Goal: Task Accomplishment & Management: Use online tool/utility

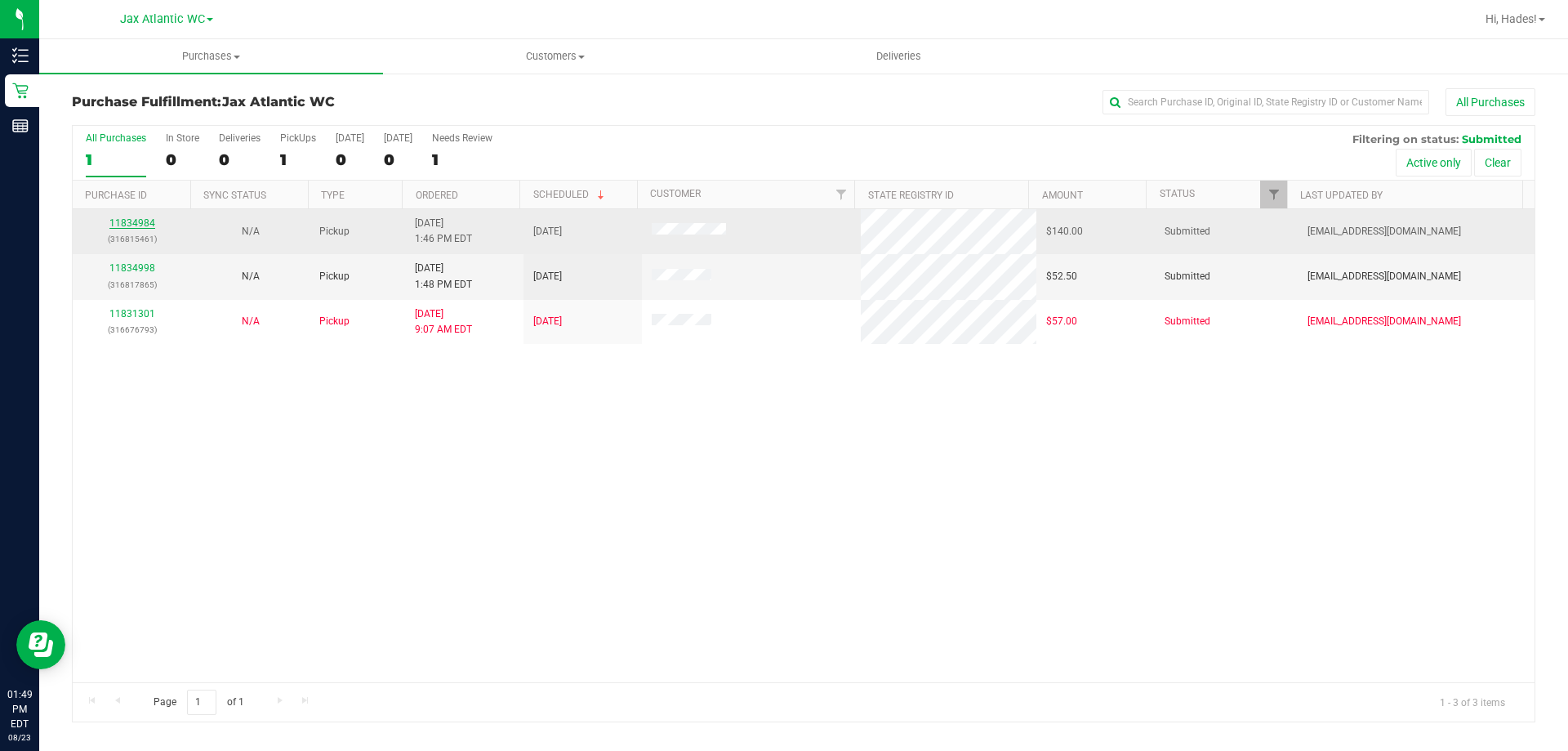
click at [137, 221] on link "11834984" at bounding box center [132, 222] width 46 height 11
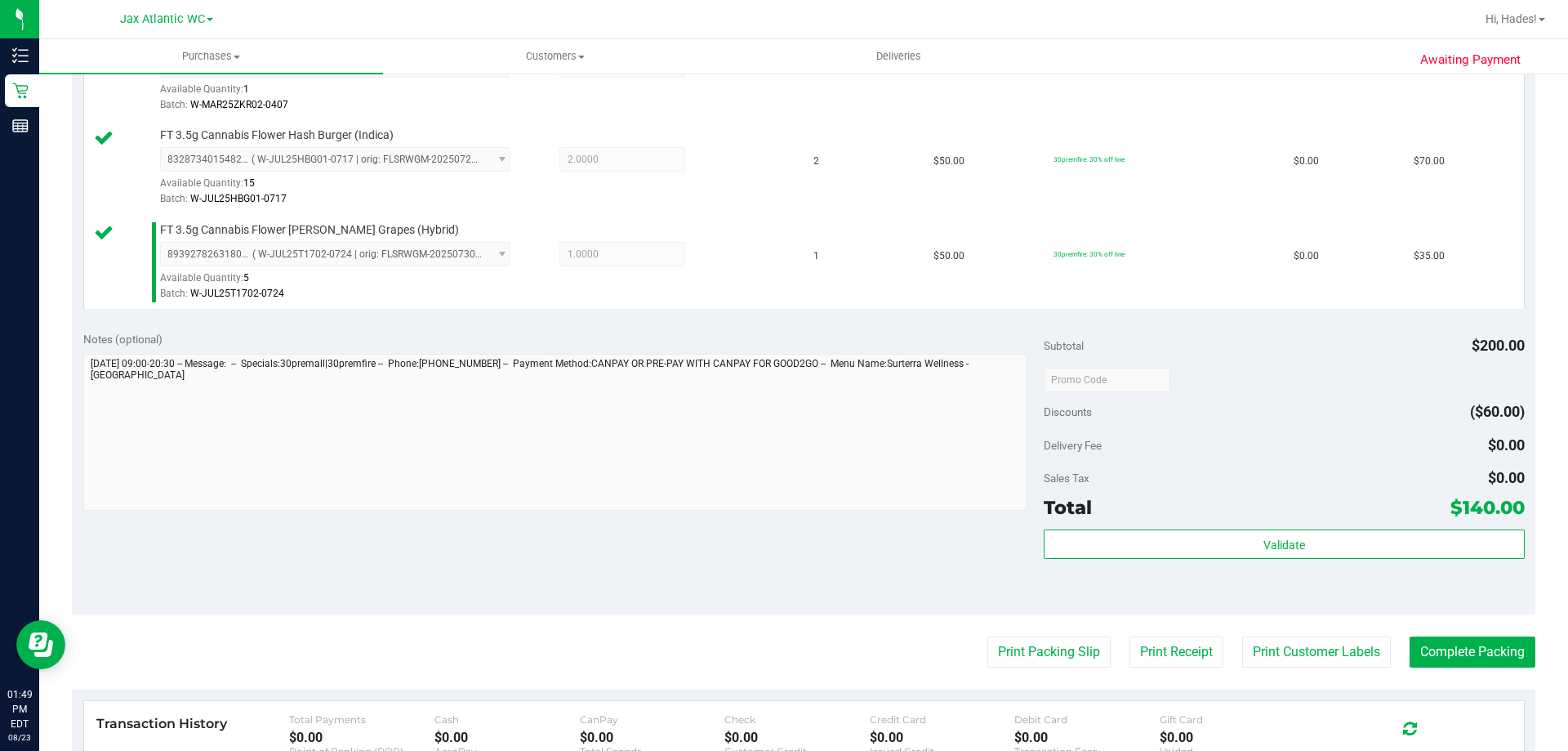
scroll to position [572, 0]
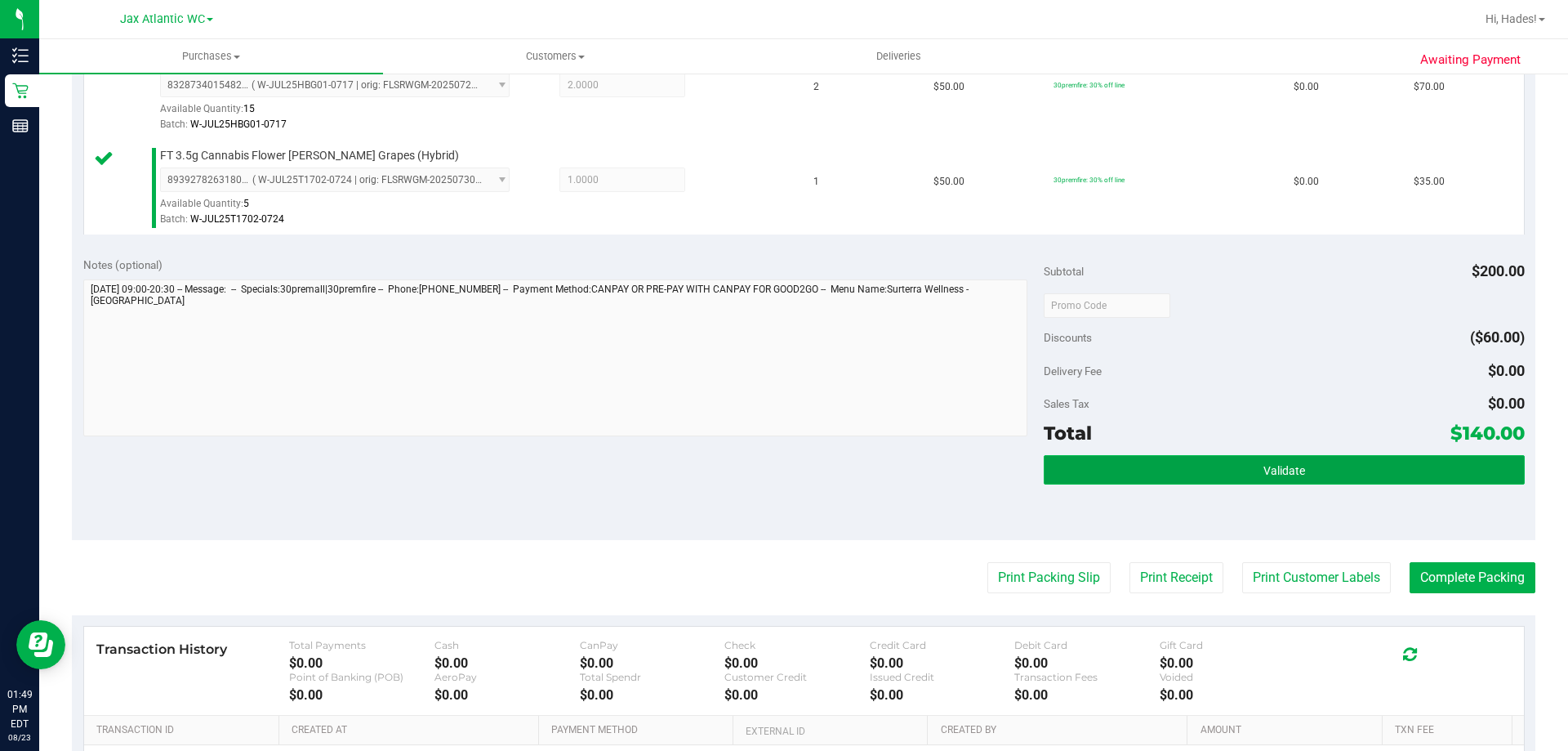
click at [1156, 467] on button "Validate" at bounding box center [1284, 469] width 480 height 29
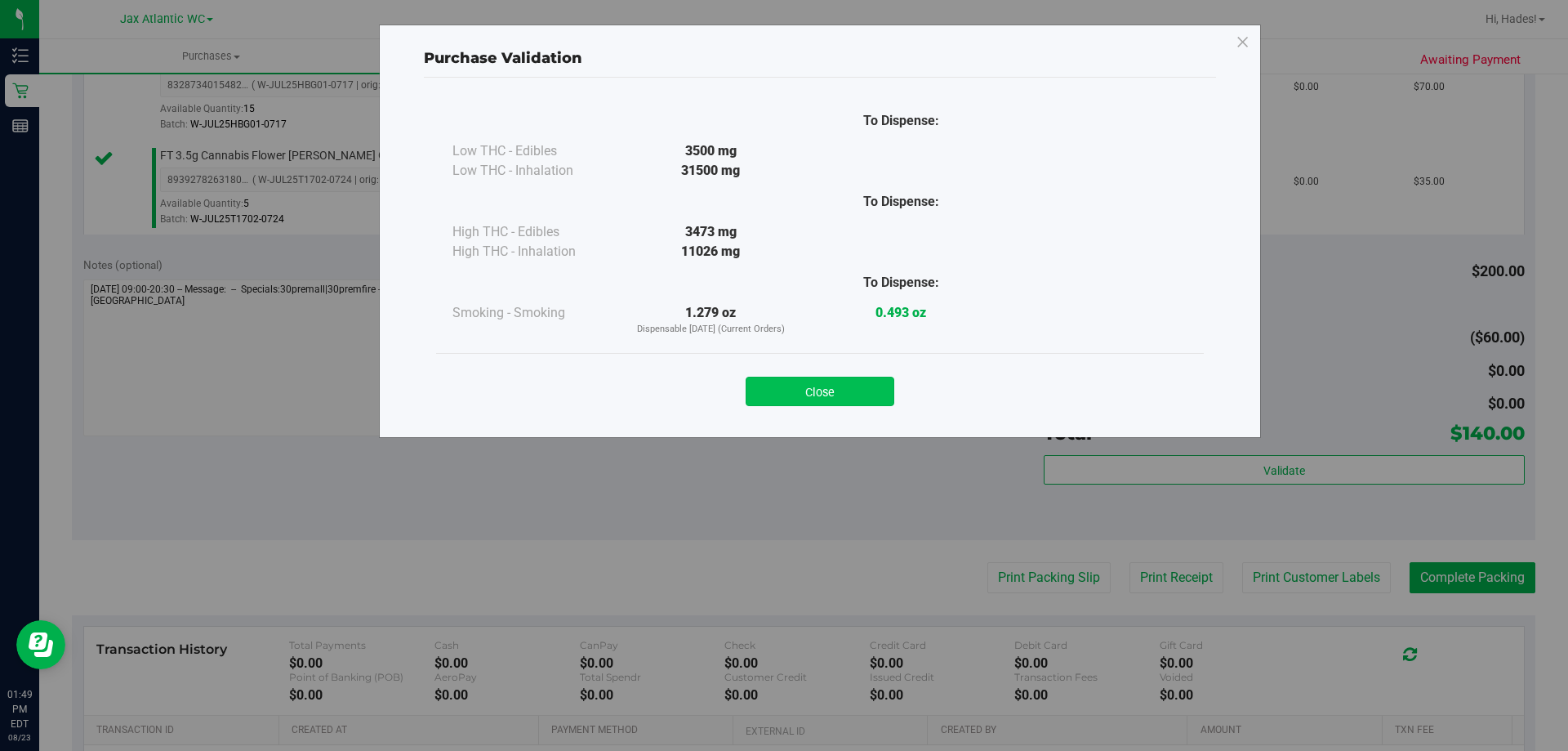
click at [818, 400] on button "Close" at bounding box center [820, 391] width 149 height 29
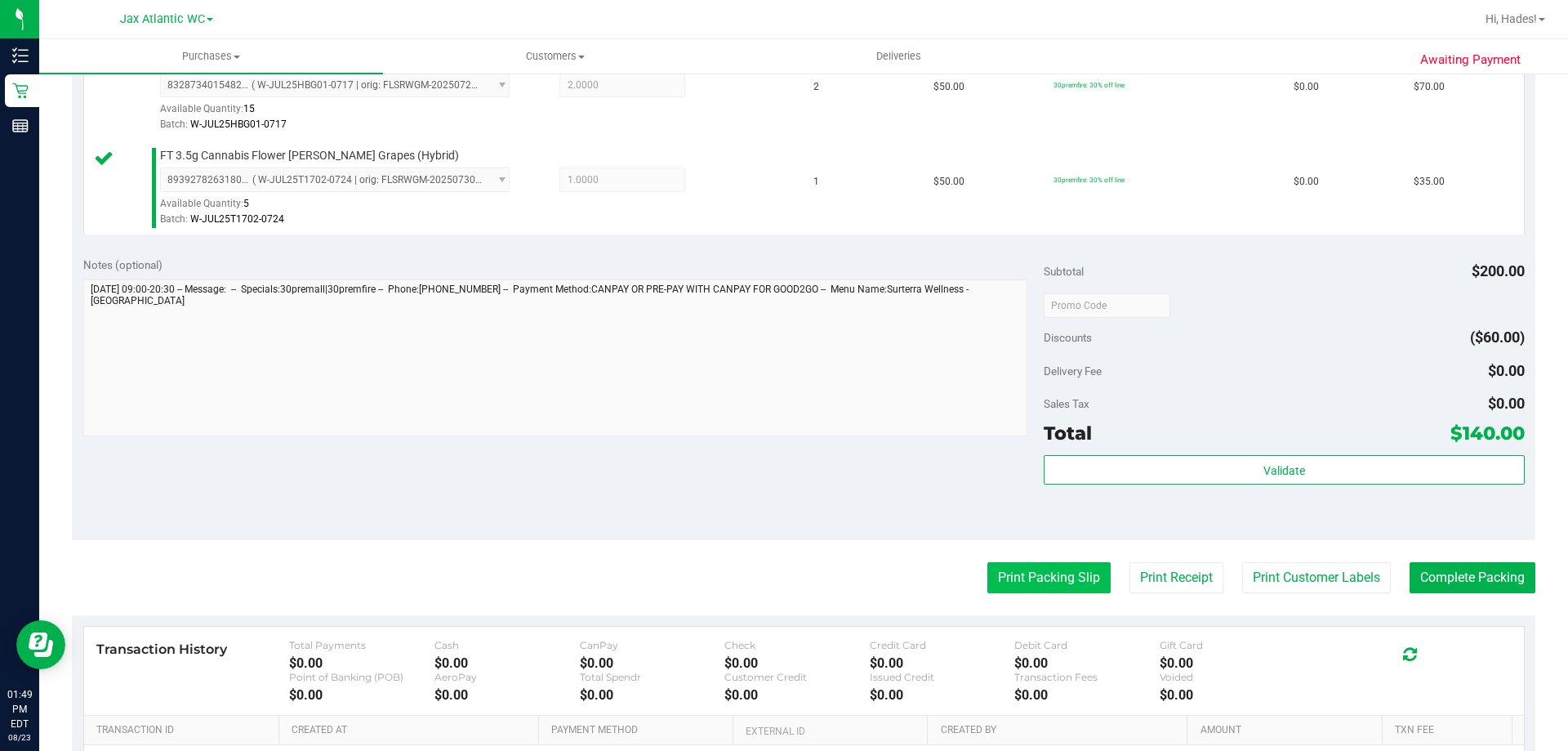
click at [1025, 577] on button "Print Packing Slip" at bounding box center [1048, 577] width 123 height 31
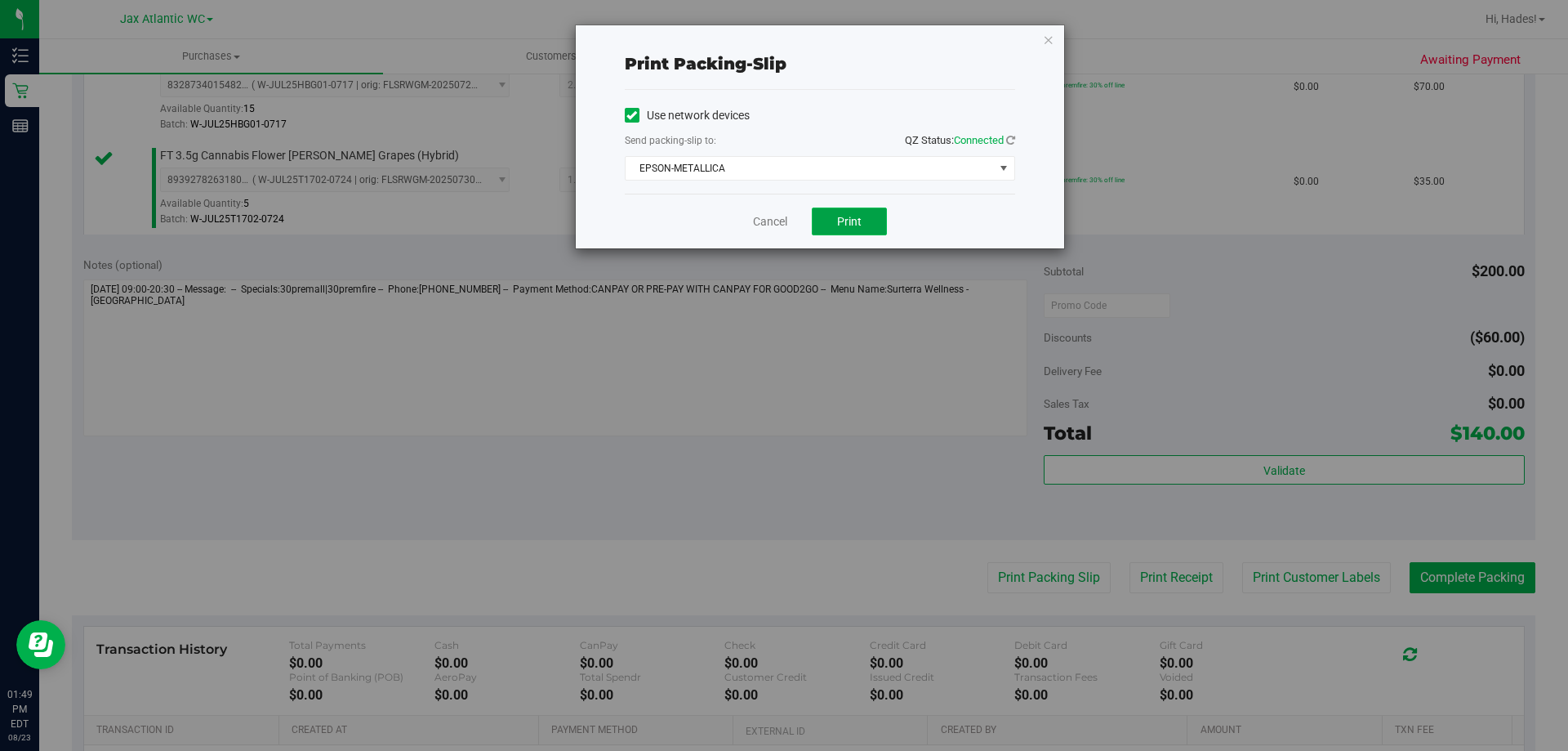
click at [864, 231] on button "Print" at bounding box center [849, 221] width 75 height 28
click at [751, 225] on div "Cancel Print" at bounding box center [820, 221] width 390 height 55
click at [765, 220] on link "Cancel" at bounding box center [770, 221] width 34 height 17
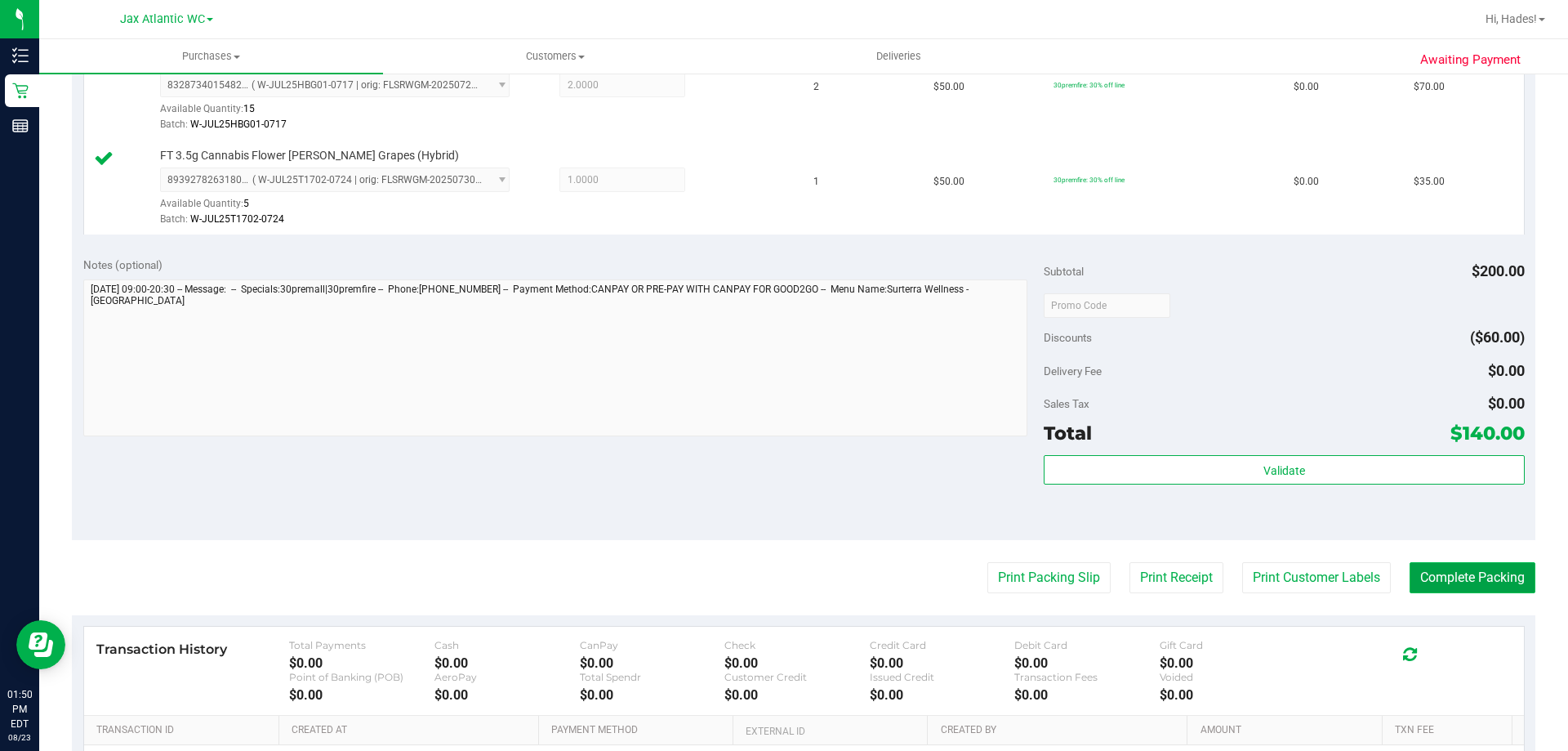
click at [1489, 568] on button "Complete Packing" at bounding box center [1473, 577] width 126 height 31
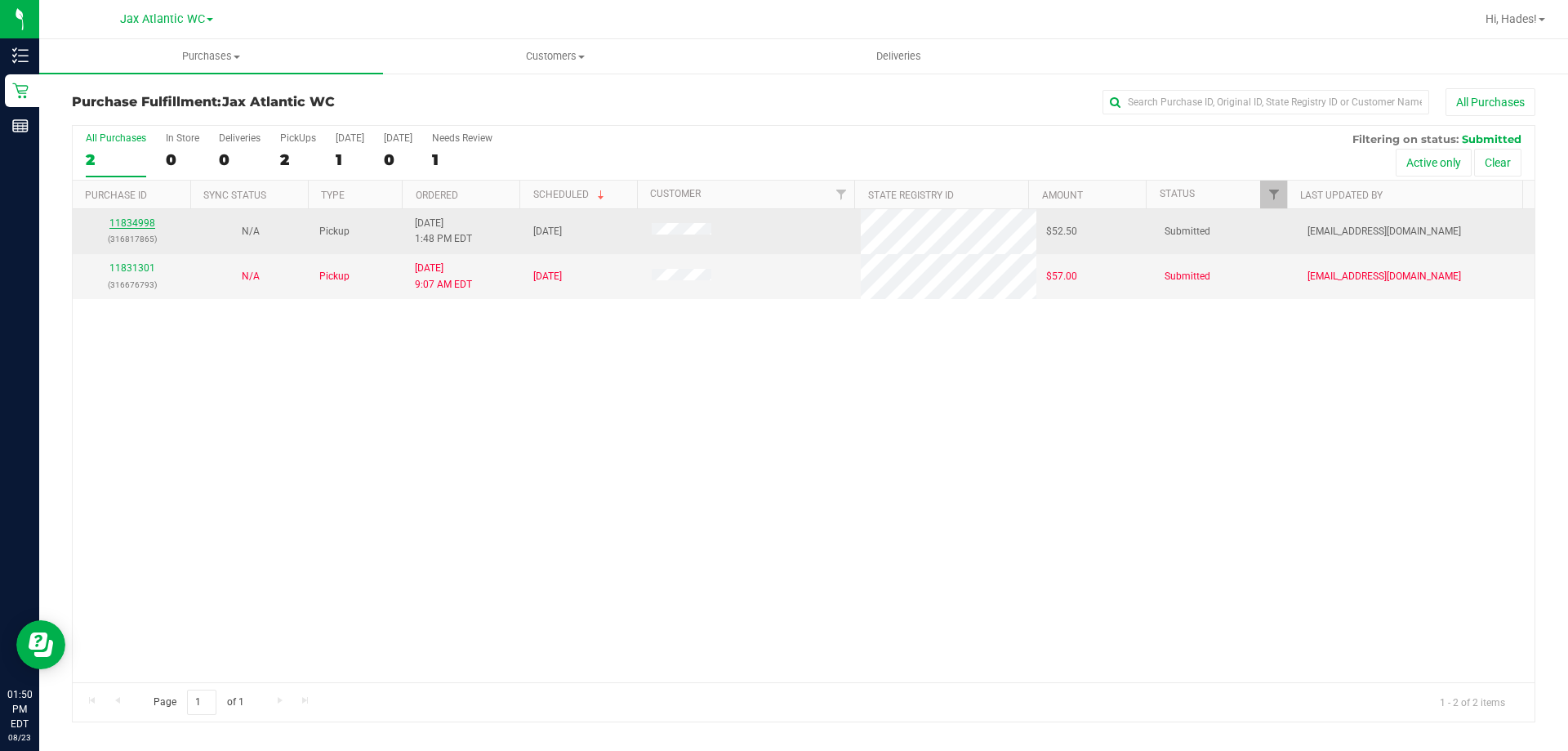
click at [118, 223] on link "11834998" at bounding box center [132, 222] width 46 height 11
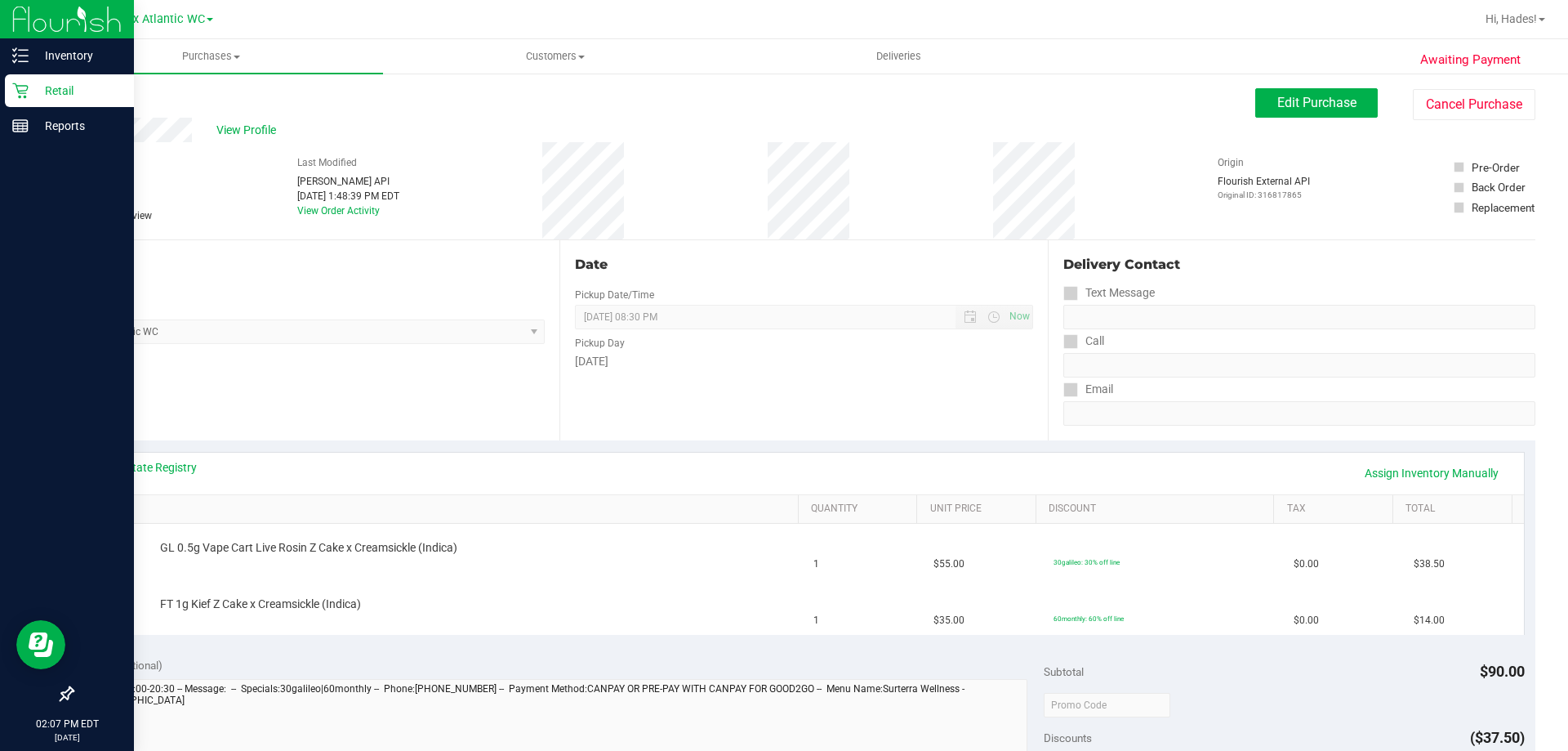
click at [31, 91] on p "Retail" at bounding box center [78, 91] width 98 height 20
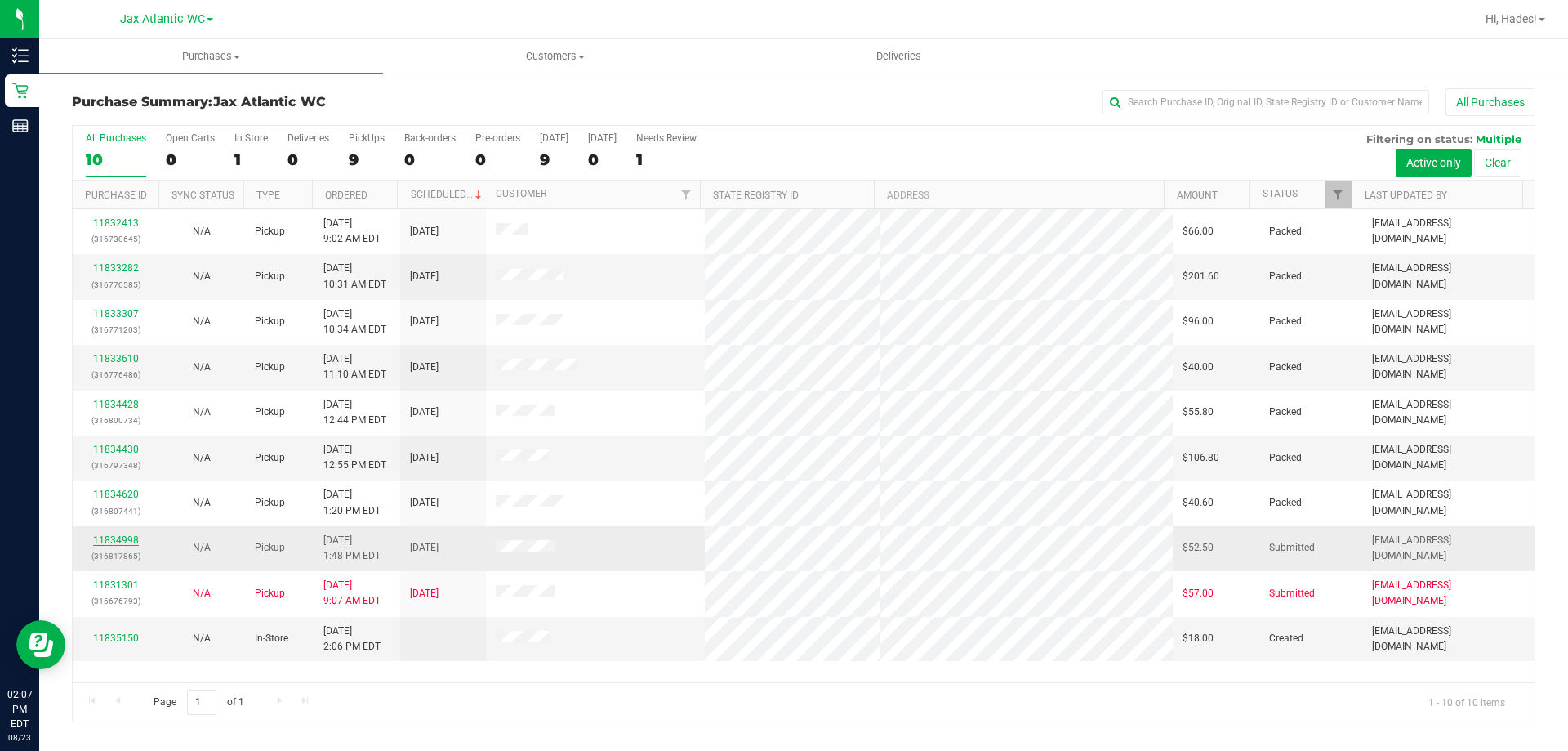
click at [128, 538] on link "11834998" at bounding box center [116, 539] width 46 height 11
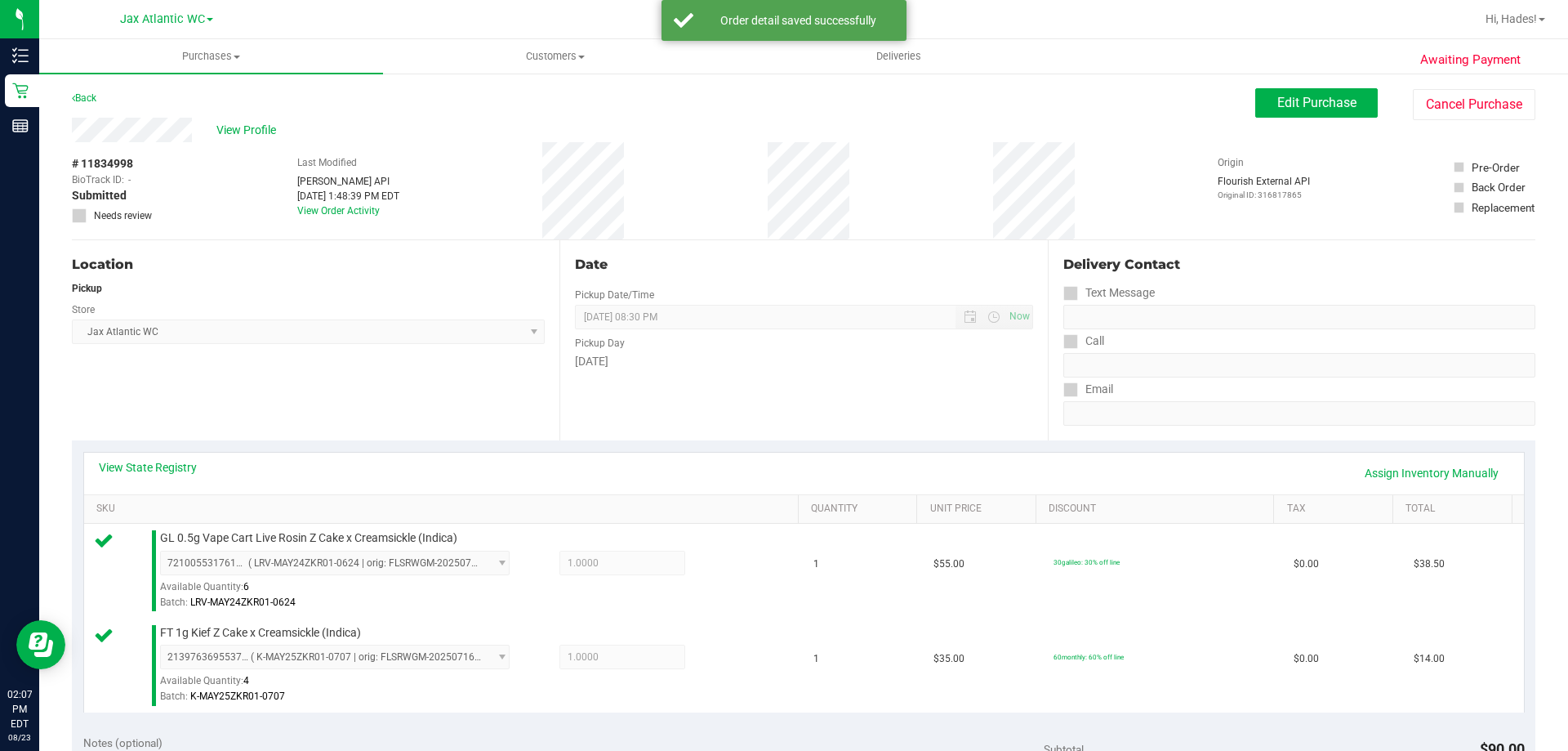
scroll to position [490, 0]
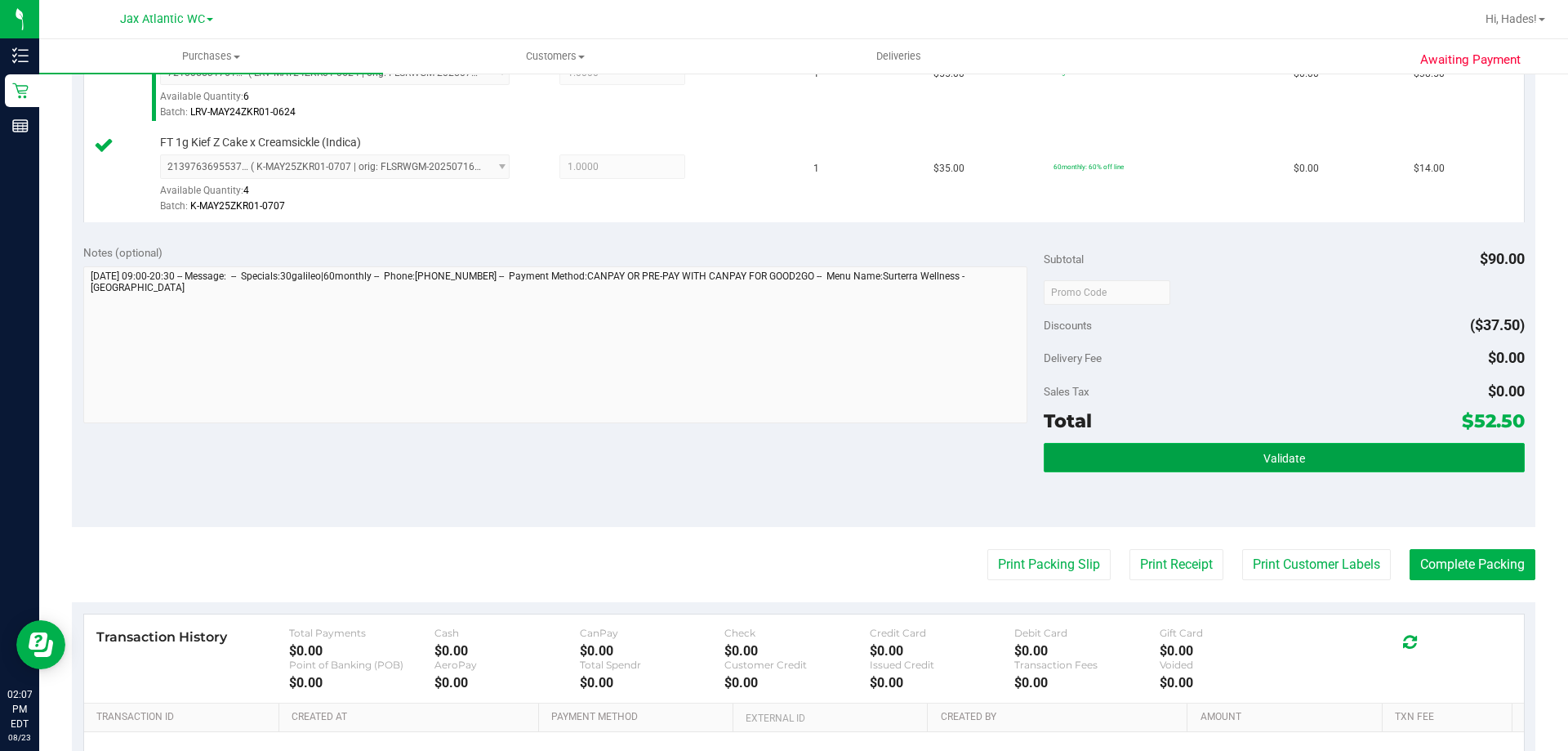
click at [1154, 454] on button "Validate" at bounding box center [1284, 457] width 480 height 29
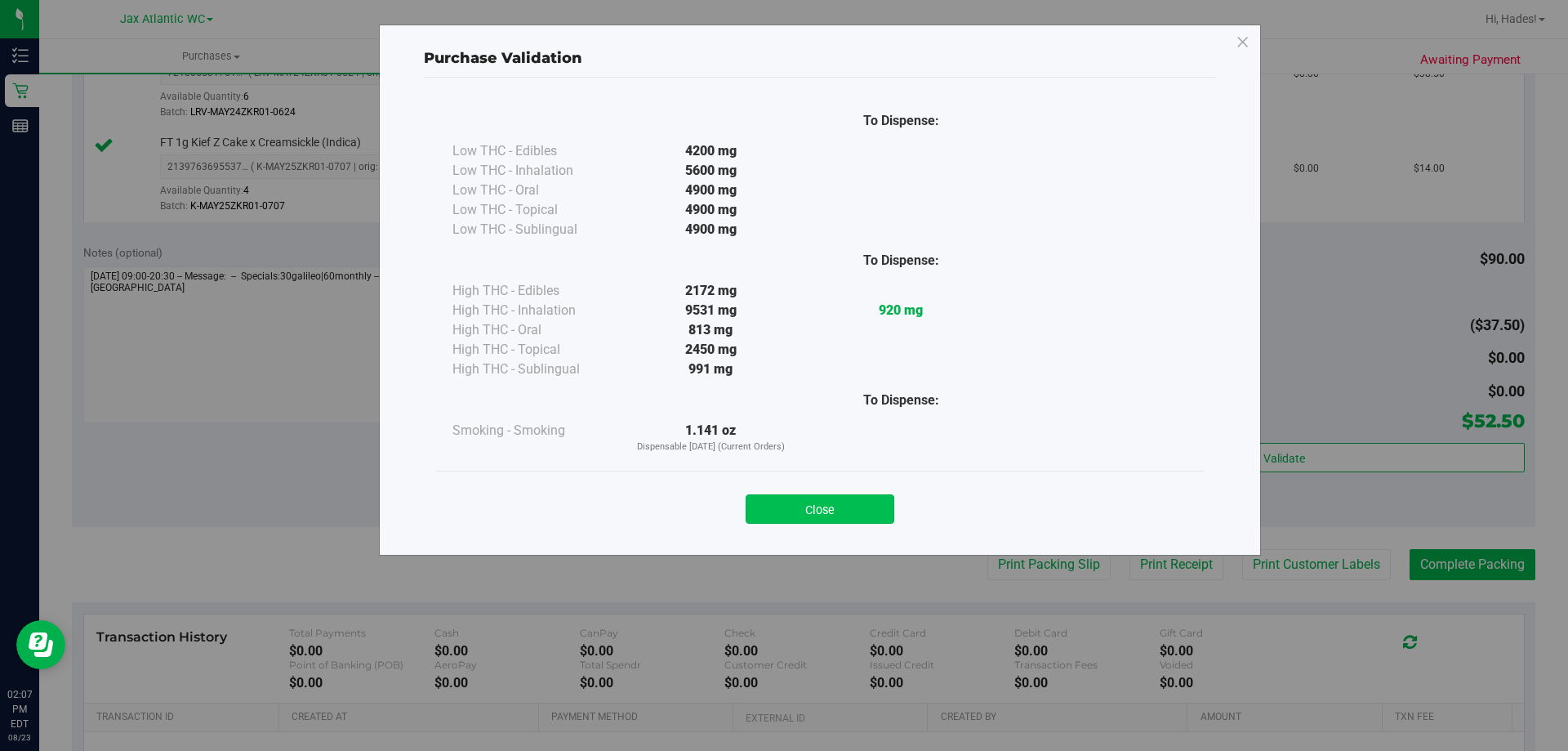
click at [822, 496] on button "Close" at bounding box center [820, 508] width 149 height 29
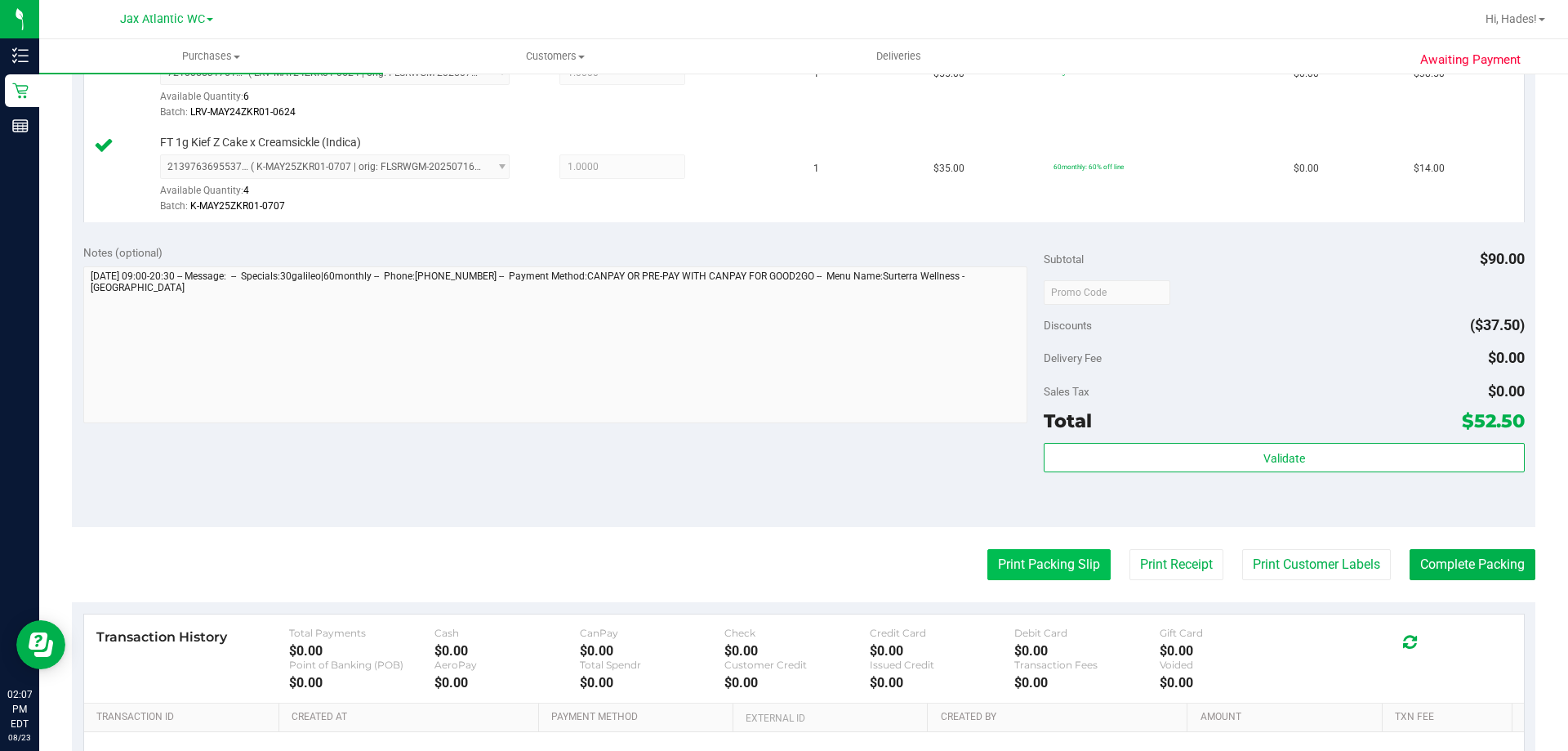
click at [999, 561] on button "Print Packing Slip" at bounding box center [1048, 564] width 123 height 31
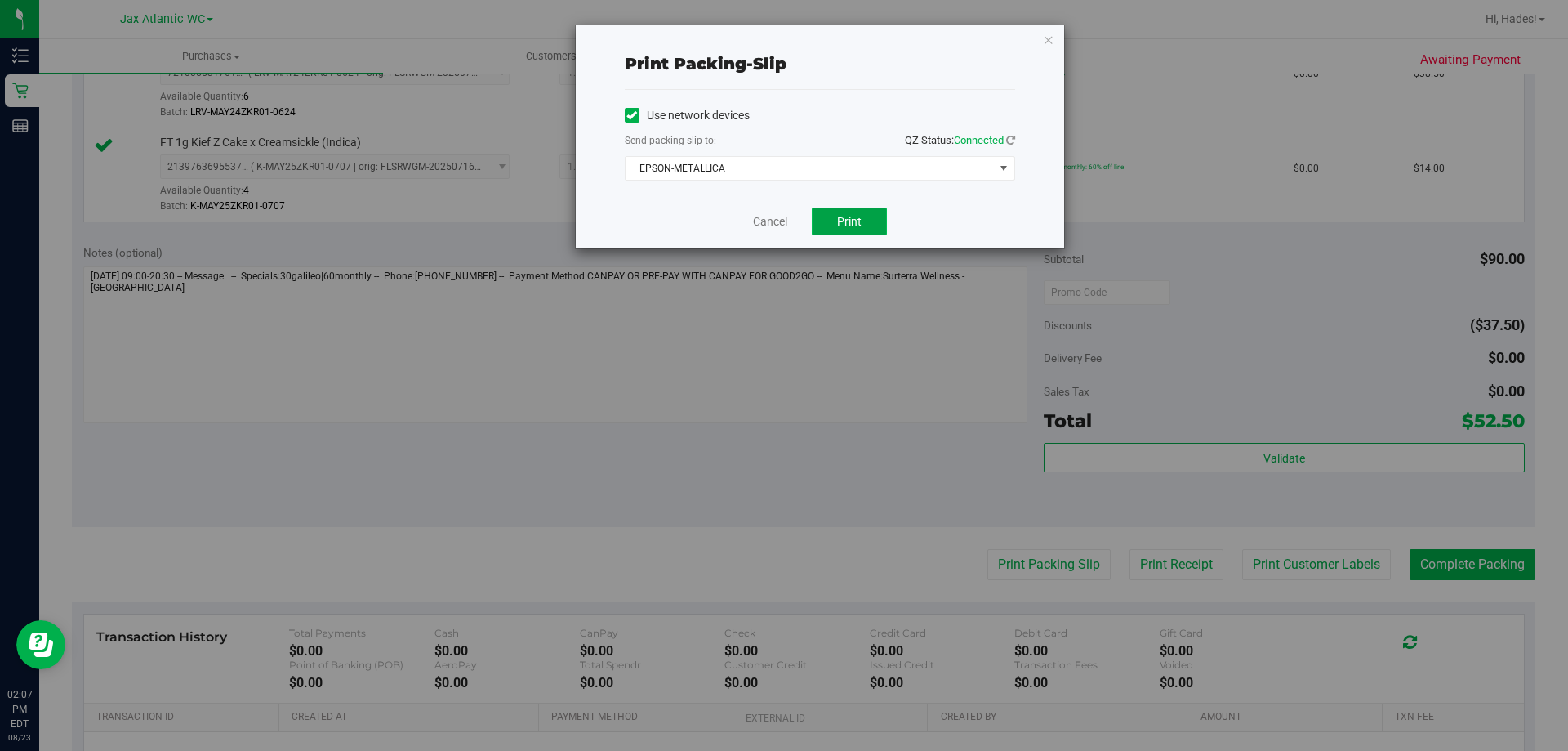
click at [874, 234] on button "Print" at bounding box center [849, 221] width 75 height 28
click at [1045, 39] on icon "button" at bounding box center [1048, 39] width 11 height 20
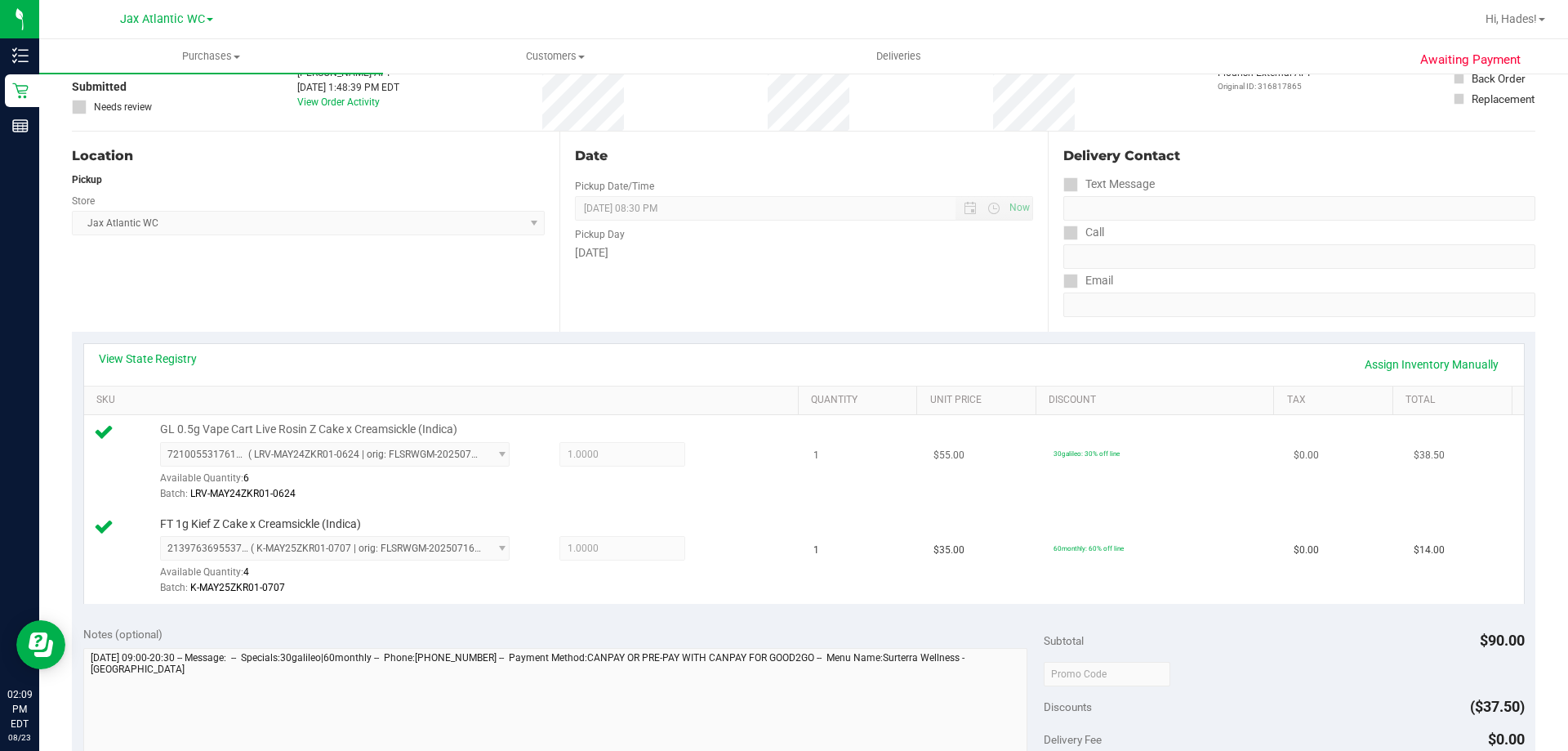
scroll to position [327, 0]
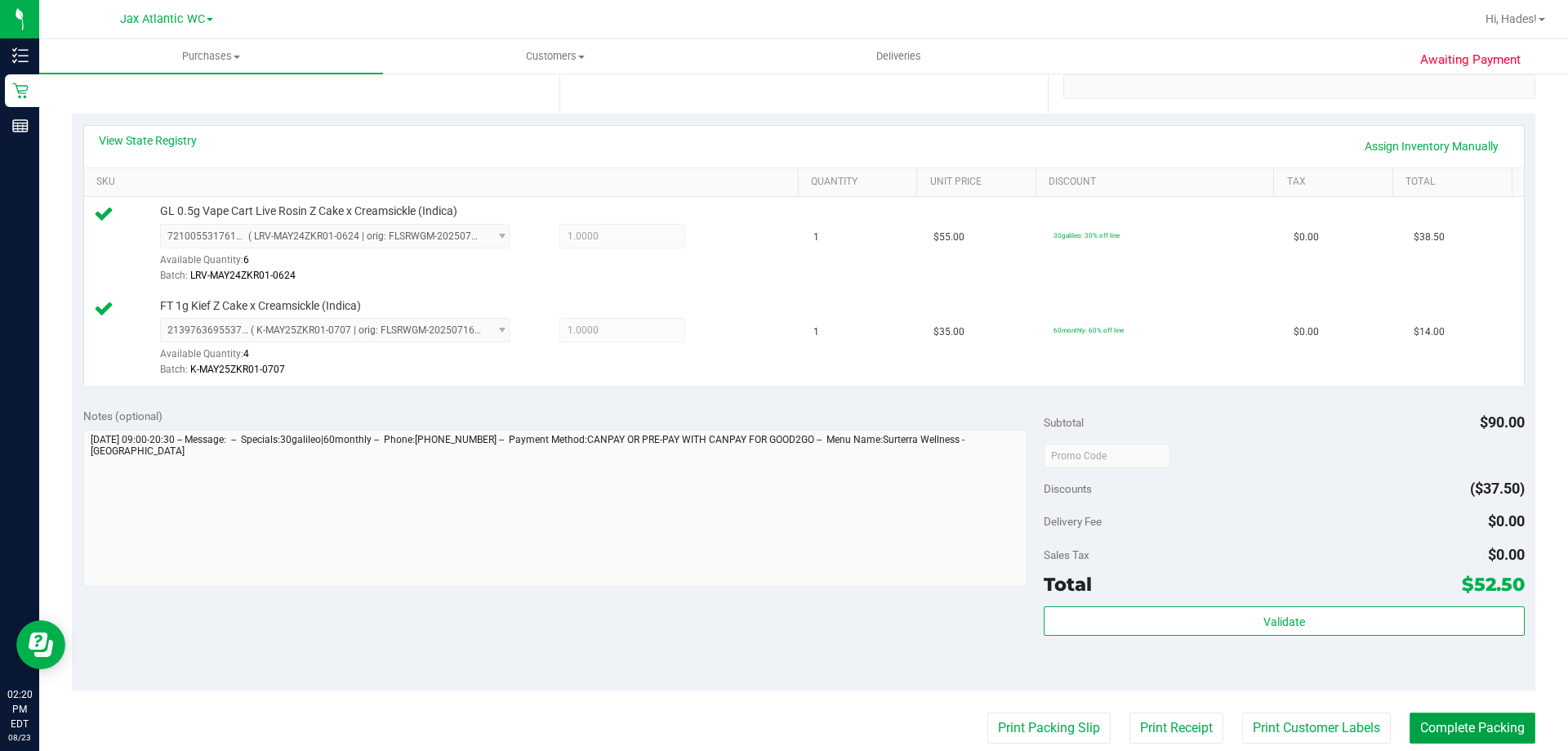
drag, startPoint x: 1471, startPoint y: 729, endPoint x: 1475, endPoint y: 741, distance: 12.1
click at [1472, 730] on button "Complete Packing" at bounding box center [1473, 727] width 126 height 31
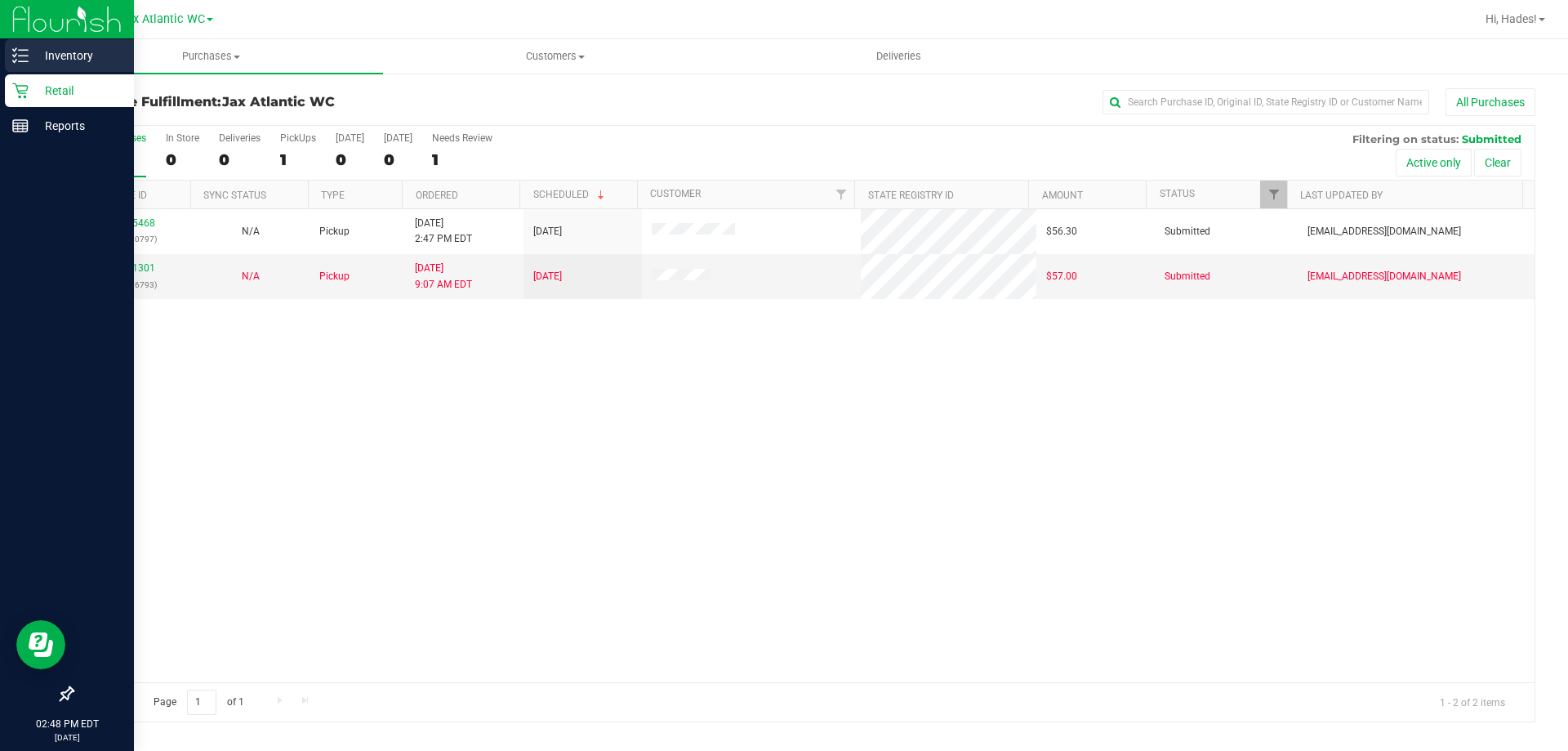
click at [39, 56] on p "Inventory" at bounding box center [78, 56] width 98 height 20
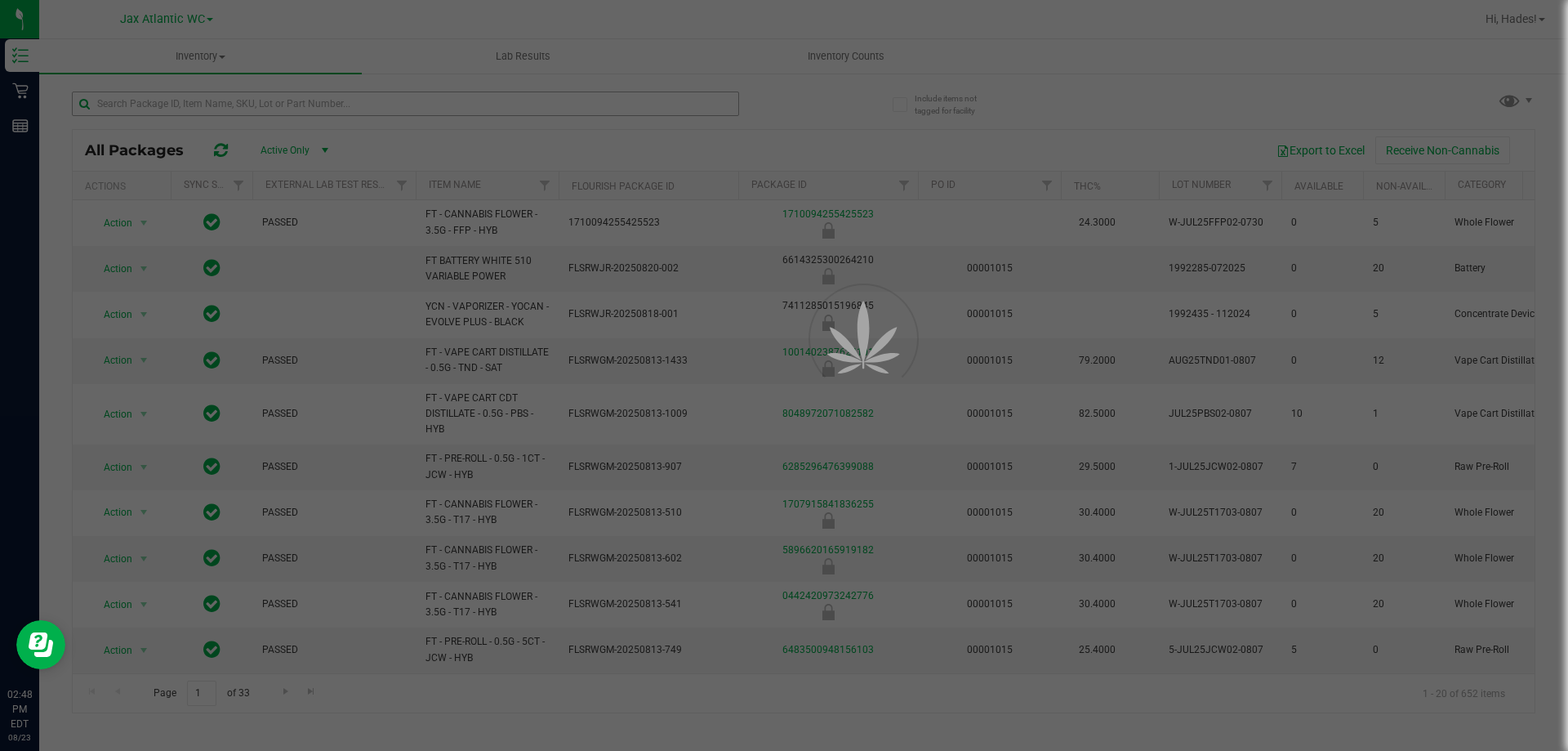
click at [219, 107] on div at bounding box center [784, 375] width 1568 height 751
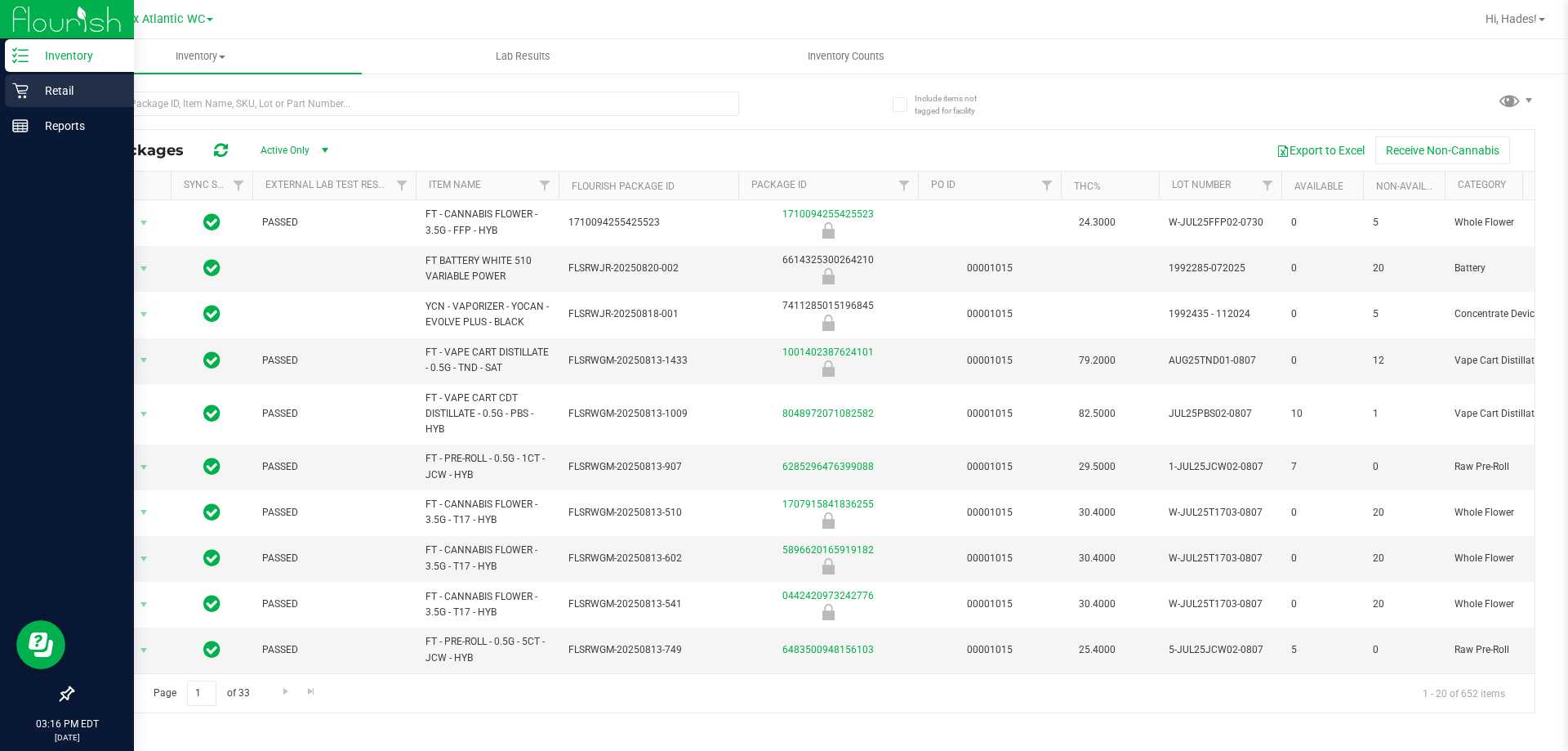
click at [24, 89] on icon at bounding box center [20, 90] width 16 height 16
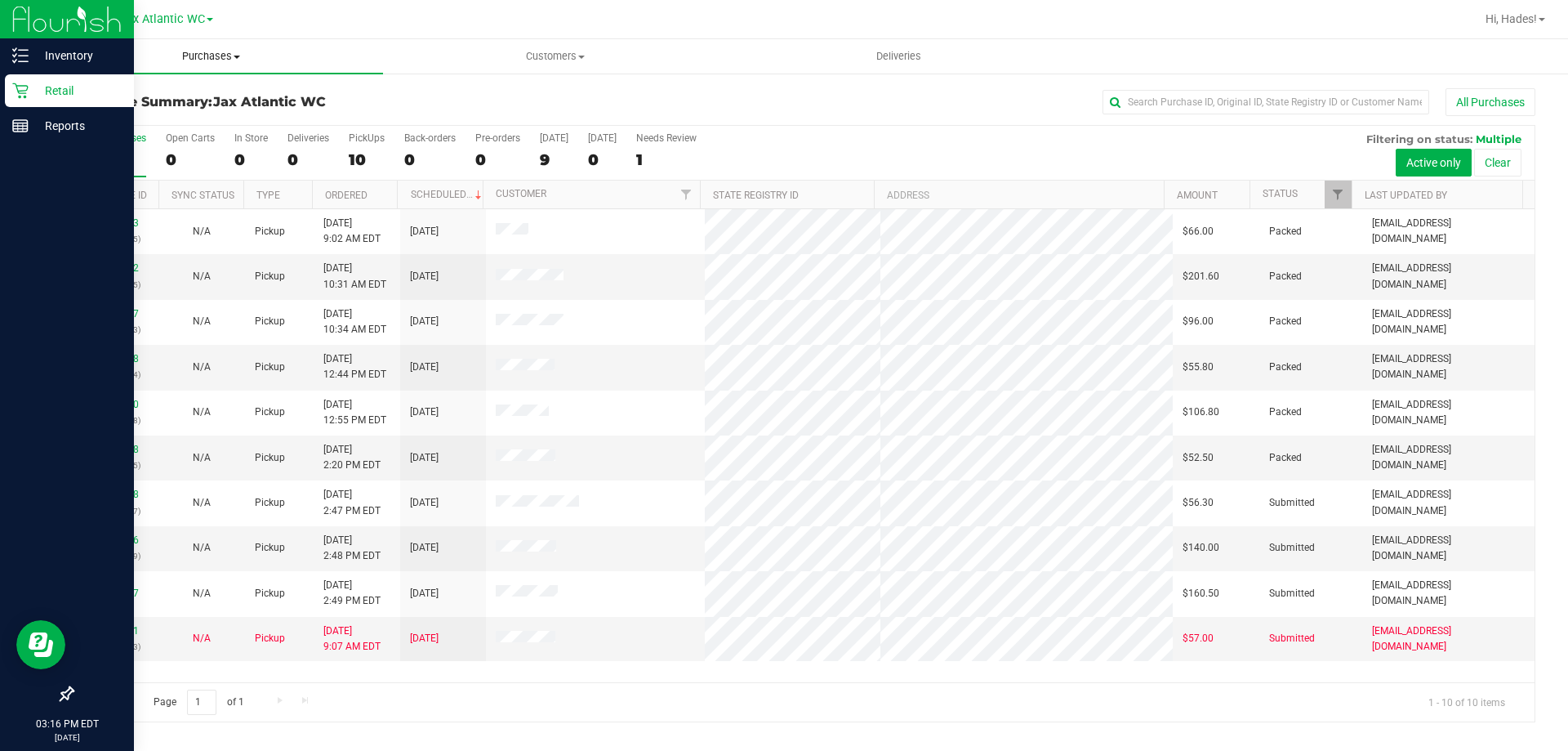
click at [215, 62] on span "Purchases" at bounding box center [211, 56] width 344 height 15
click at [124, 118] on span "Fulfillment" at bounding box center [89, 118] width 101 height 14
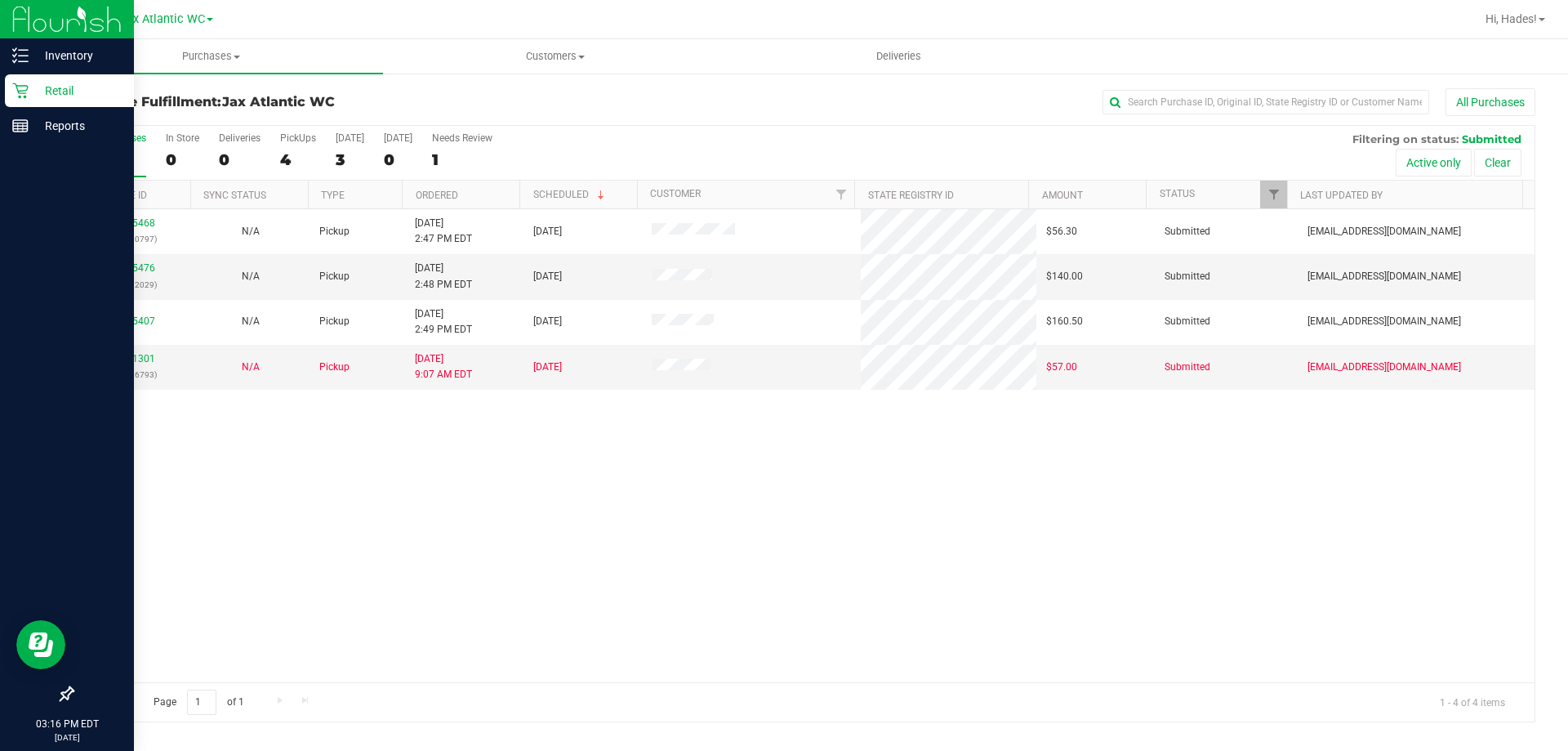
click at [347, 444] on div "11835468 (316830797) N/A Pickup 8/23/2025 2:47 PM EDT 8/23/2025 $56.30 Submitte…" at bounding box center [804, 445] width 1462 height 473
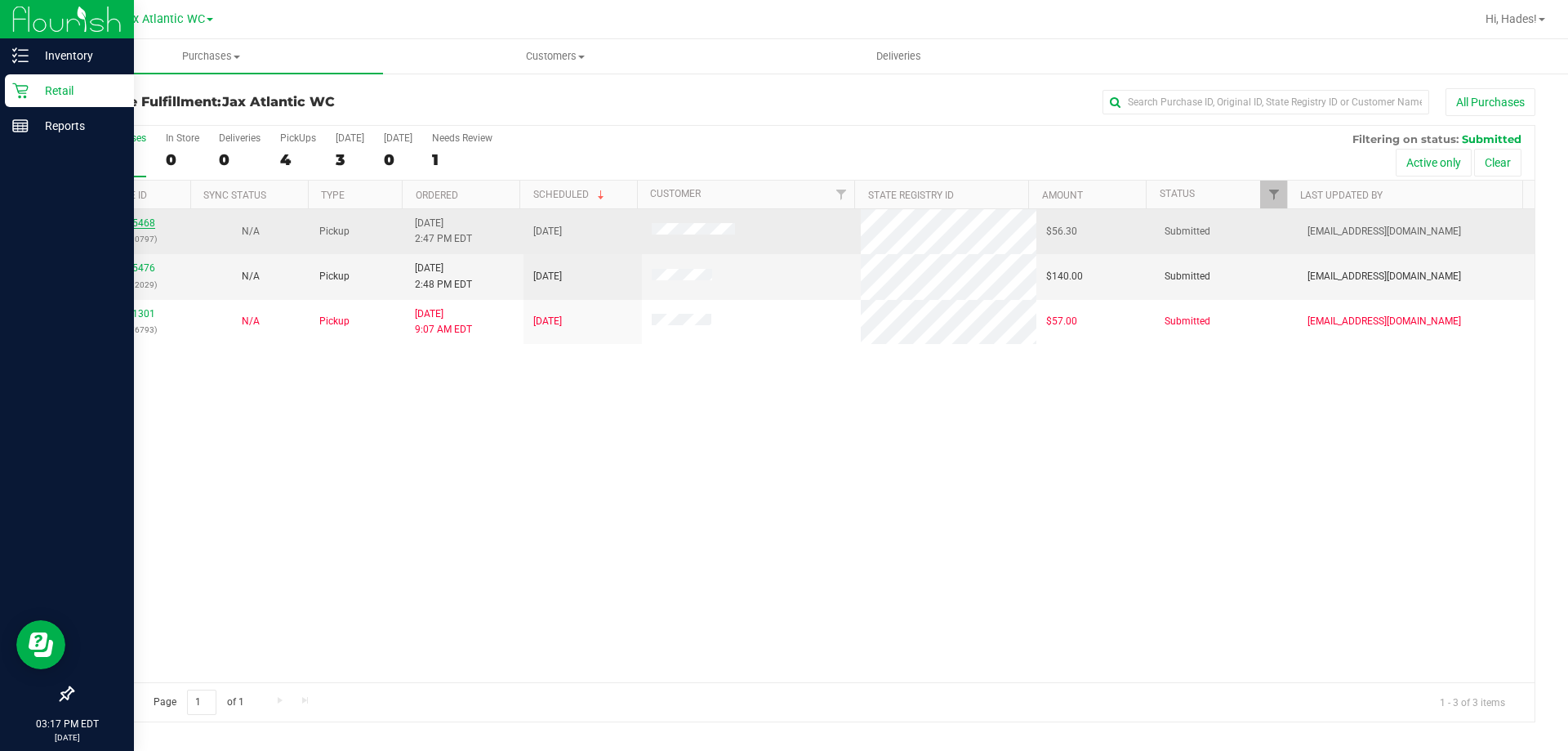
click at [132, 220] on link "11835468" at bounding box center [132, 222] width 46 height 11
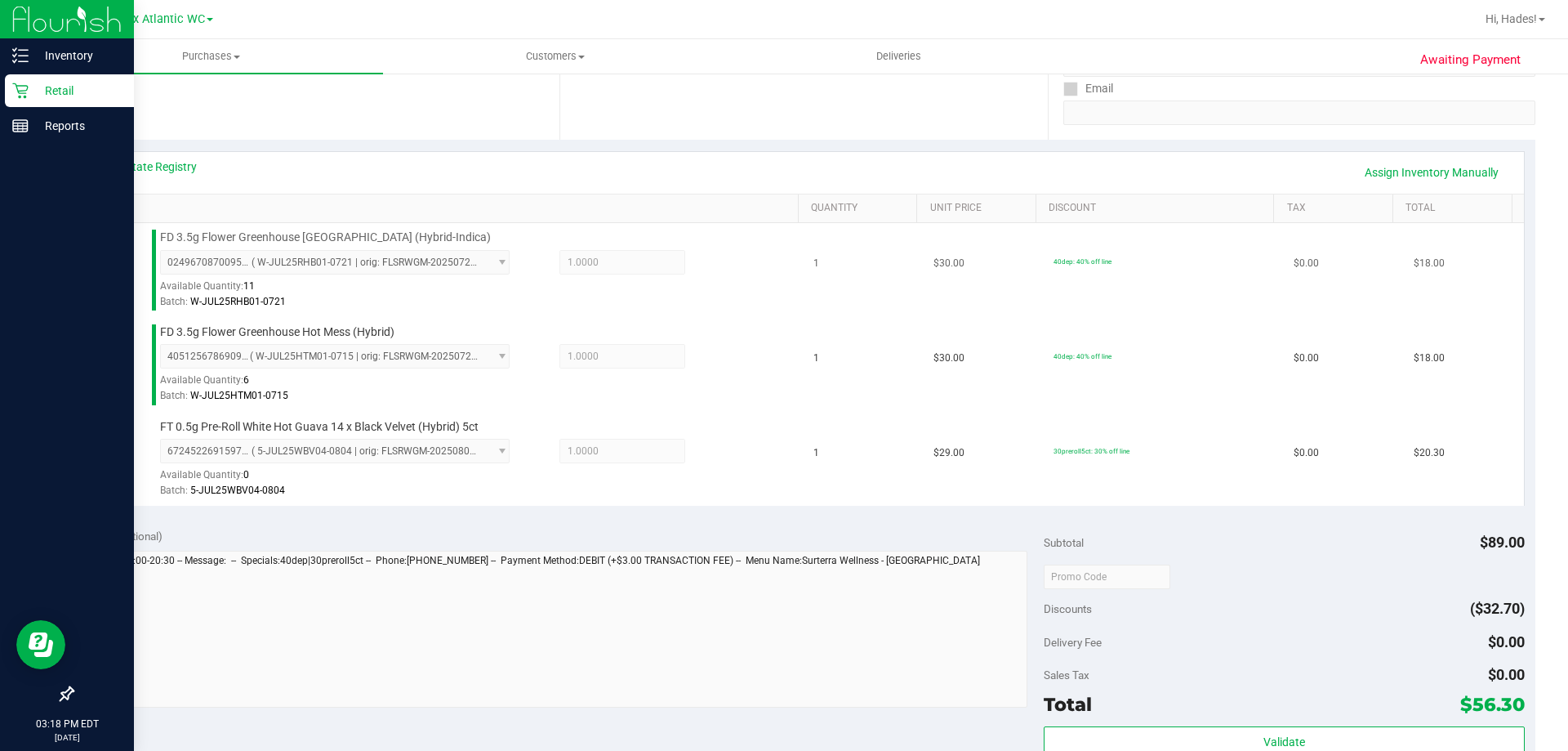
scroll to position [327, 0]
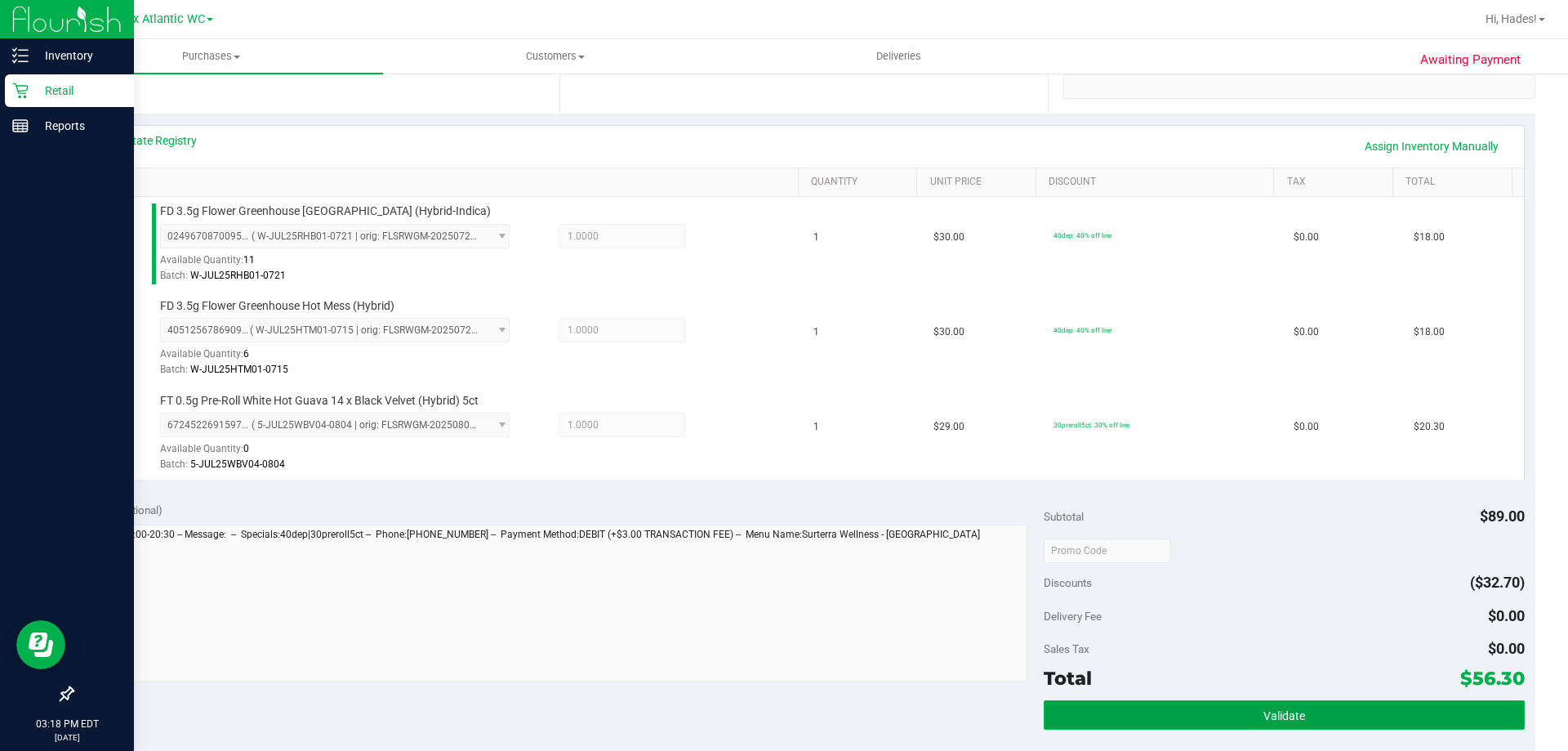
click at [1131, 724] on button "Validate" at bounding box center [1284, 714] width 480 height 29
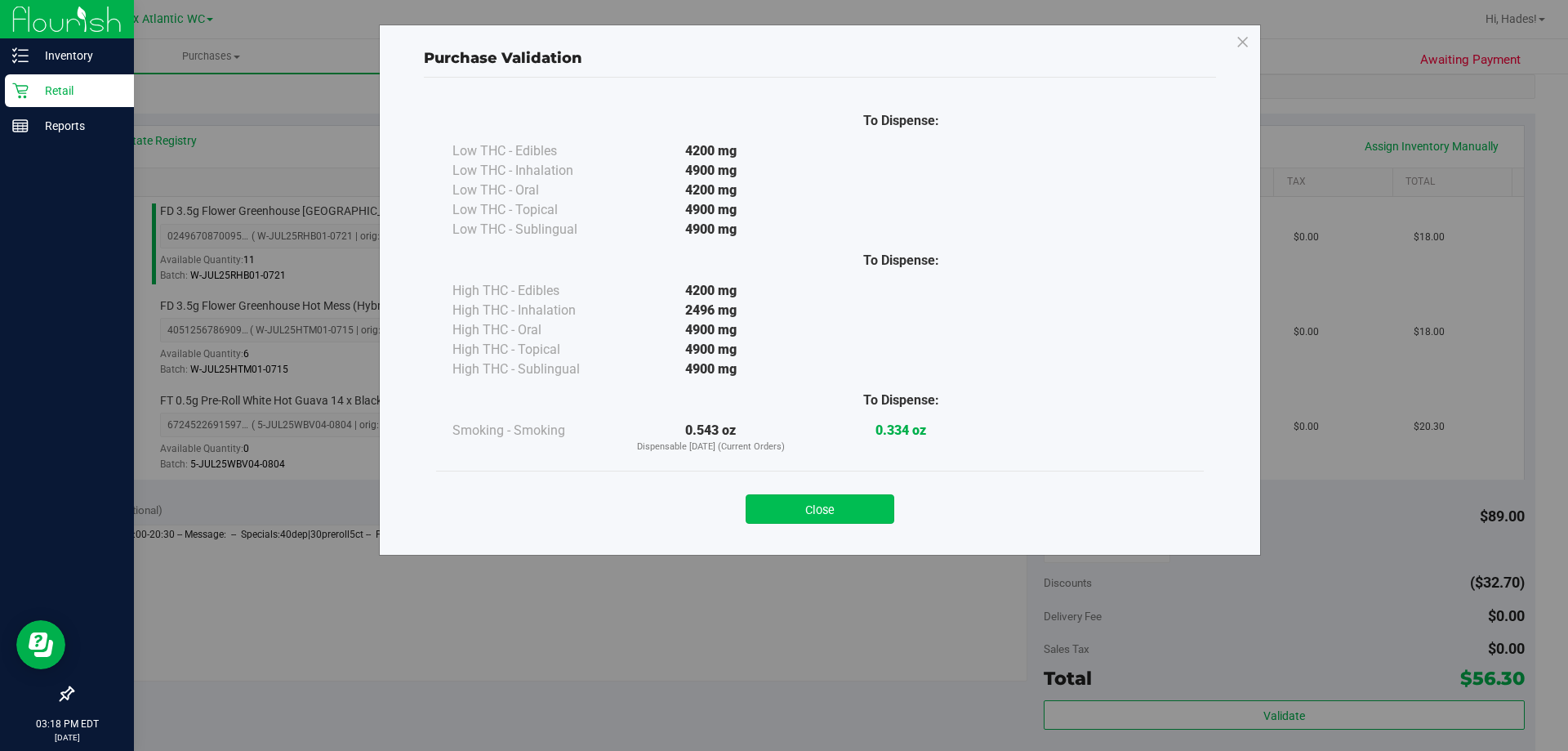
click at [844, 496] on button "Close" at bounding box center [820, 508] width 149 height 29
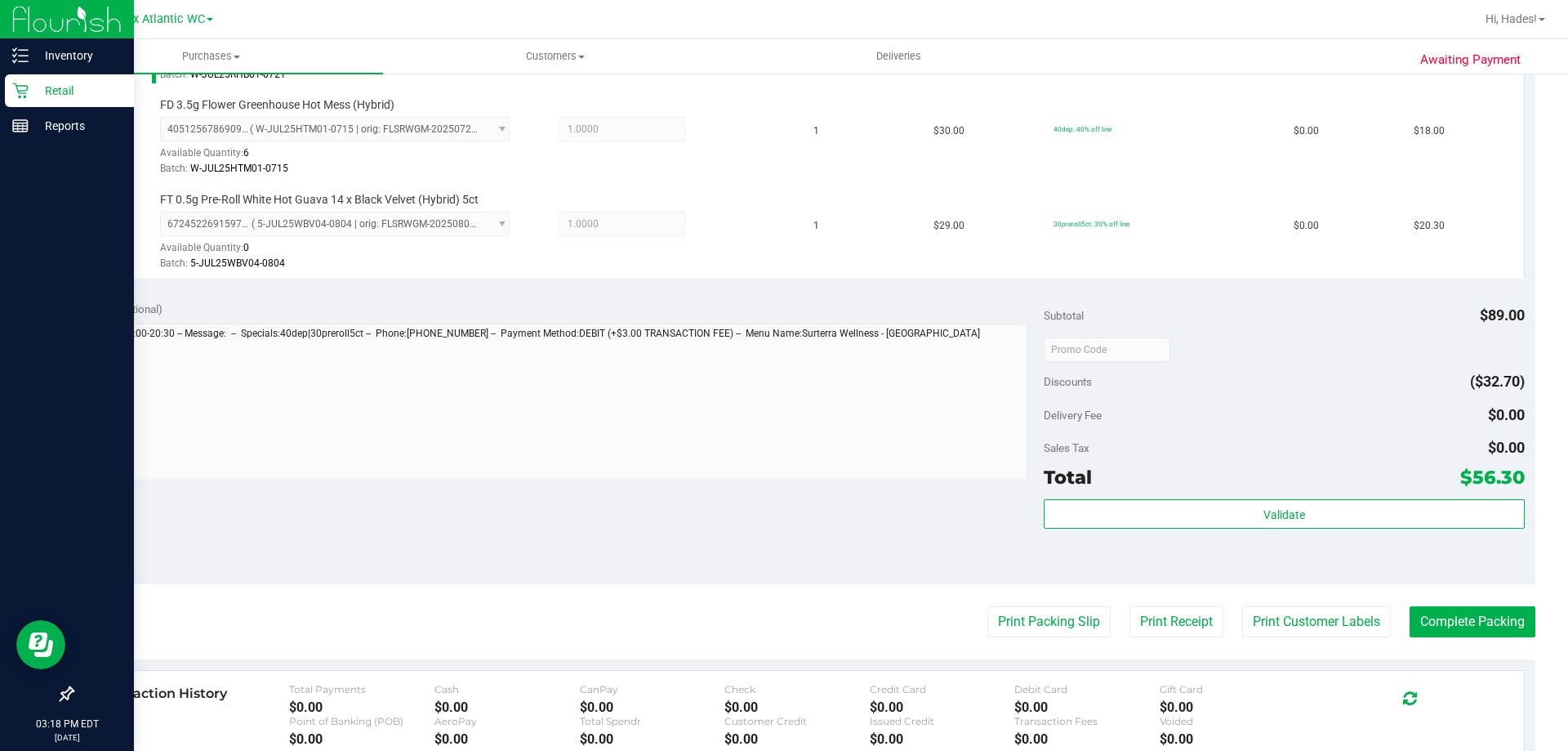
scroll to position [774, 0]
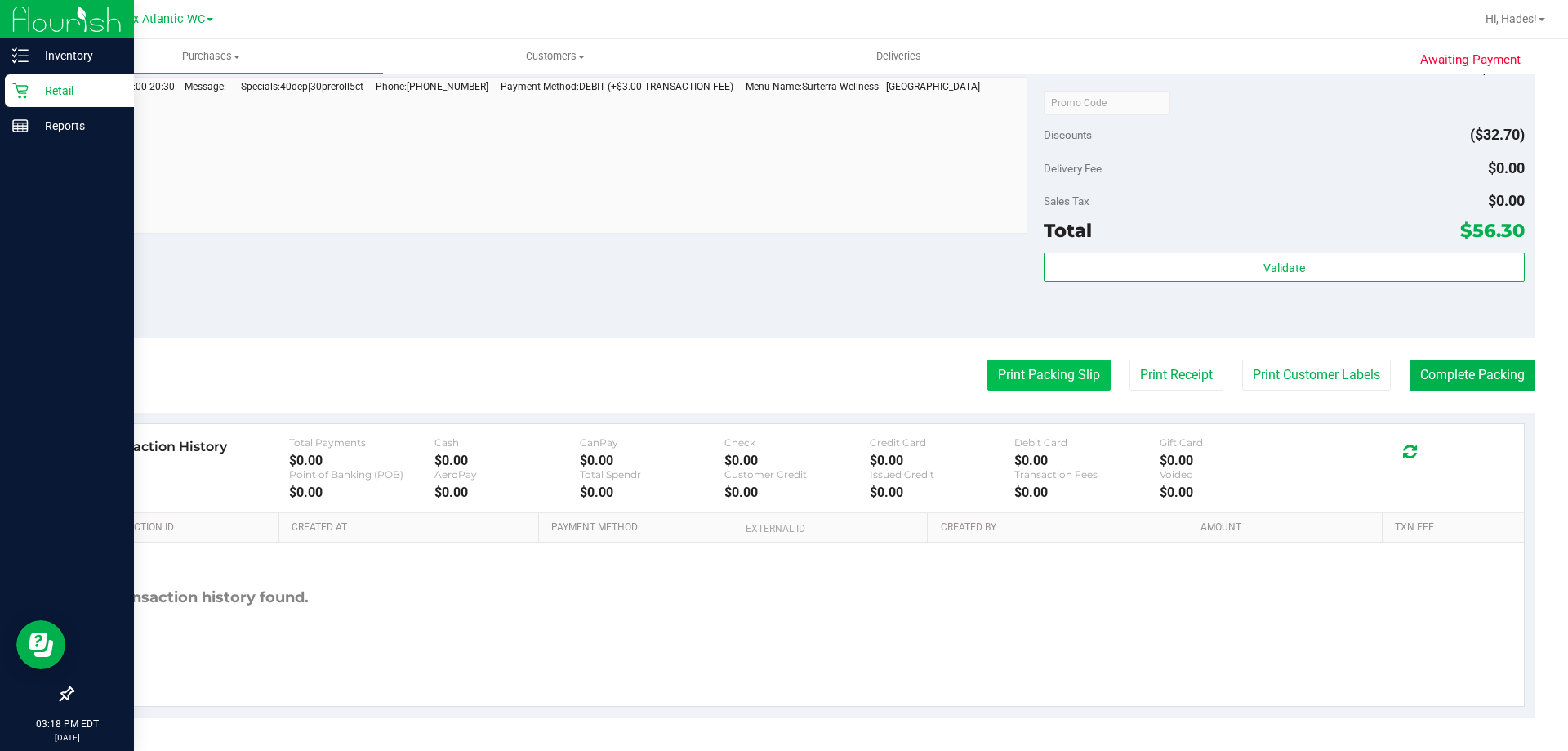
click at [1071, 375] on button "Print Packing Slip" at bounding box center [1048, 374] width 123 height 31
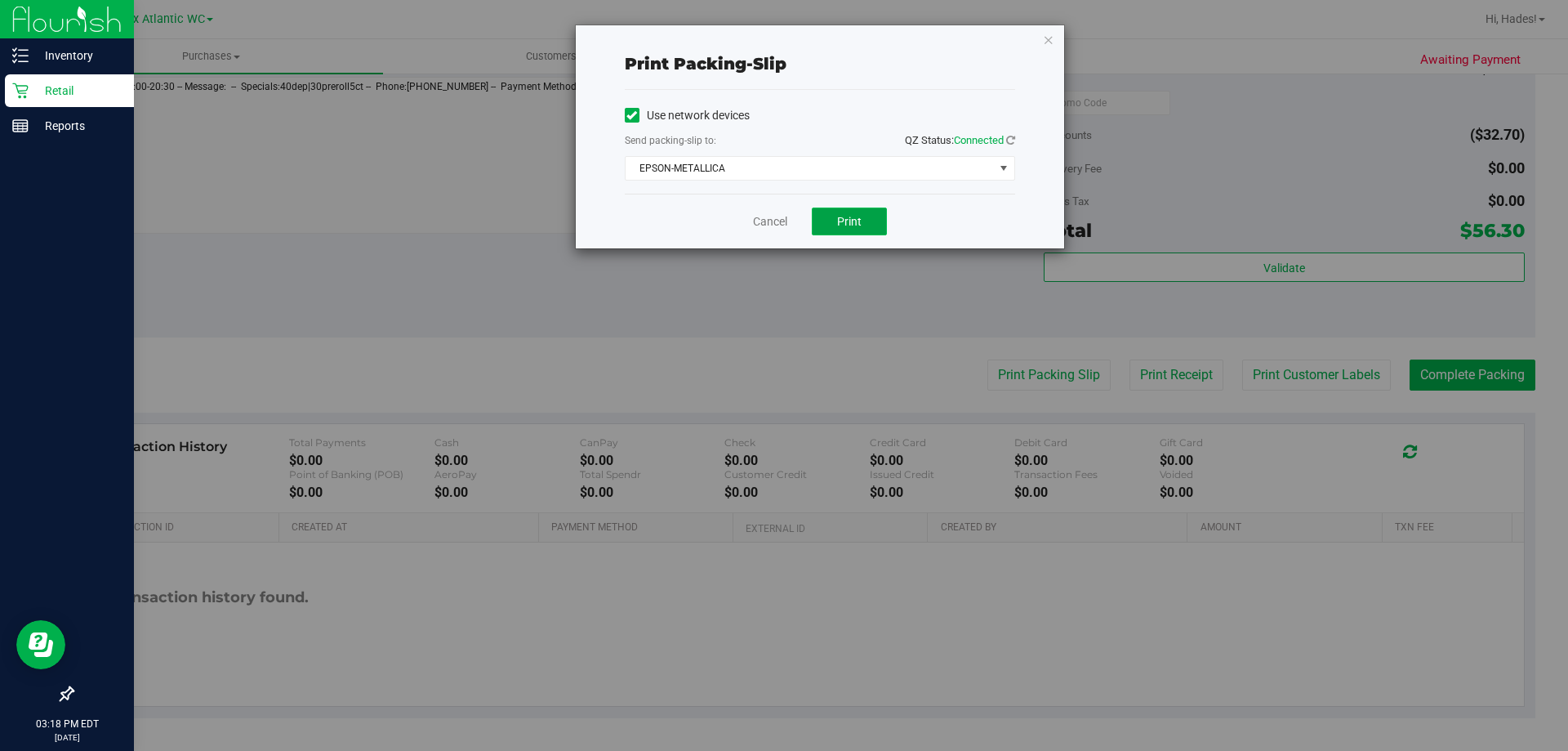
click at [834, 216] on button "Print" at bounding box center [849, 221] width 75 height 28
click at [1054, 37] on icon "button" at bounding box center [1048, 39] width 11 height 20
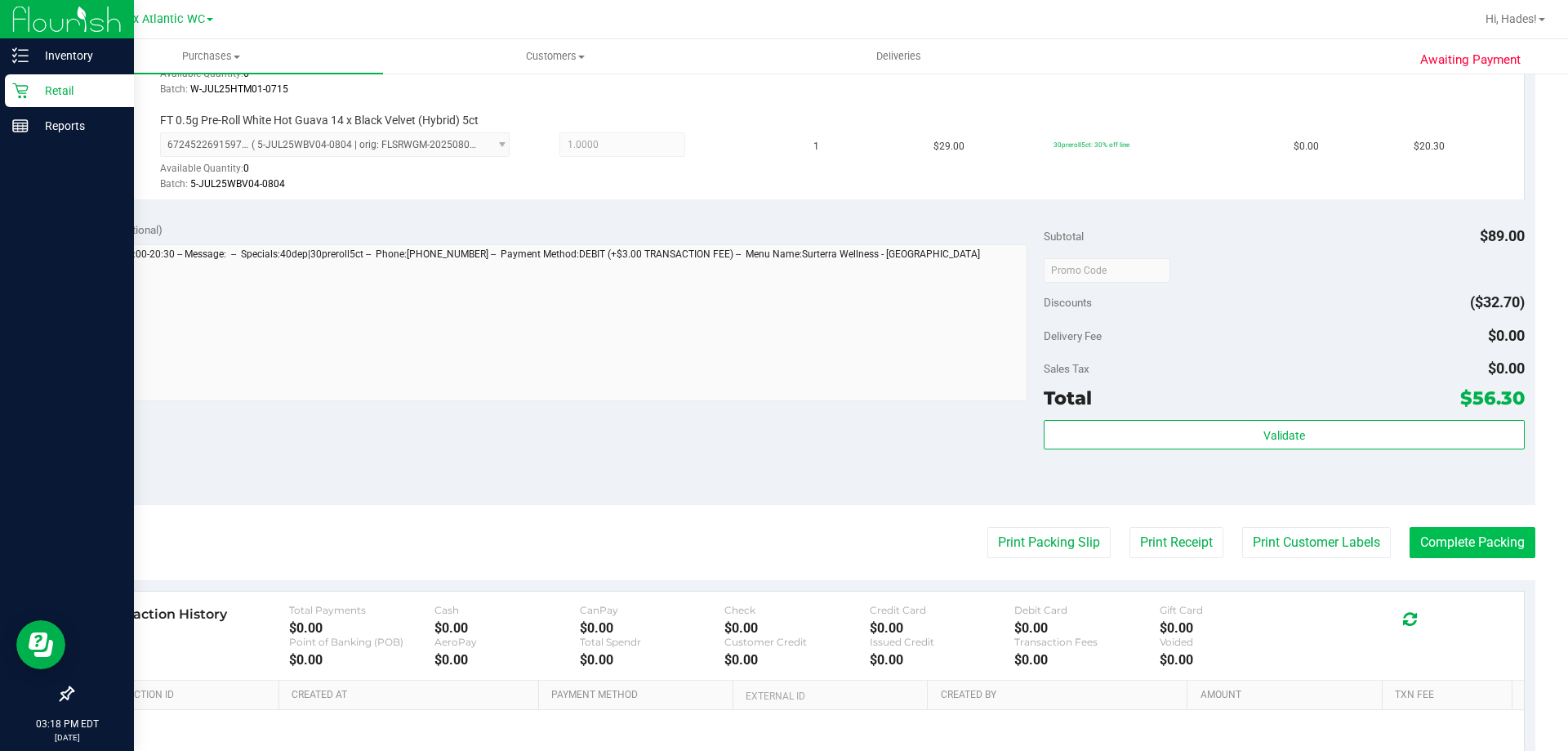
scroll to position [653, 0]
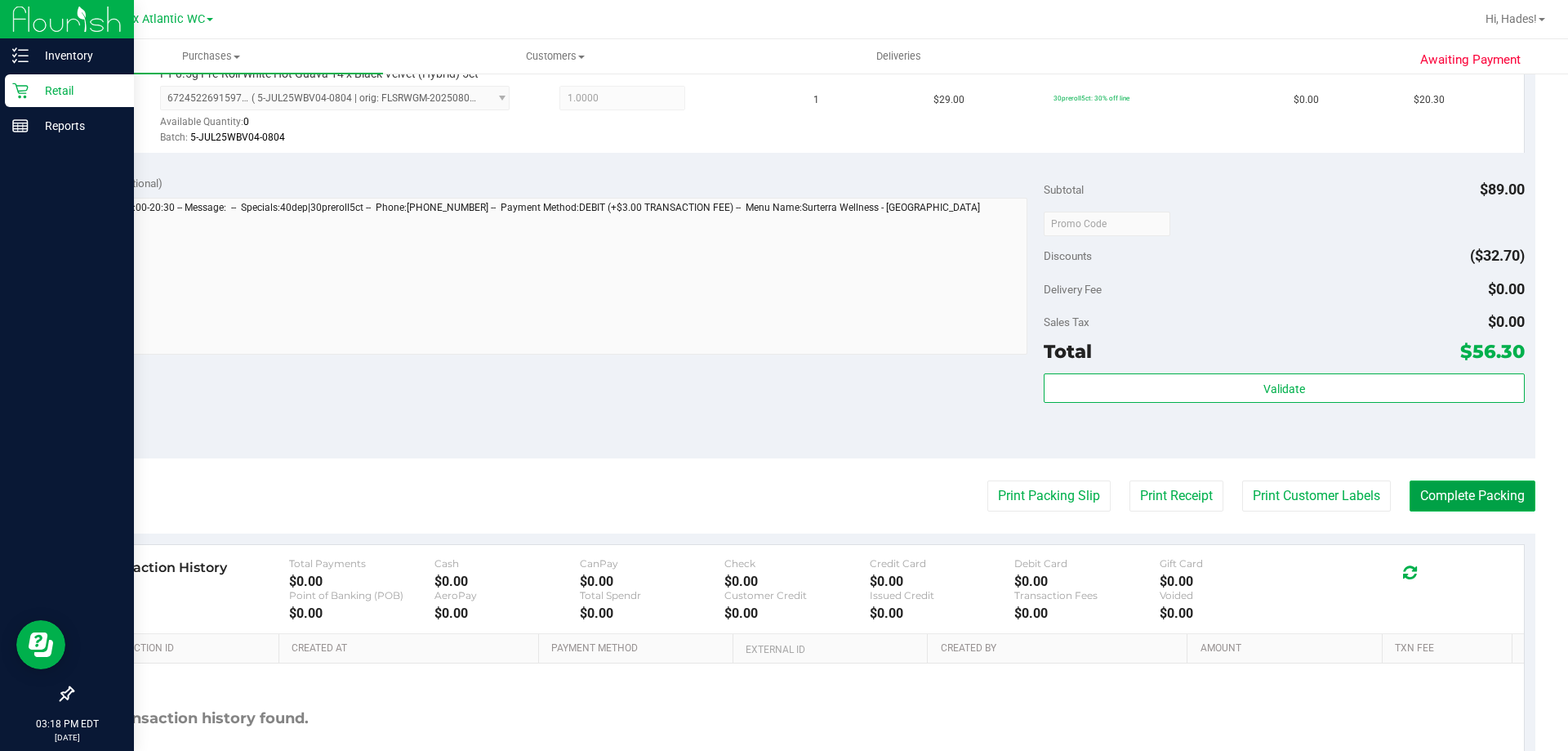
click at [1442, 508] on button "Complete Packing" at bounding box center [1473, 495] width 126 height 31
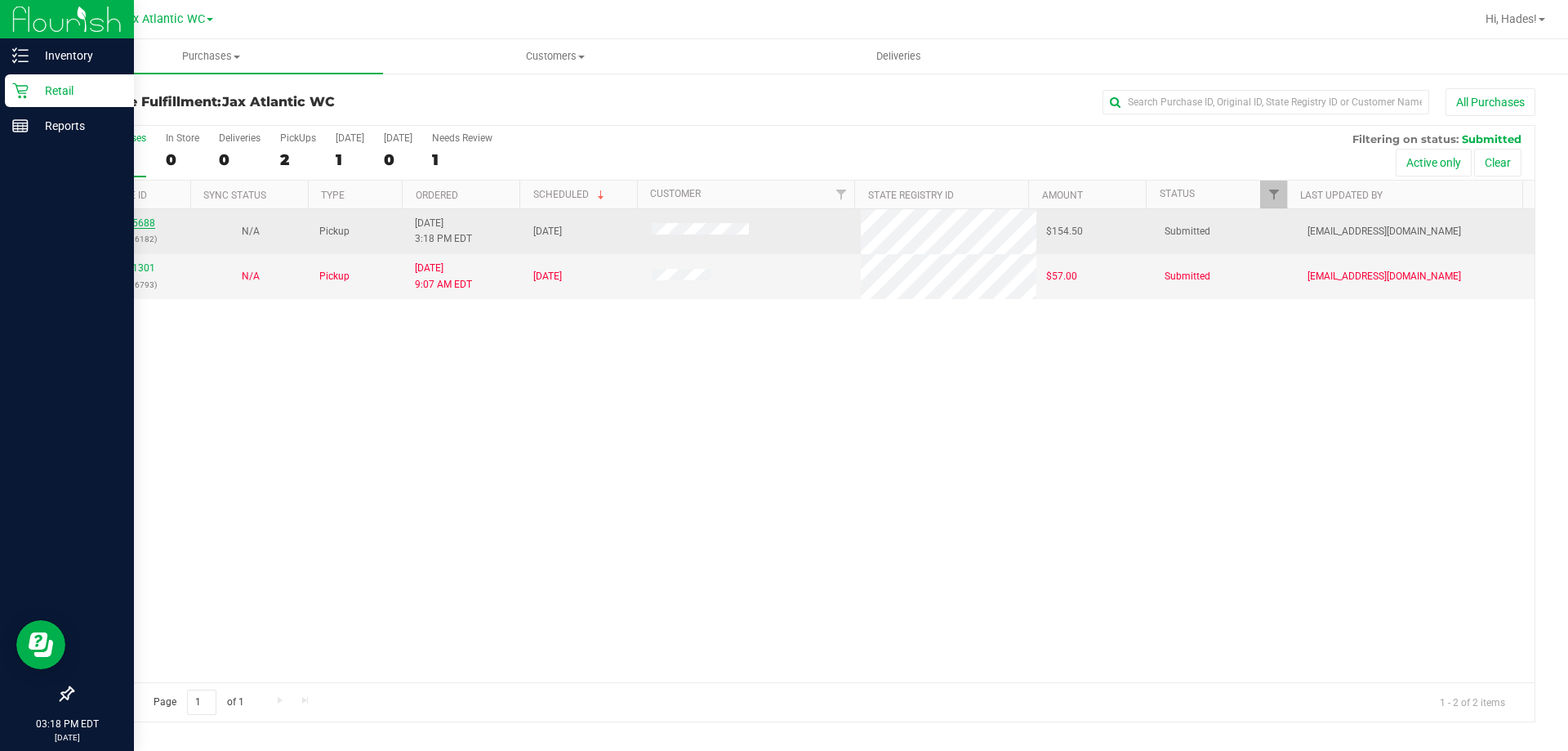
click at [133, 218] on link "11835688" at bounding box center [132, 222] width 46 height 11
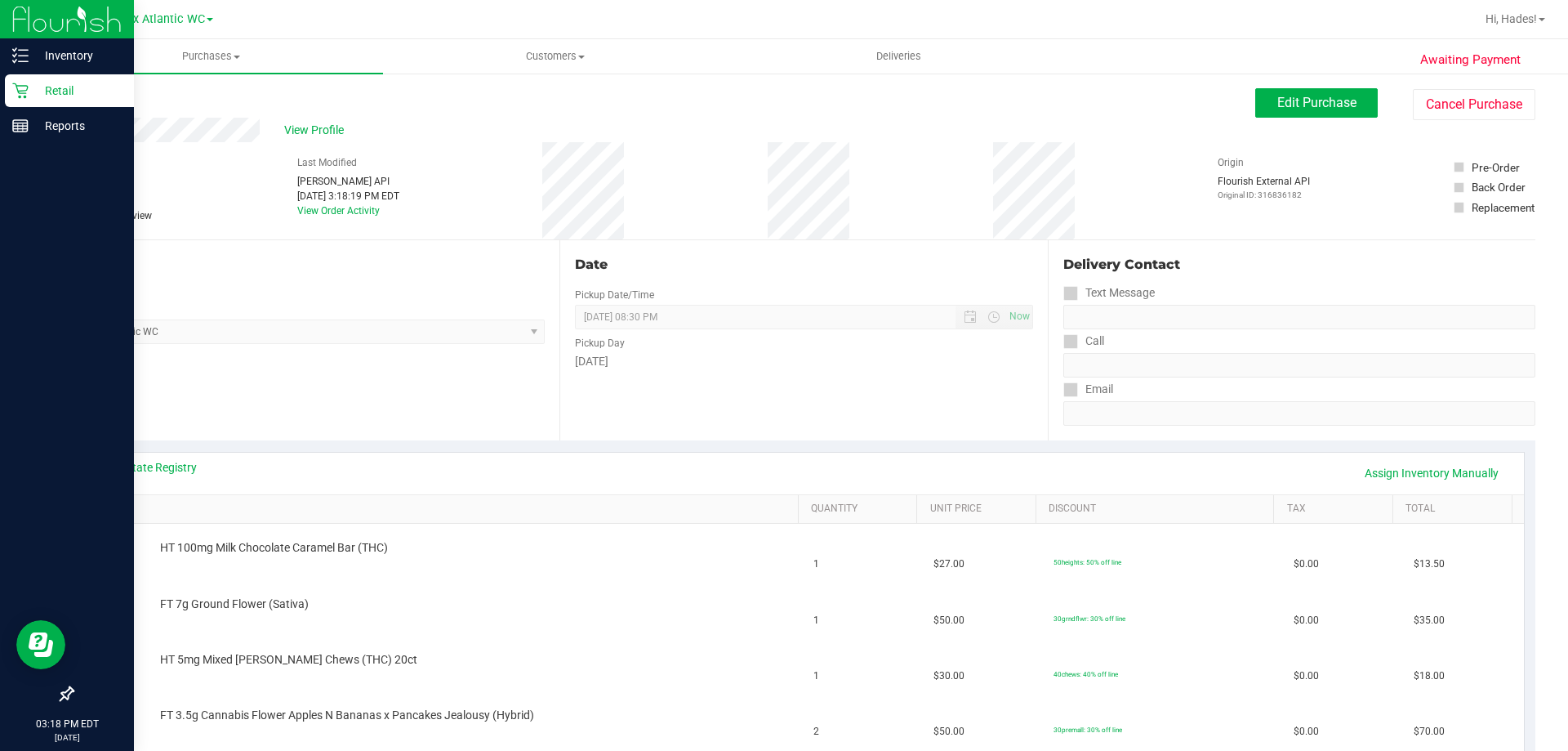
scroll to position [163, 0]
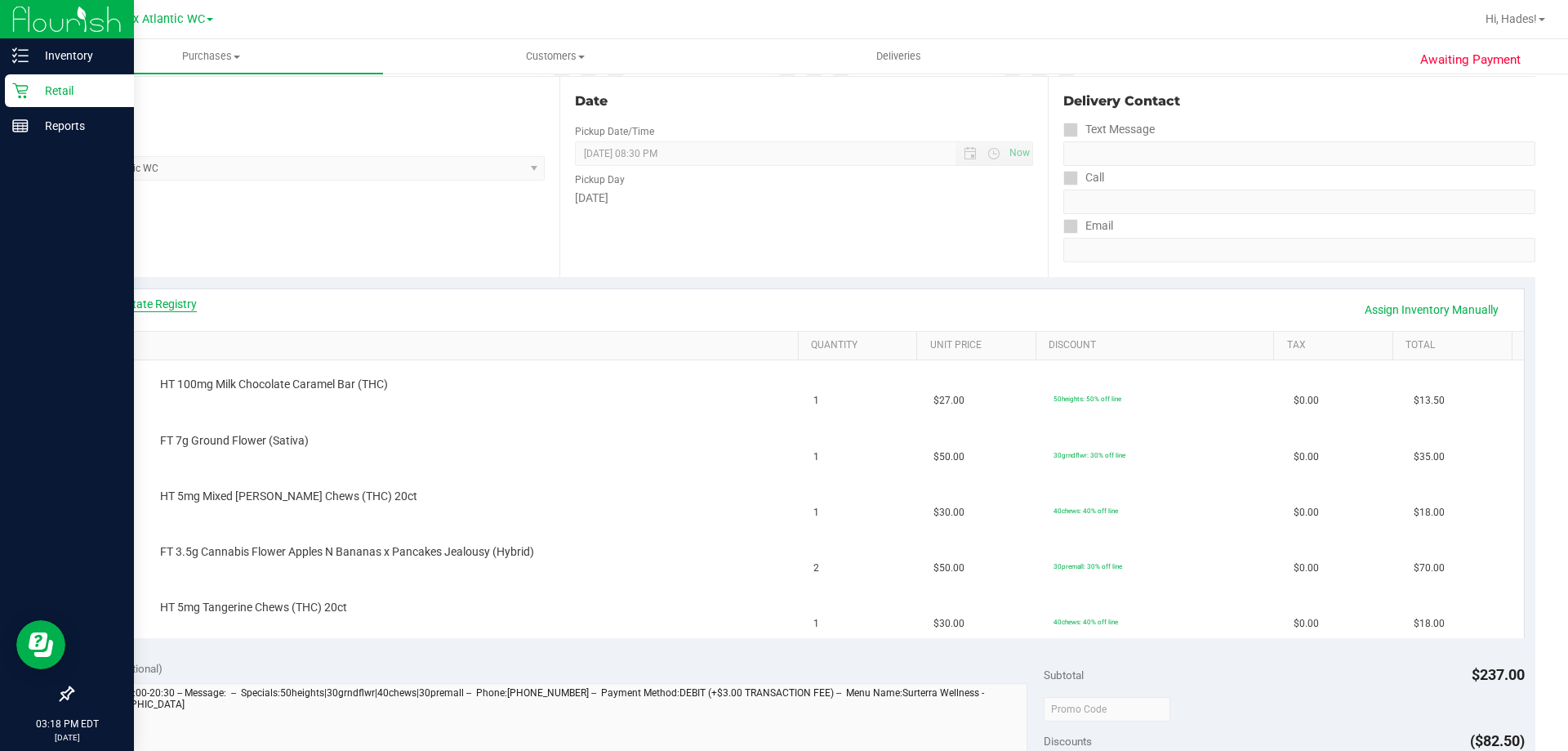
click at [147, 305] on link "View State Registry" at bounding box center [148, 304] width 98 height 16
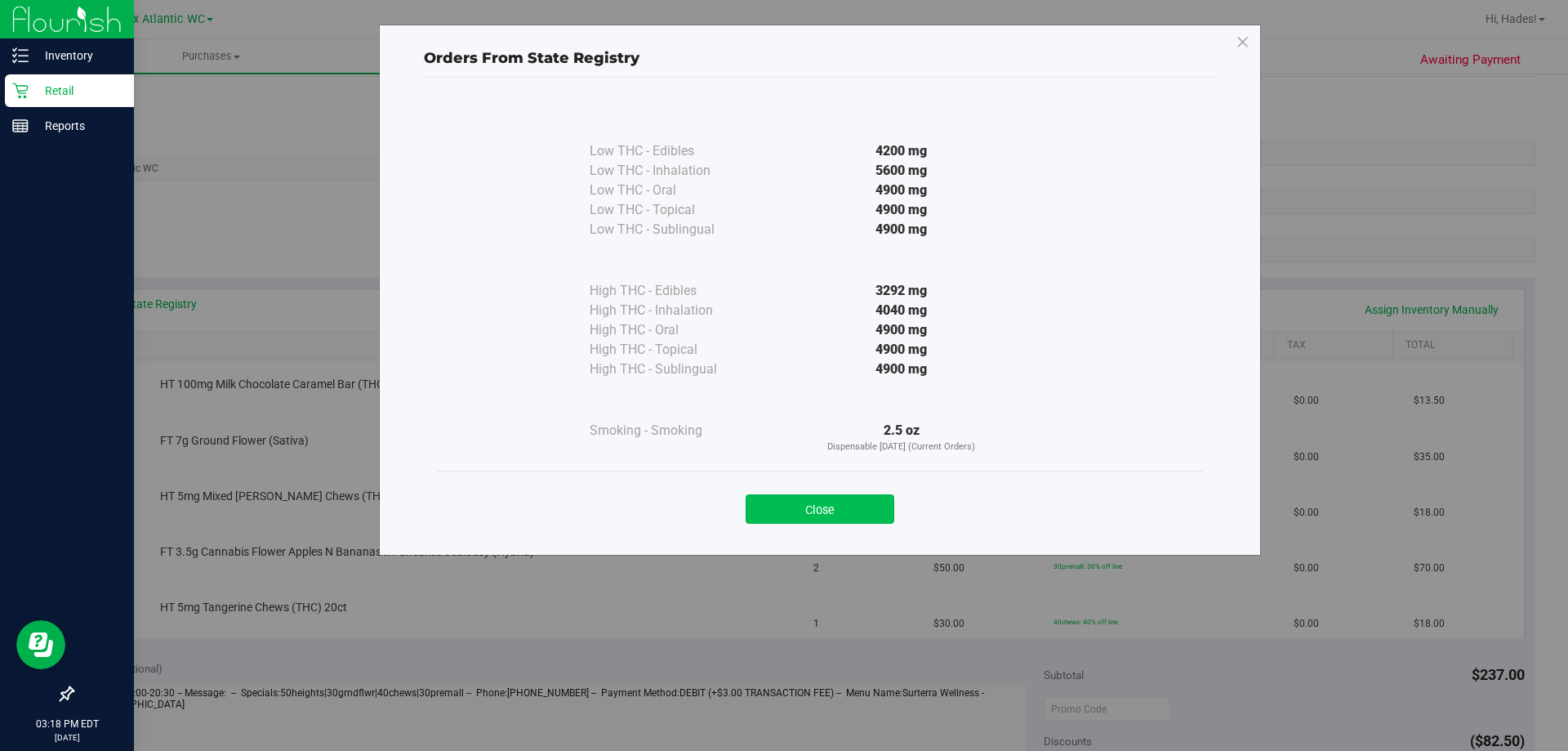
click at [817, 512] on button "Close" at bounding box center [820, 508] width 149 height 29
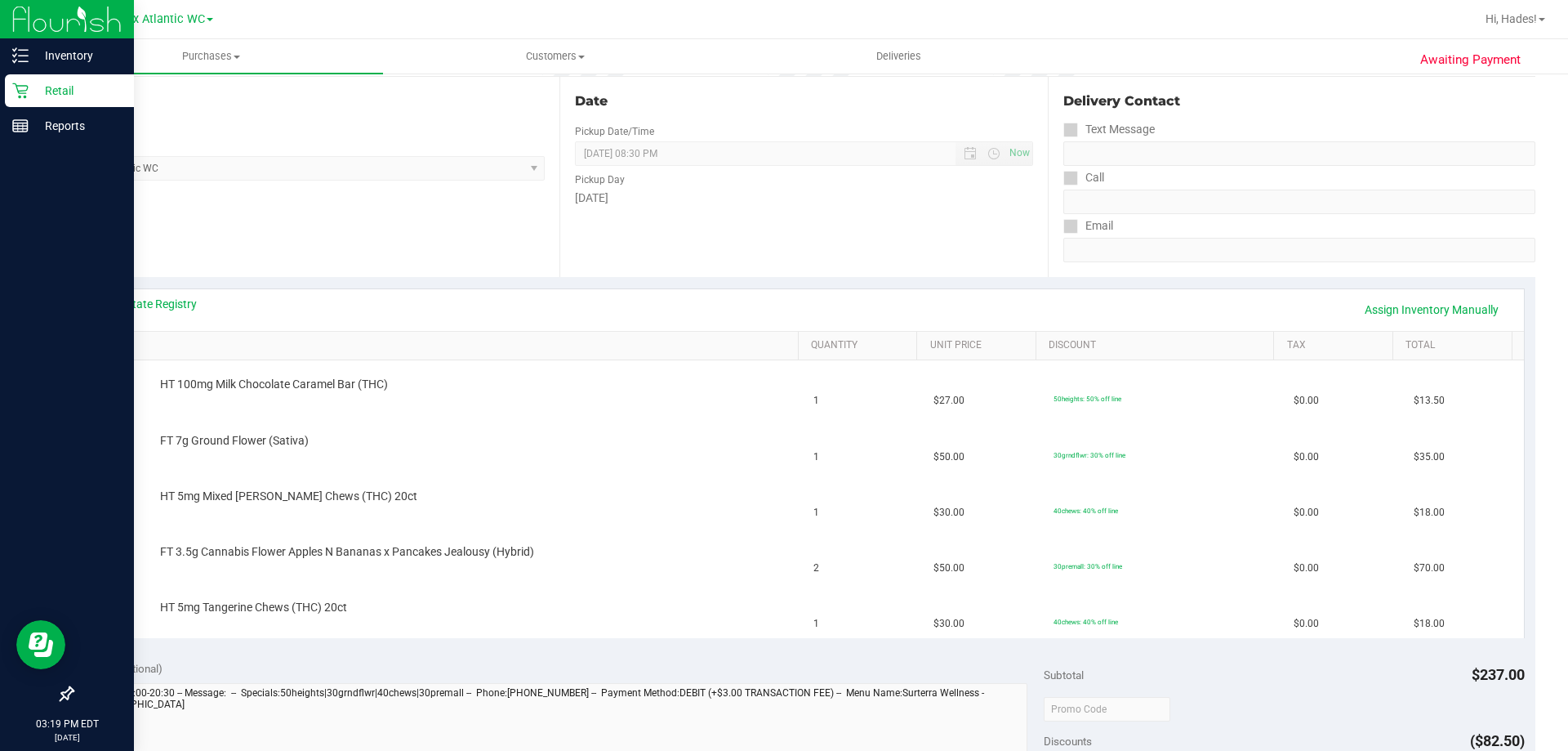
click at [489, 310] on div "View State Registry Assign Inventory Manually" at bounding box center [804, 310] width 1410 height 28
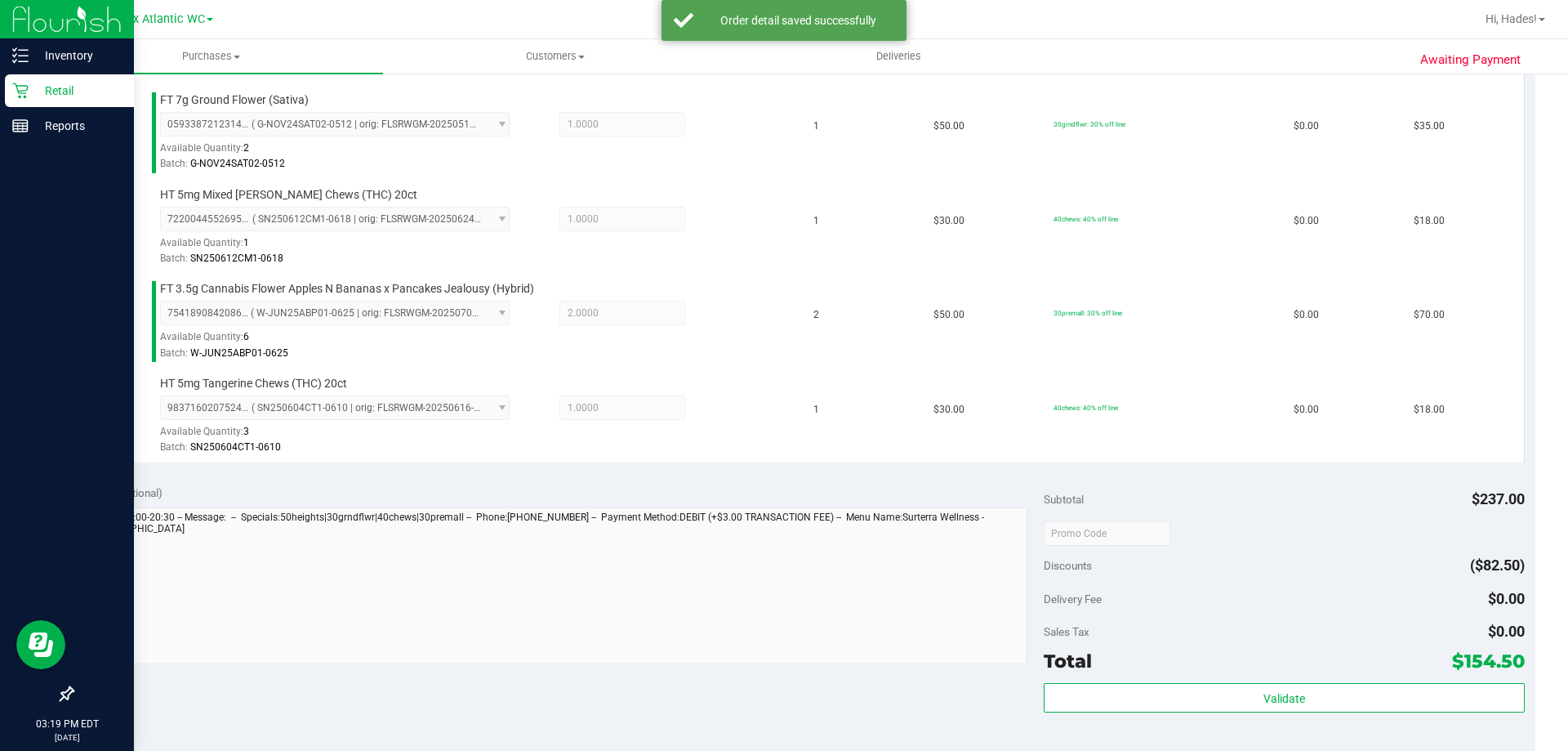
scroll to position [653, 0]
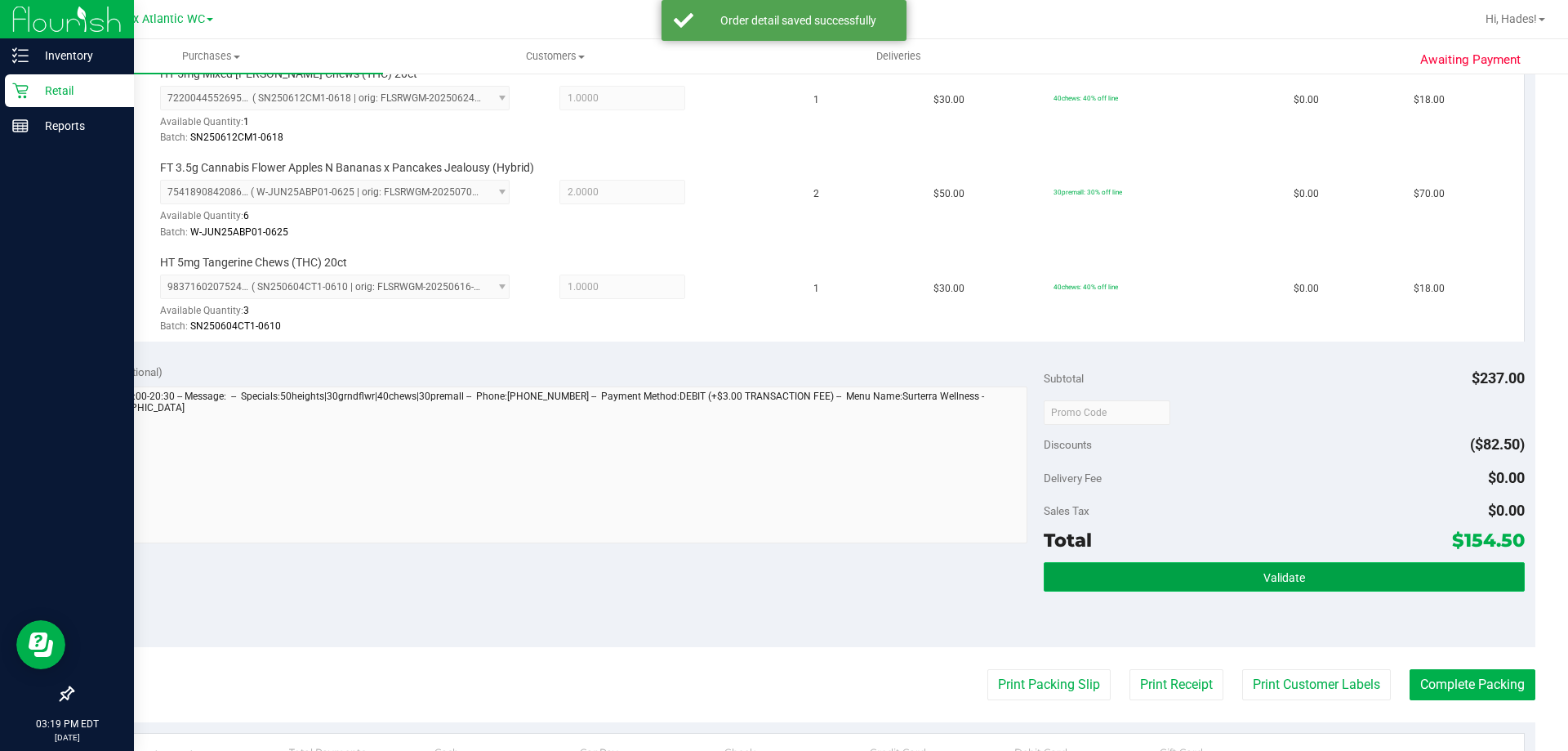
click at [1127, 578] on button "Validate" at bounding box center [1284, 576] width 480 height 29
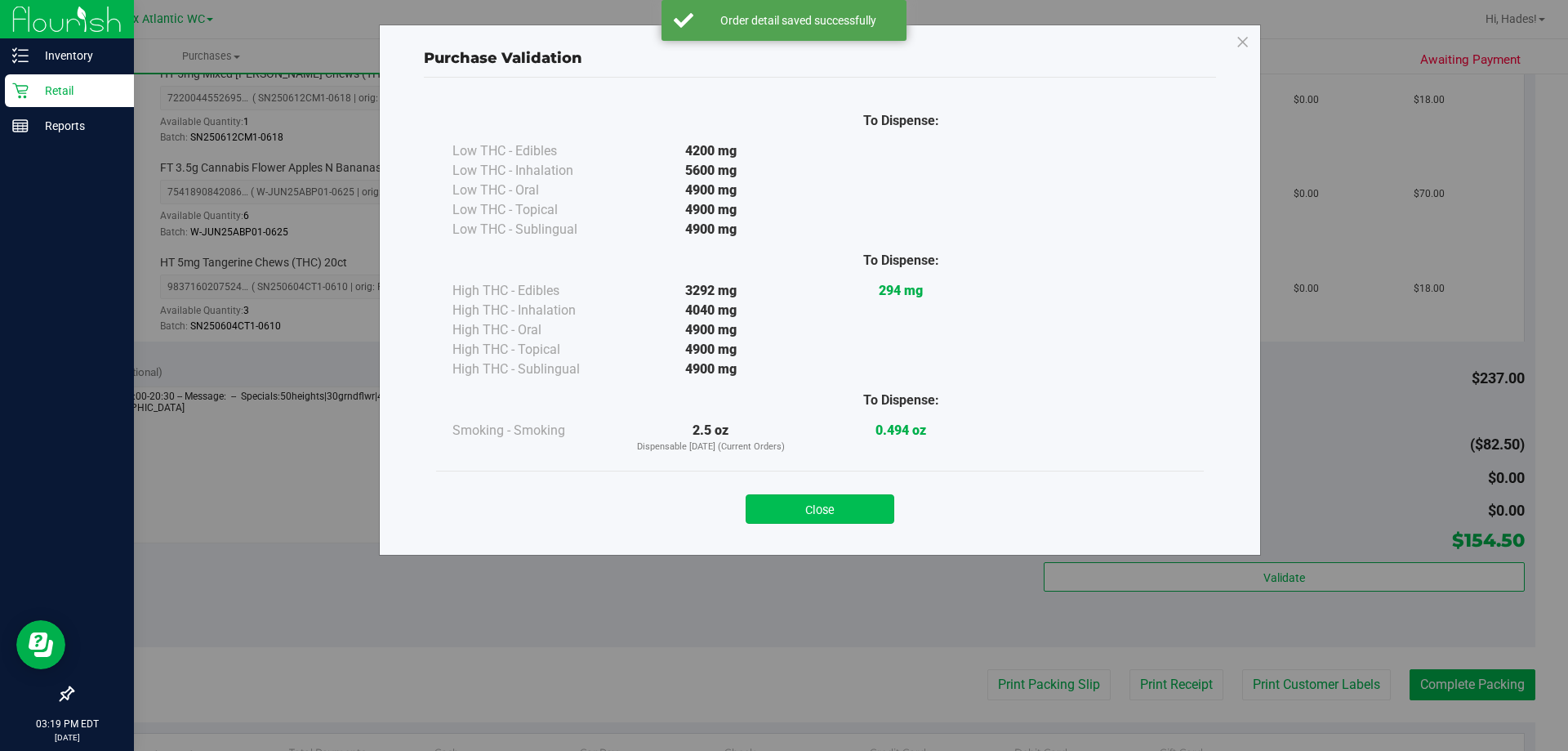
click at [819, 507] on button "Close" at bounding box center [820, 508] width 149 height 29
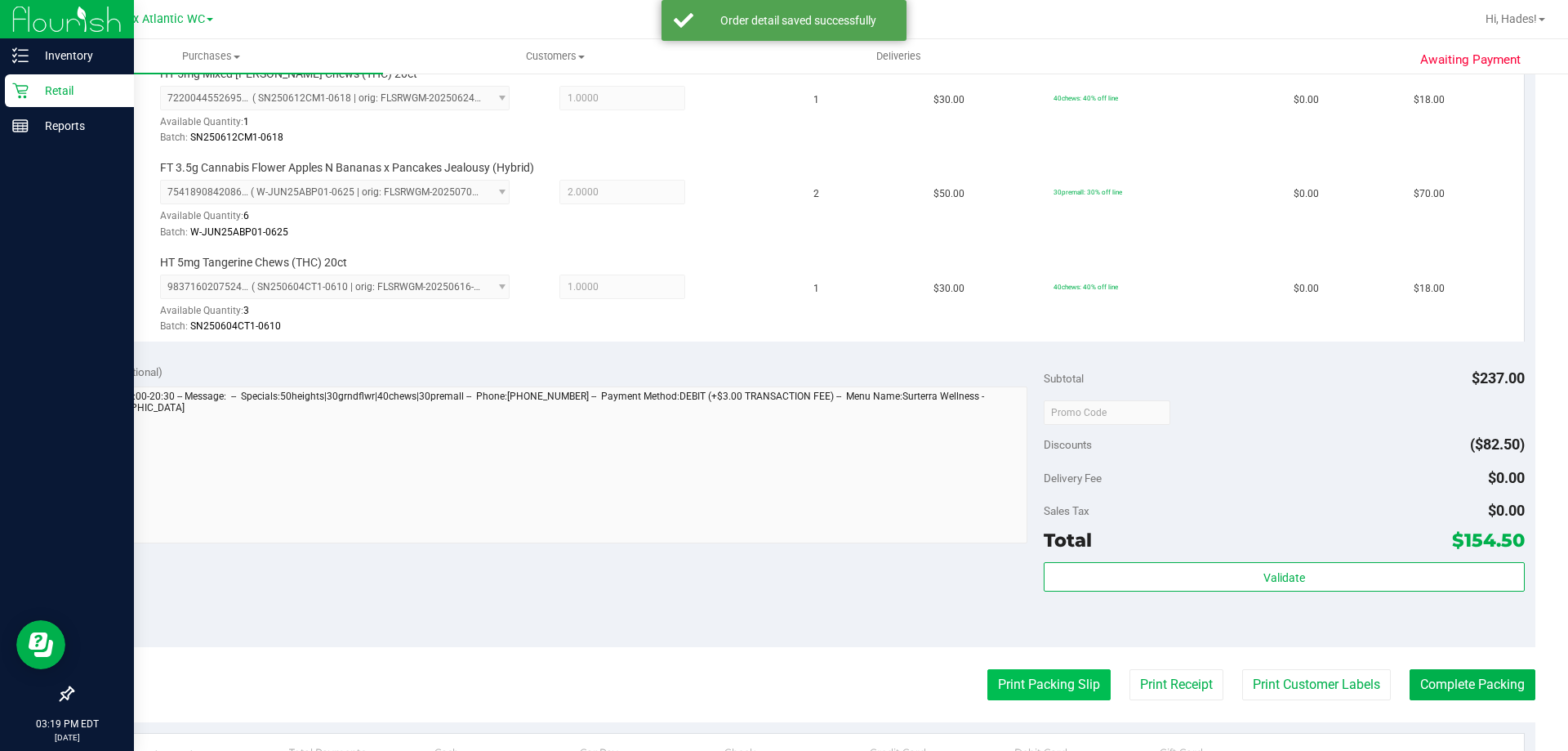
click at [1000, 676] on button "Print Packing Slip" at bounding box center [1048, 684] width 123 height 31
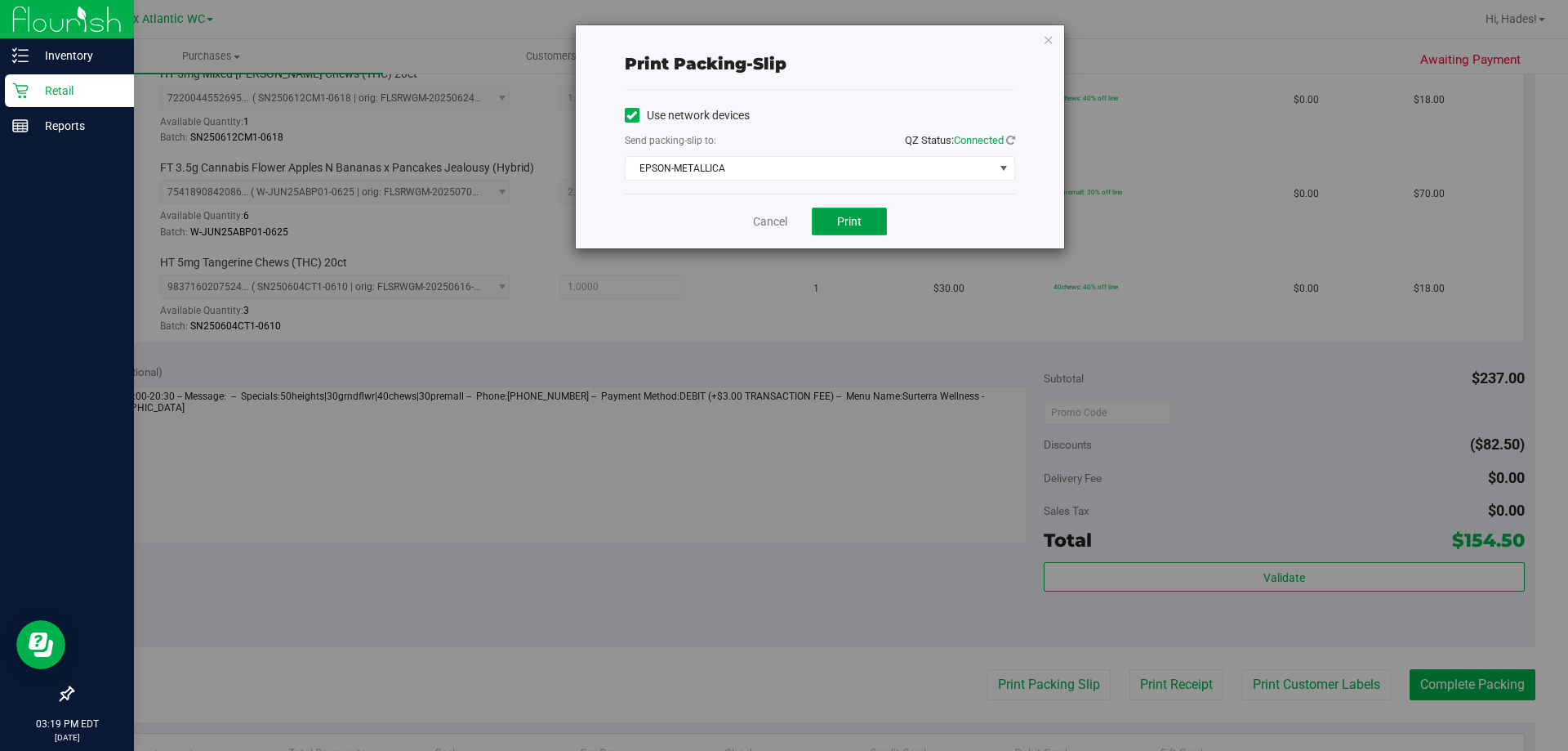
click at [834, 215] on button "Print" at bounding box center [849, 221] width 75 height 28
click at [762, 223] on link "Cancel" at bounding box center [770, 221] width 34 height 17
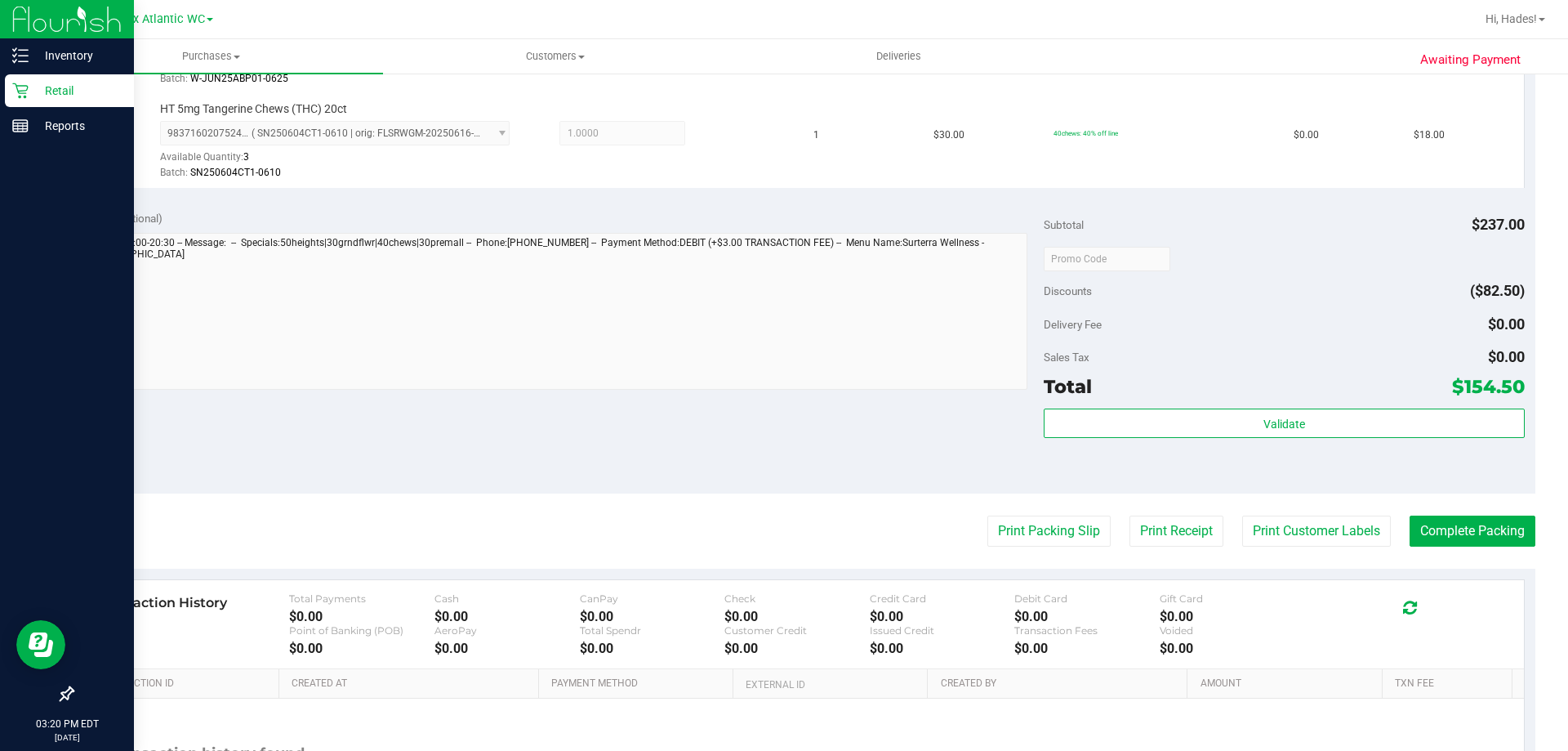
scroll to position [817, 0]
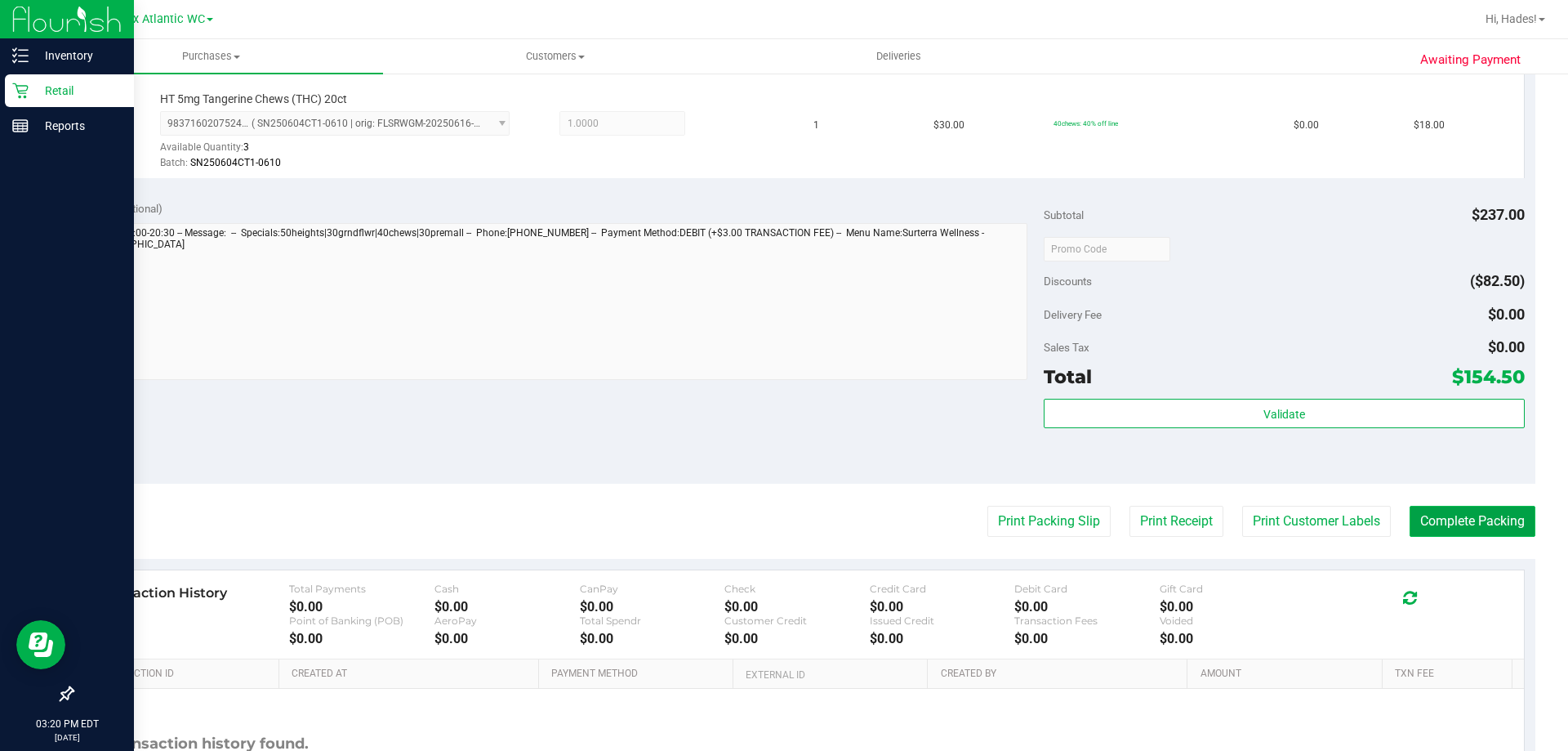
click at [1436, 527] on button "Complete Packing" at bounding box center [1473, 521] width 126 height 31
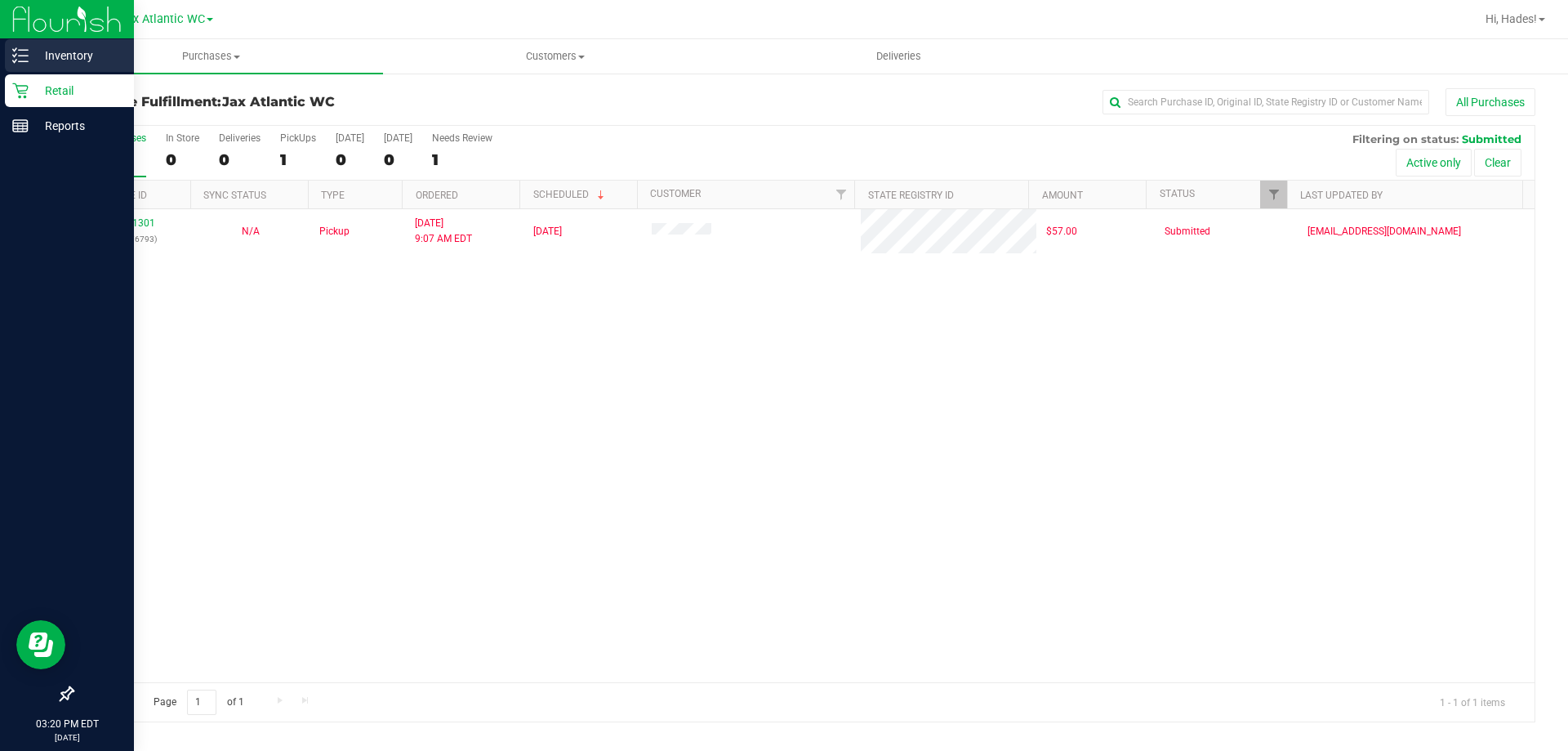
click at [32, 60] on p "Inventory" at bounding box center [78, 56] width 98 height 20
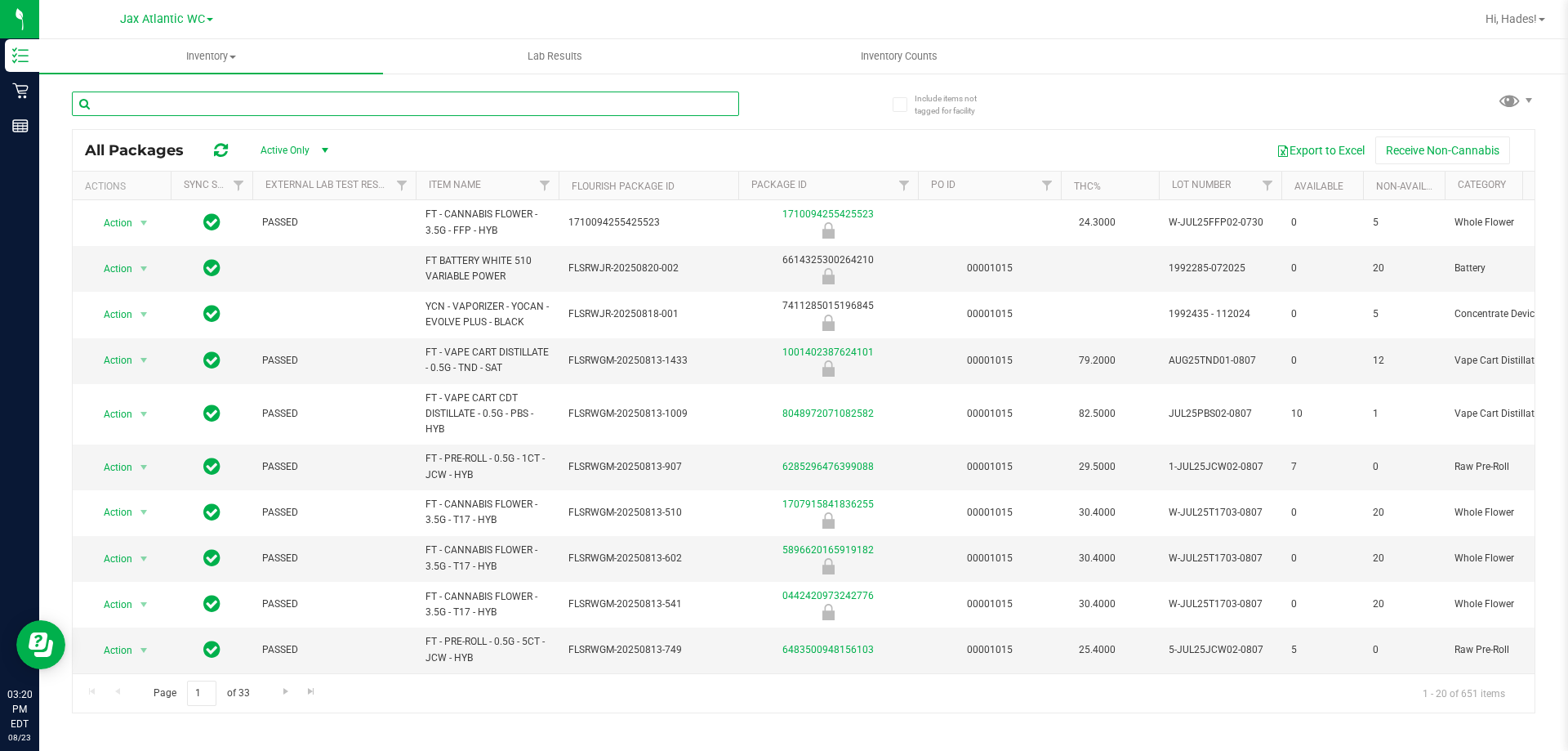
click at [252, 100] on input "text" at bounding box center [405, 103] width 667 height 25
type input "tsk"
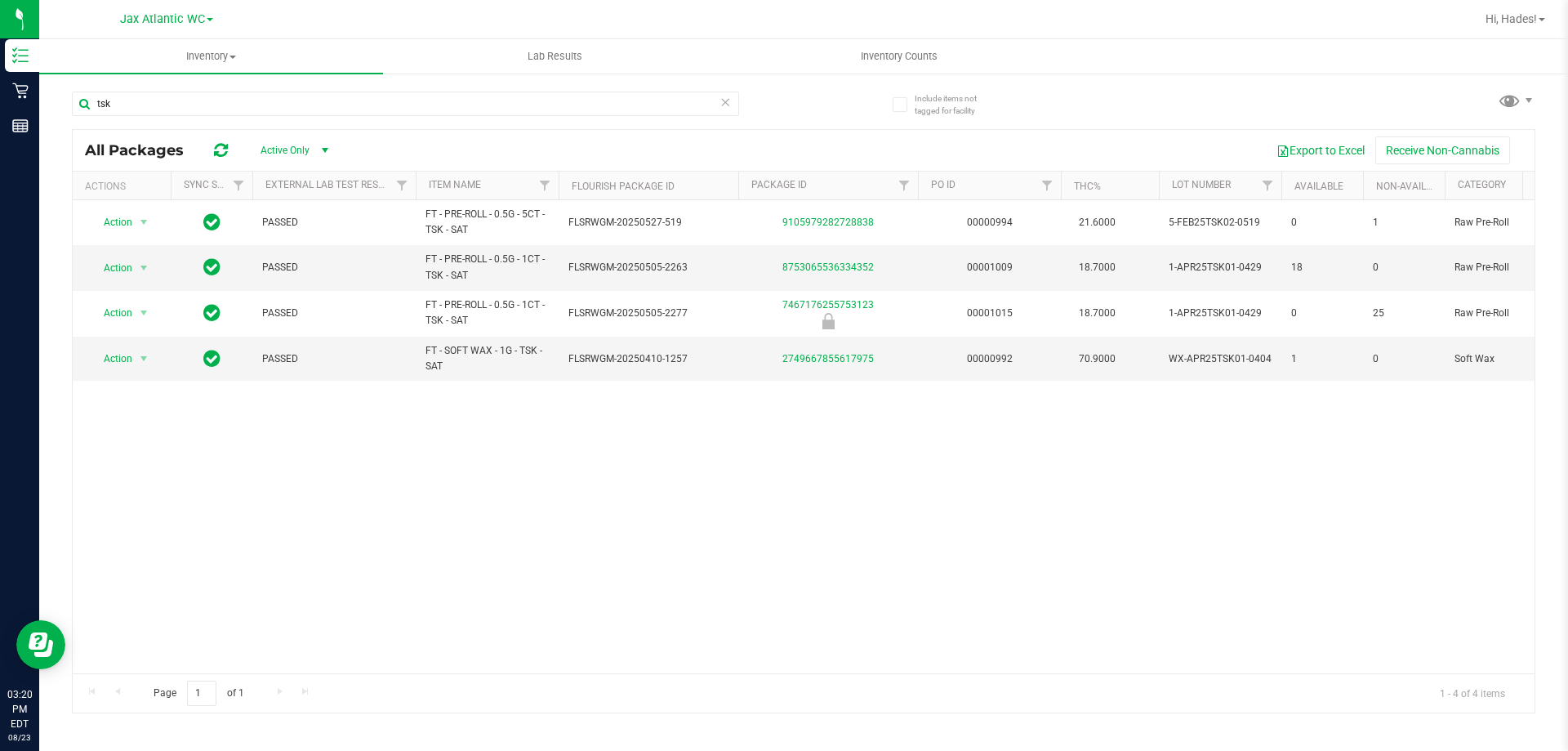
click at [728, 106] on icon at bounding box center [725, 101] width 11 height 20
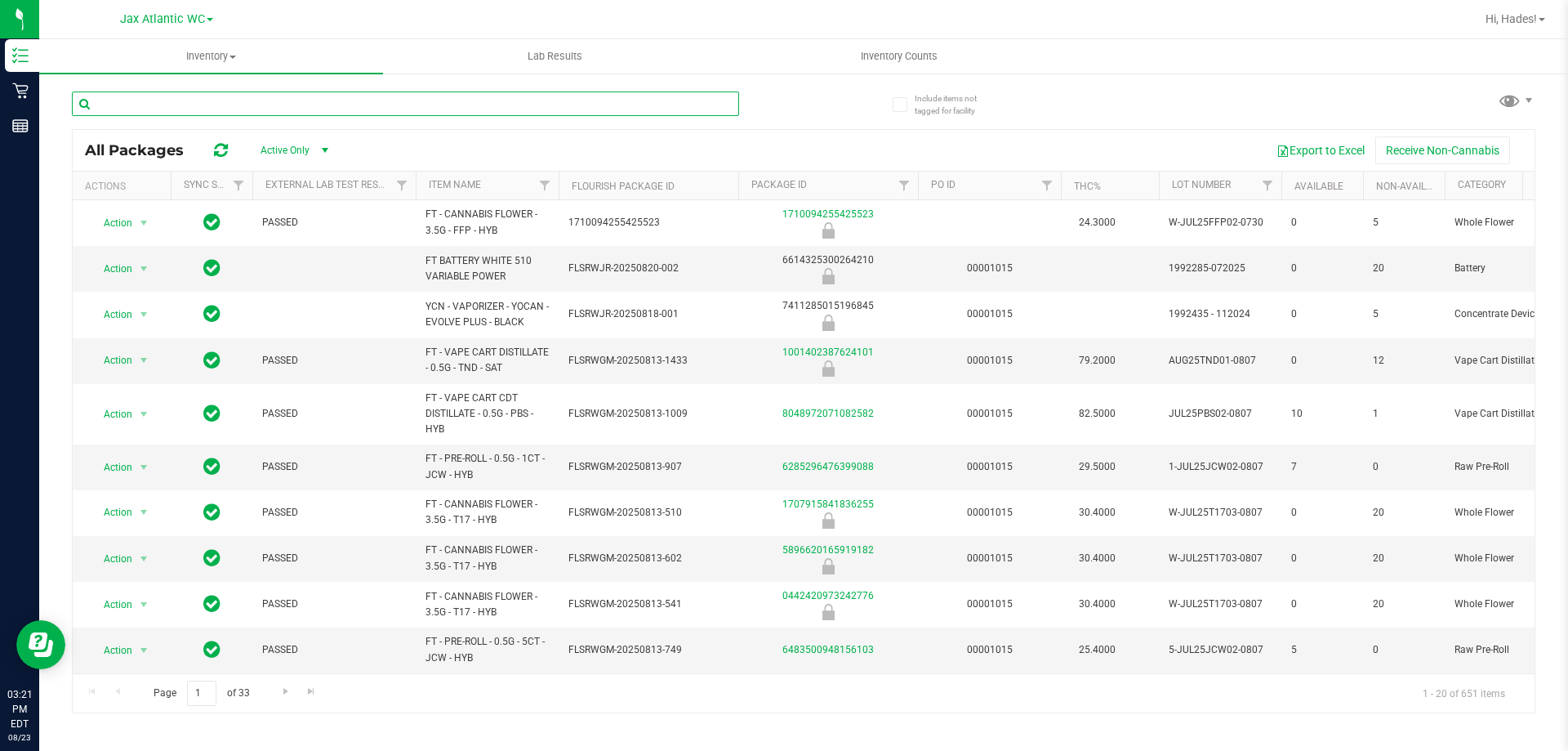
click at [534, 107] on input "text" at bounding box center [405, 103] width 667 height 25
type input "wbv"
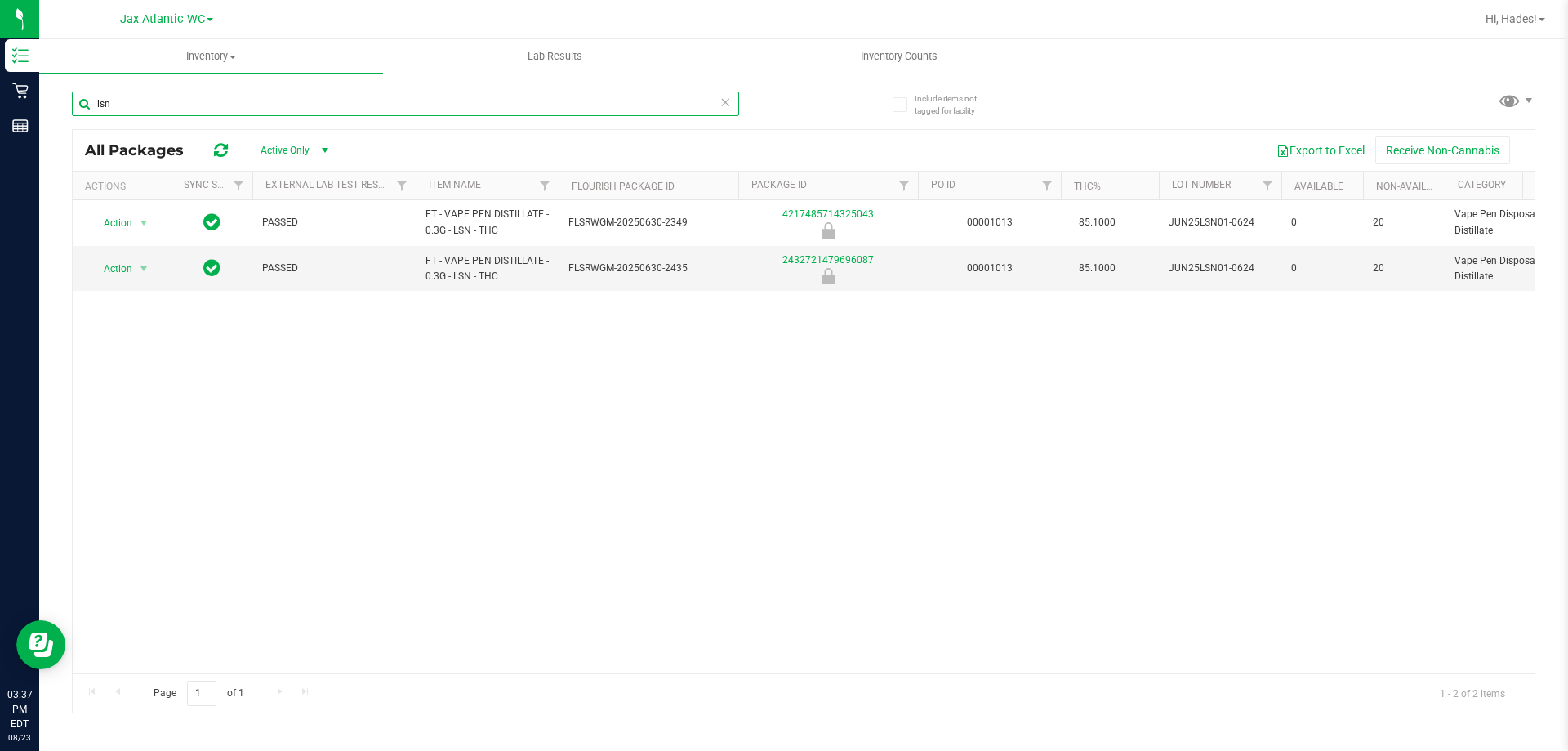
click at [226, 108] on input "lsn" at bounding box center [405, 103] width 667 height 25
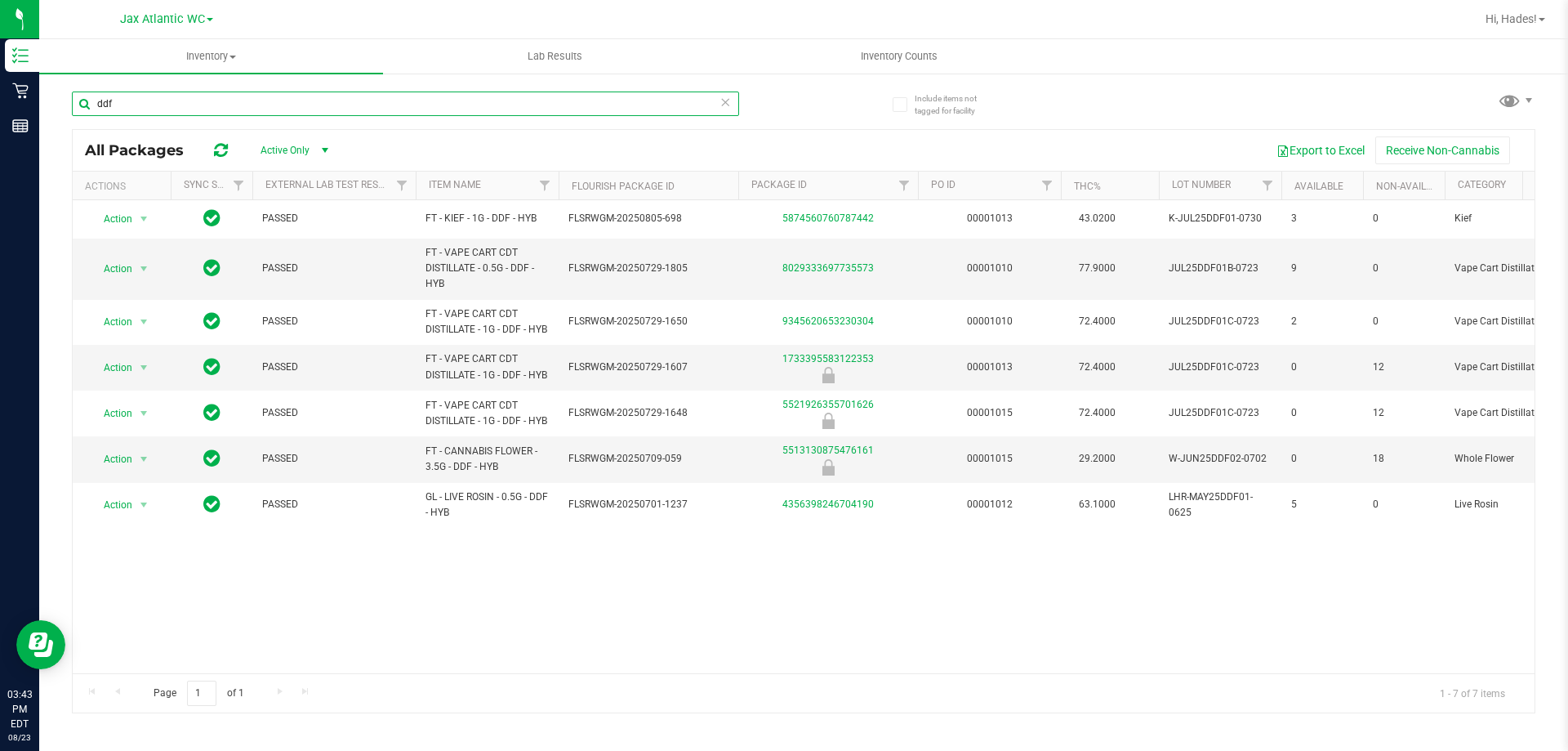
click at [275, 100] on input "ddf" at bounding box center [405, 103] width 667 height 25
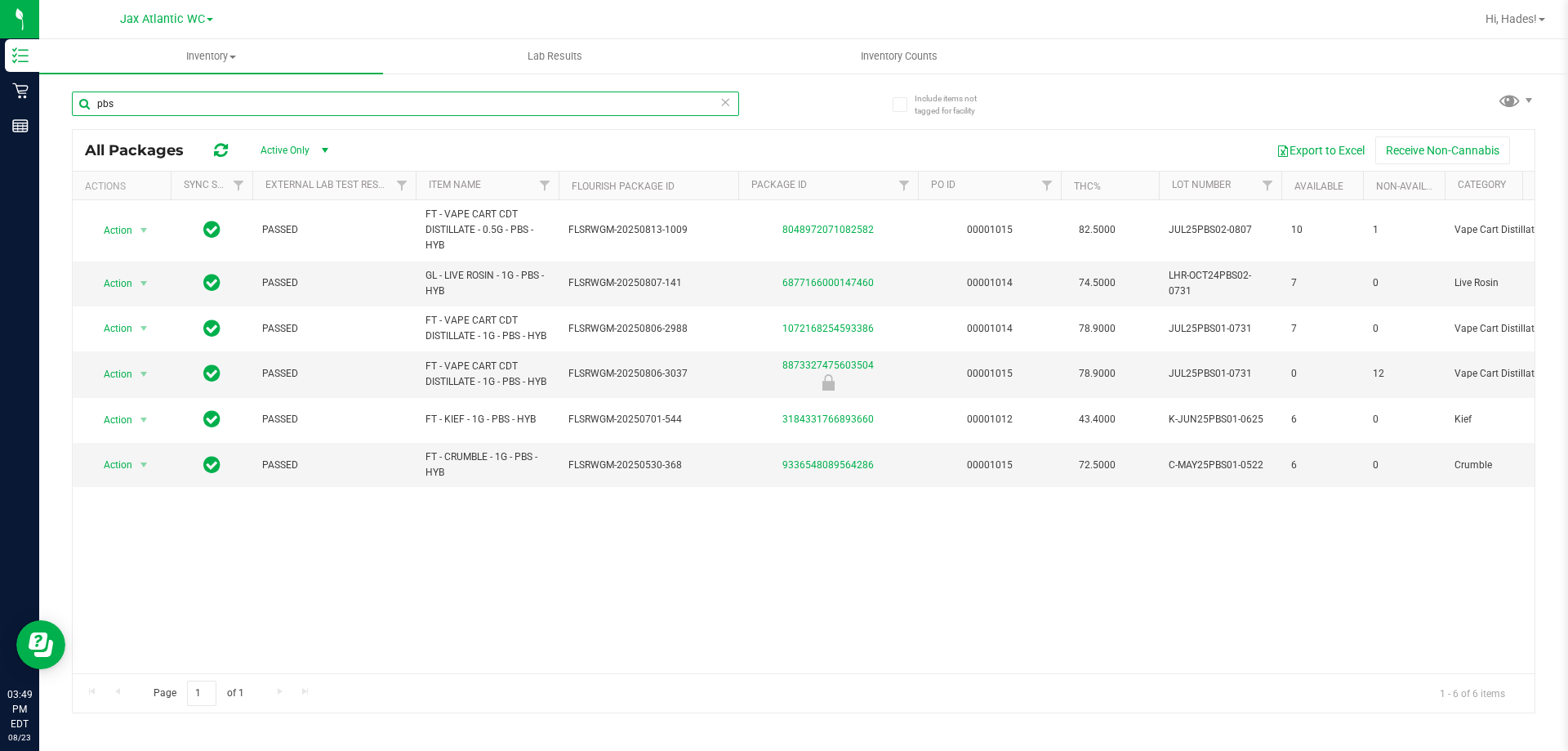
click at [347, 108] on input "pbs" at bounding box center [405, 103] width 667 height 25
click at [348, 108] on input "pbs" at bounding box center [405, 103] width 667 height 25
click at [349, 108] on input "pbs" at bounding box center [405, 103] width 667 height 25
click at [346, 108] on input "pbs" at bounding box center [405, 103] width 667 height 25
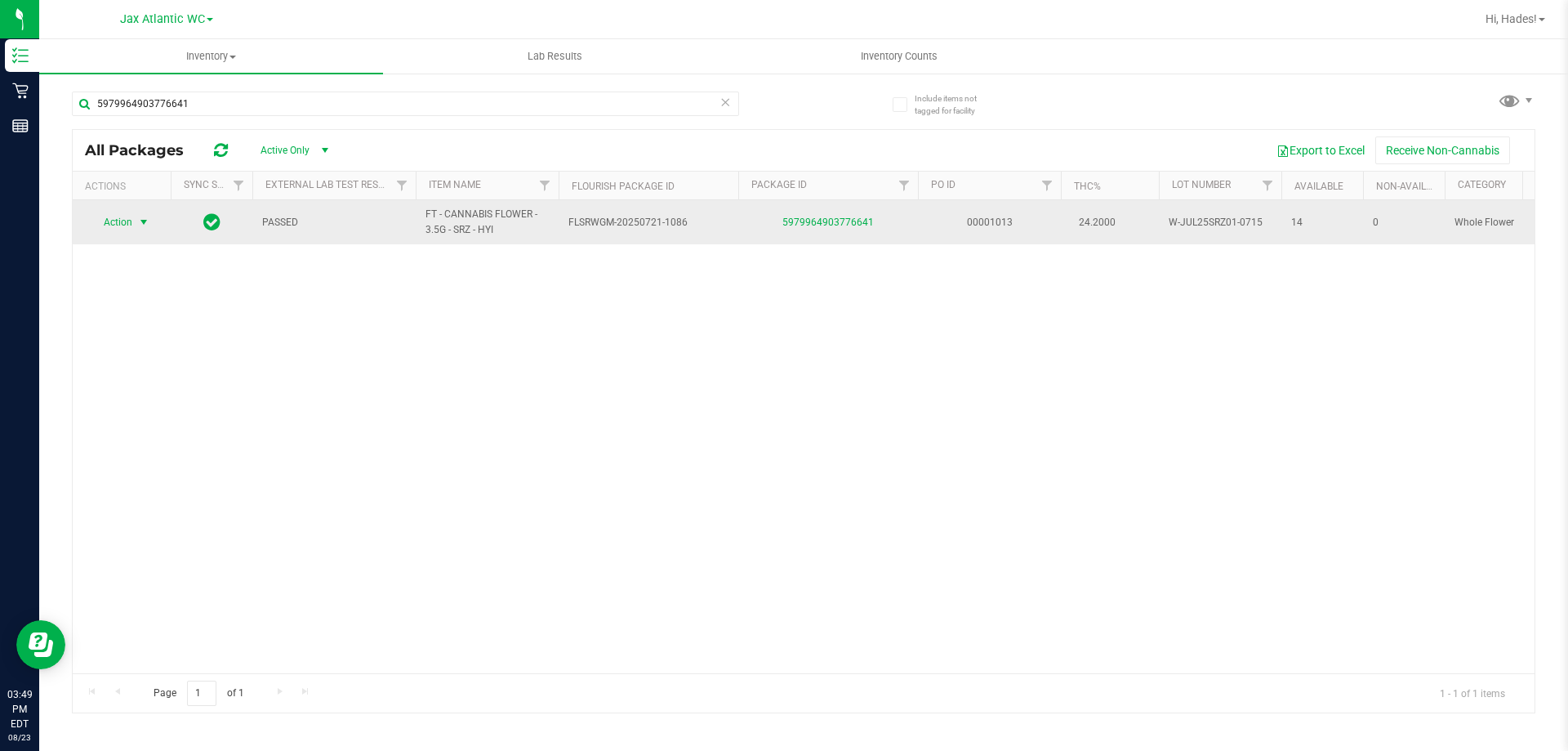
click at [121, 221] on span "Action" at bounding box center [111, 222] width 44 height 23
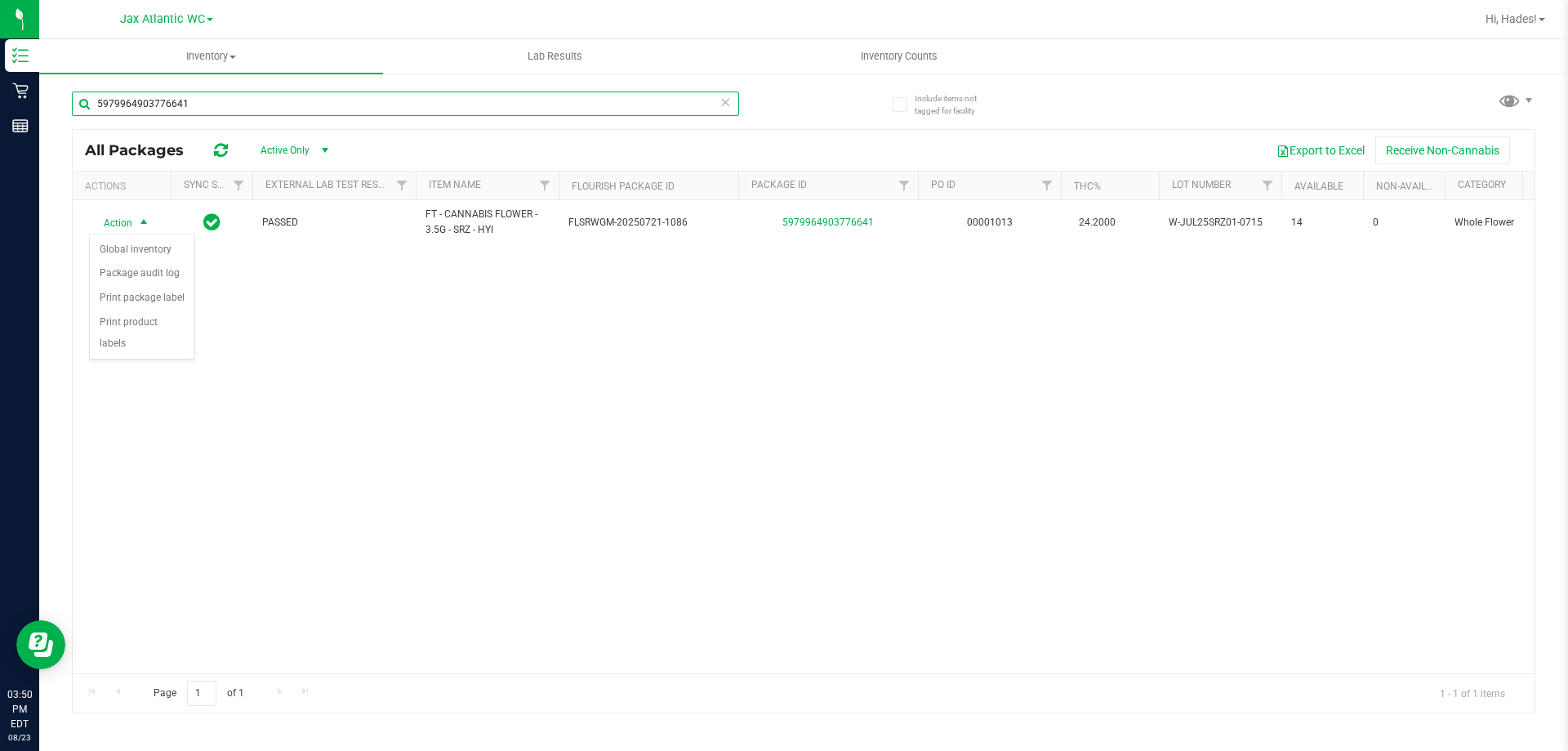
click at [234, 105] on input "5979964903776641" at bounding box center [405, 103] width 667 height 25
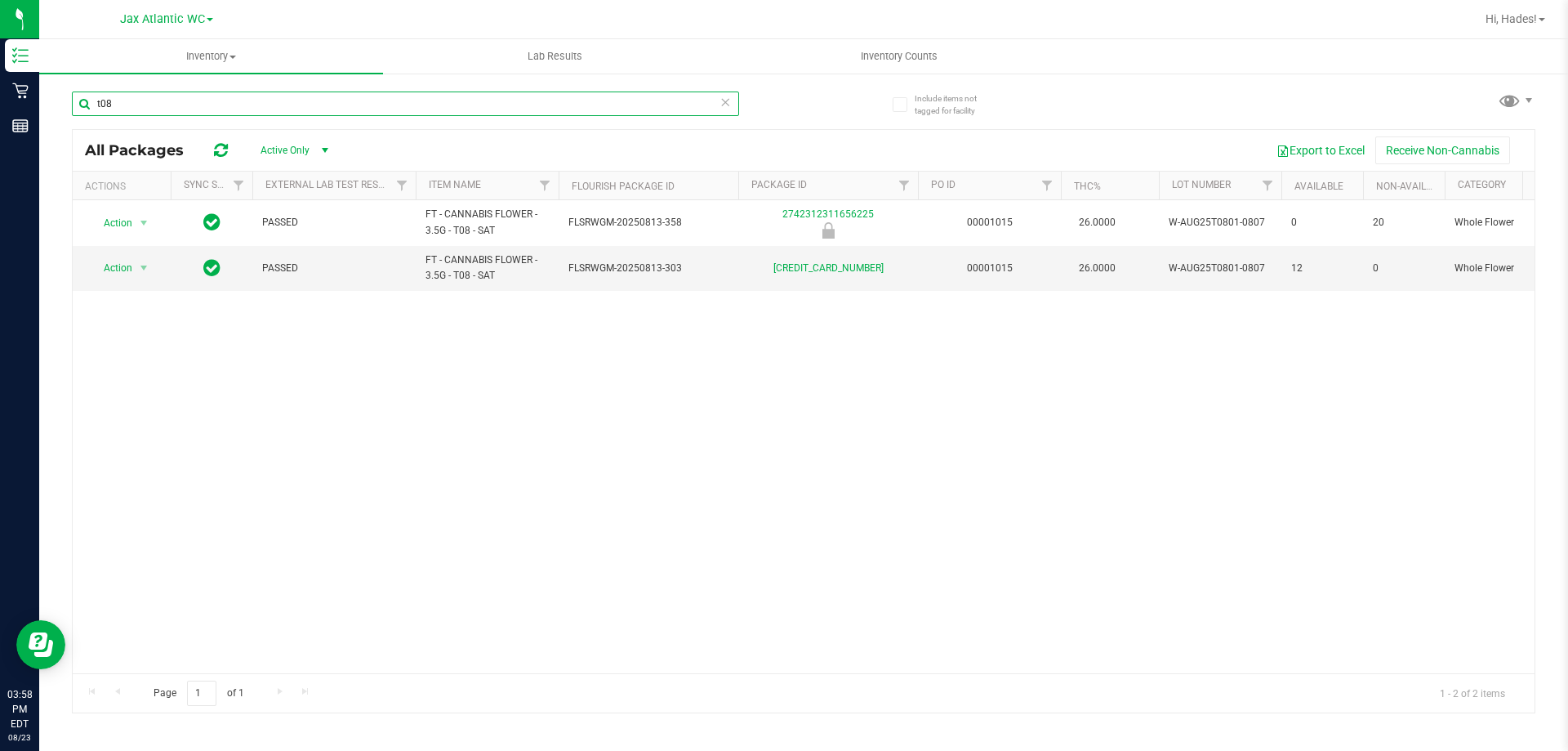
click at [155, 96] on input "t08" at bounding box center [405, 103] width 667 height 25
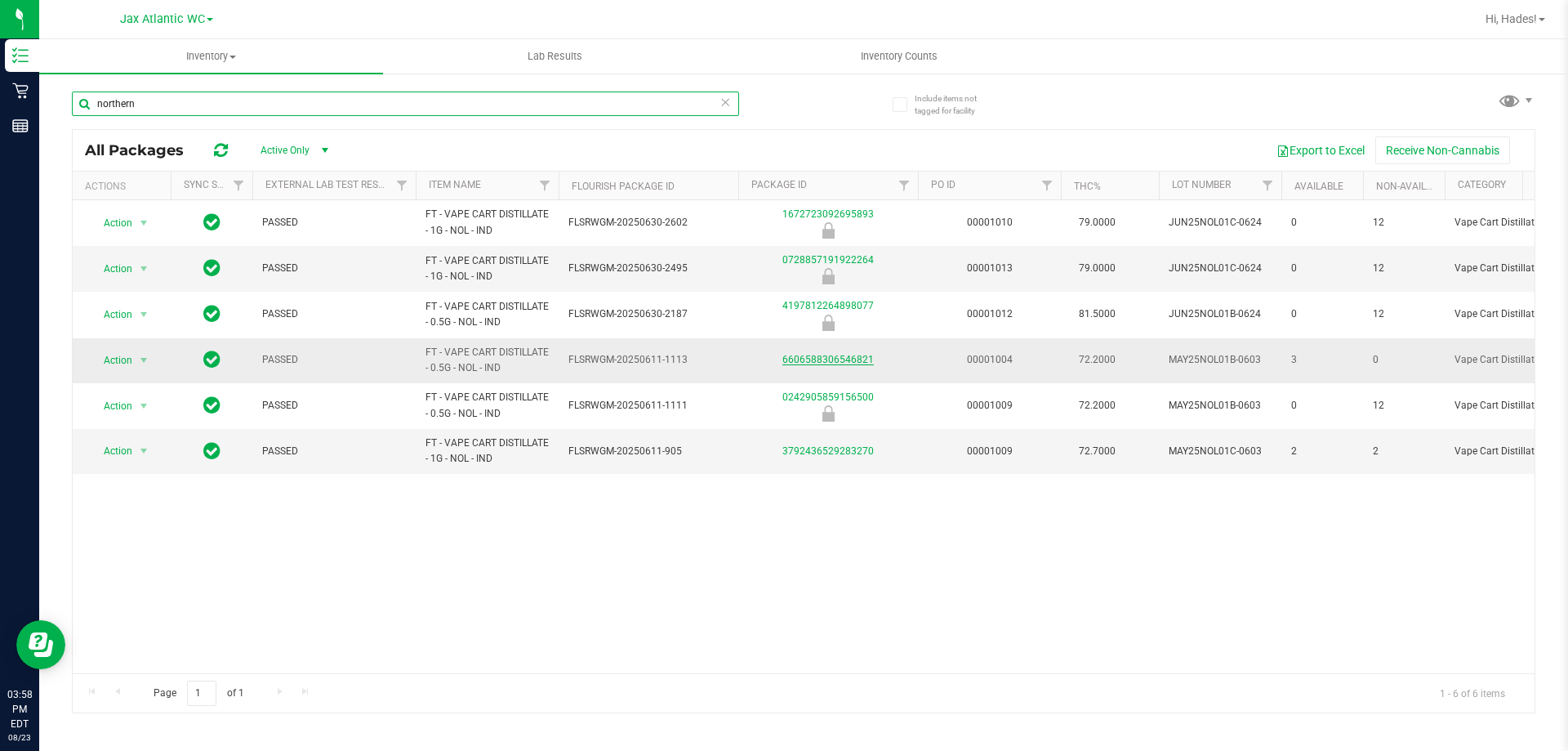
type input "northern"
click at [856, 359] on link "6606588306546821" at bounding box center [827, 359] width 91 height 11
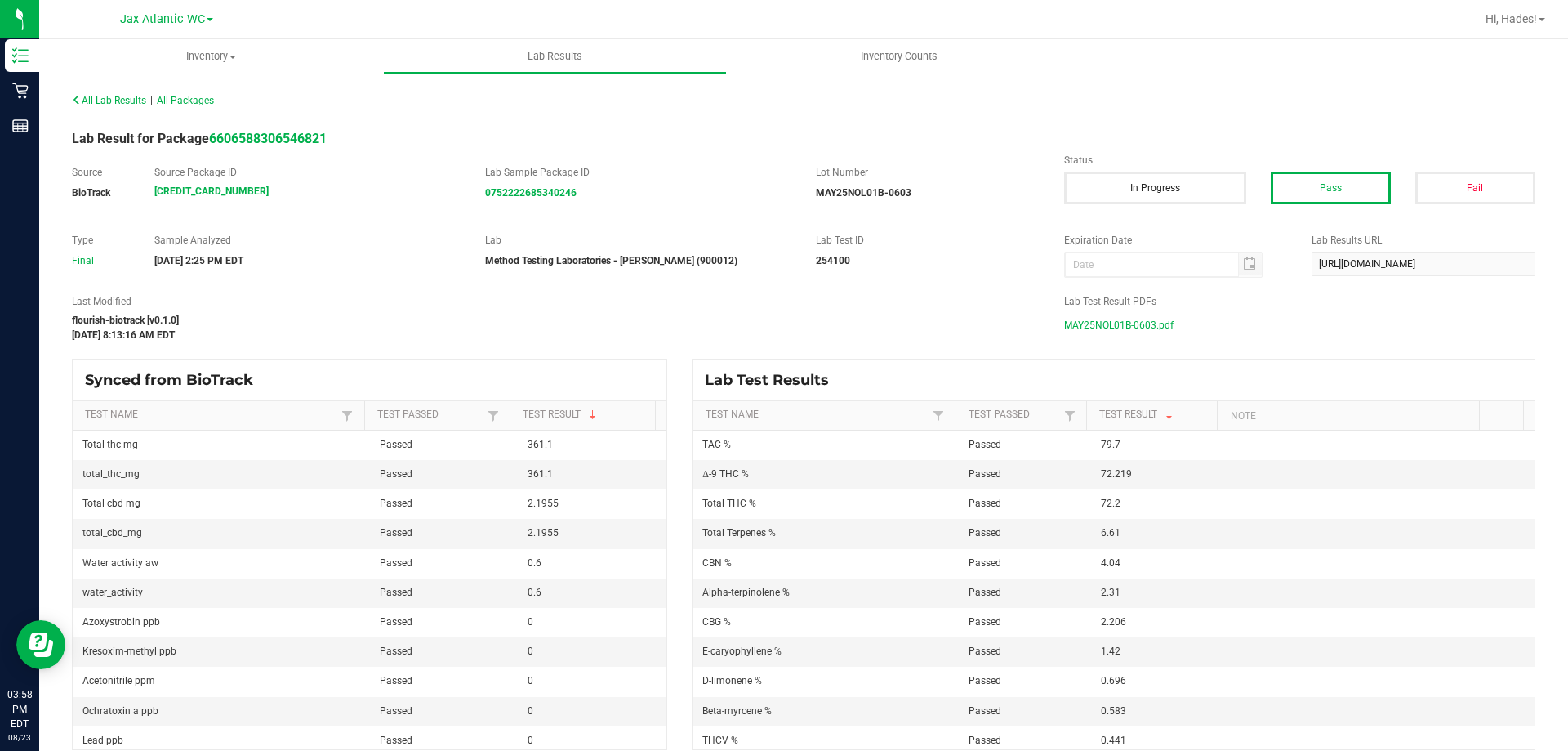
click at [1145, 325] on span "MAY25NOL01B-0603.pdf" at bounding box center [1118, 325] width 109 height 25
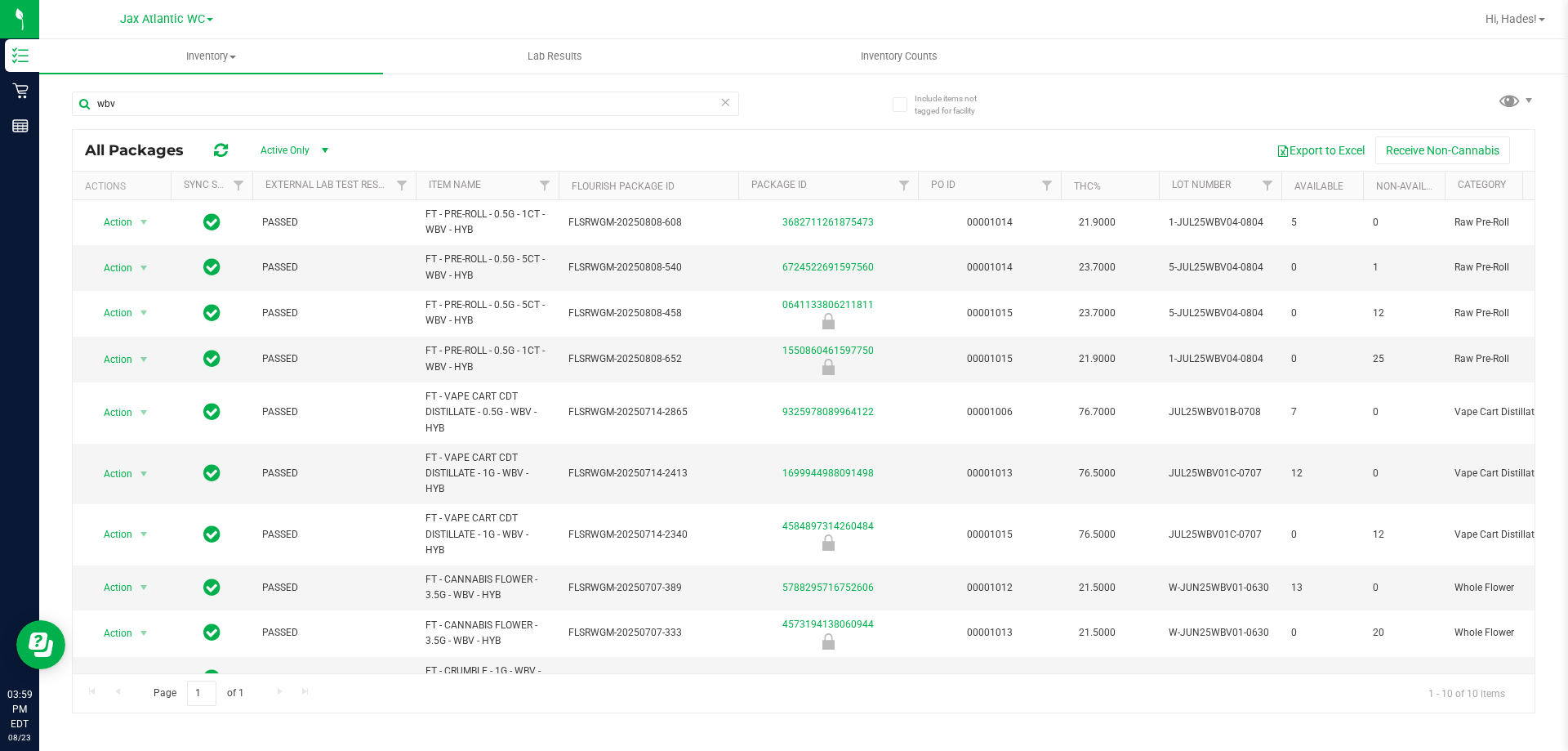
click at [727, 99] on icon at bounding box center [725, 101] width 11 height 20
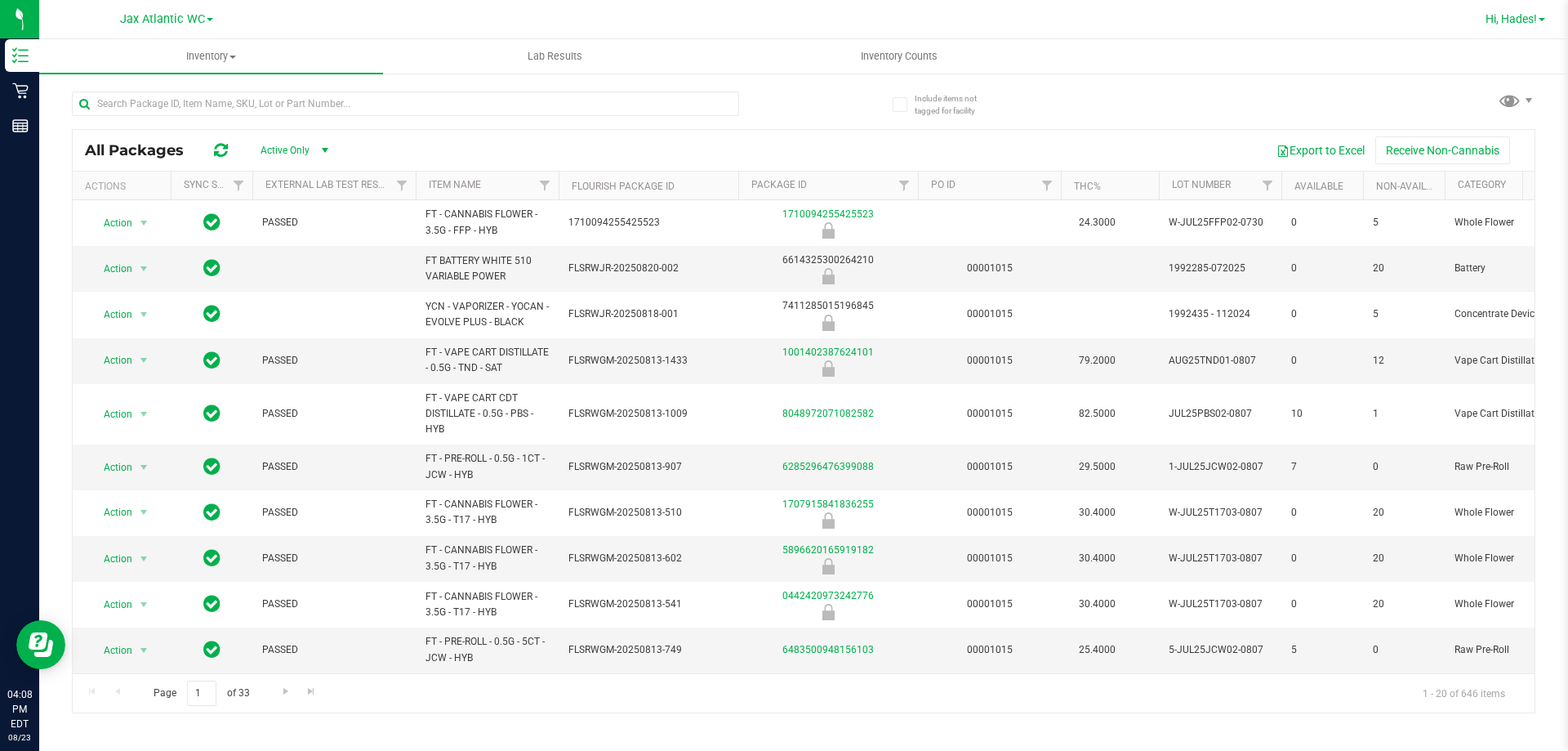
click at [1503, 19] on span "Hi, Hades!" at bounding box center [1511, 18] width 51 height 13
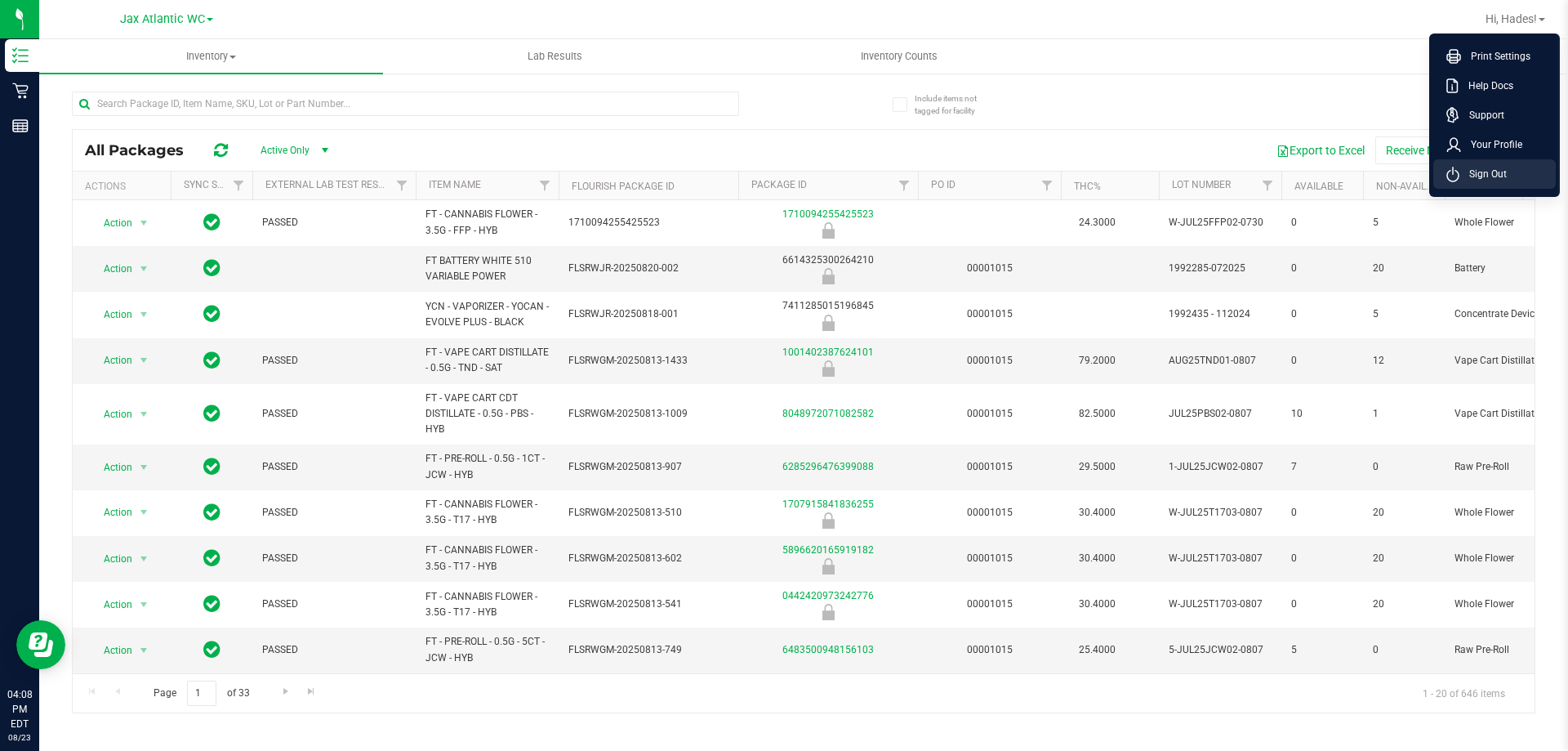
click at [1486, 165] on li "Sign Out" at bounding box center [1494, 173] width 123 height 29
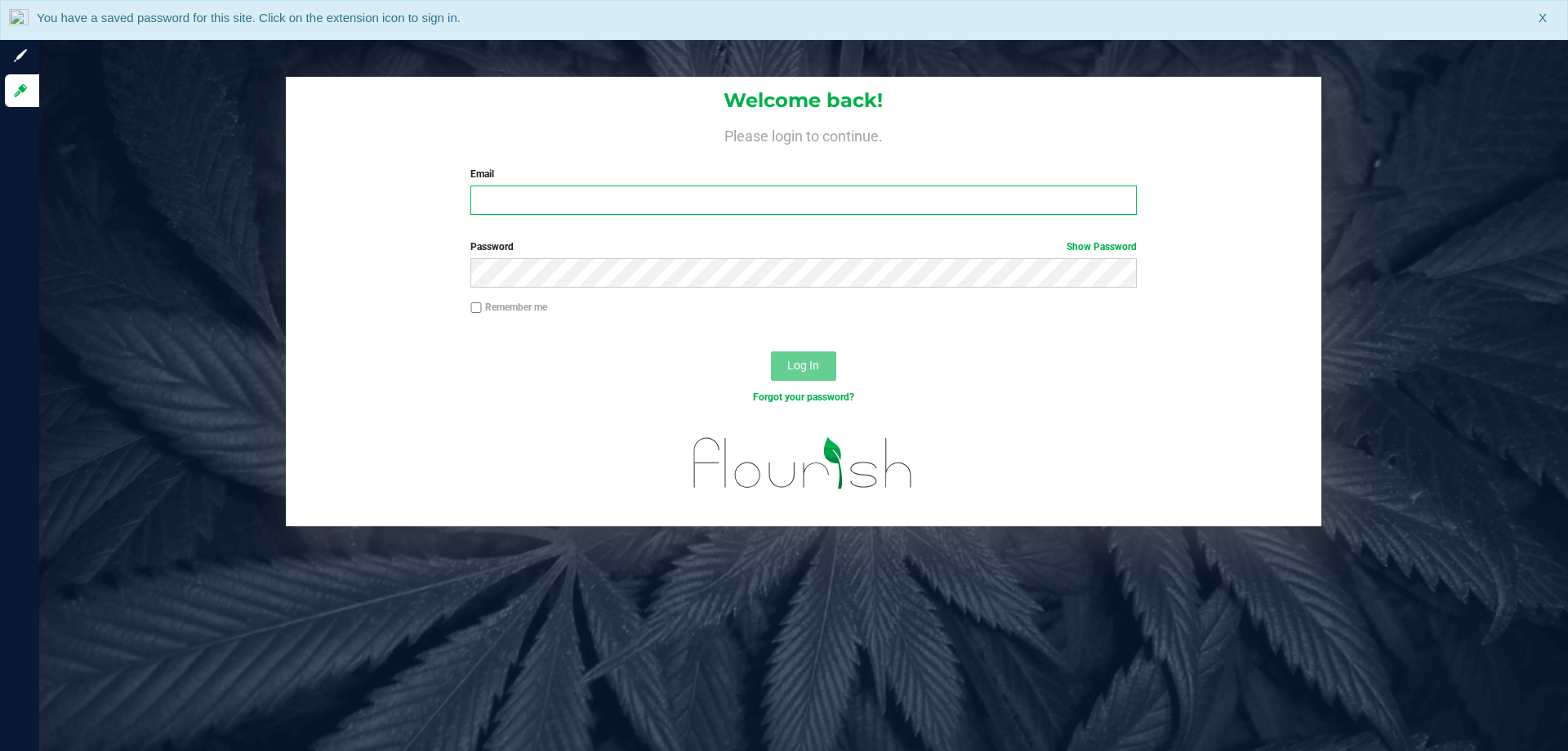
click at [816, 197] on input "Email" at bounding box center [803, 199] width 666 height 29
type input "[EMAIL_ADDRESS][DOMAIN_NAME]"
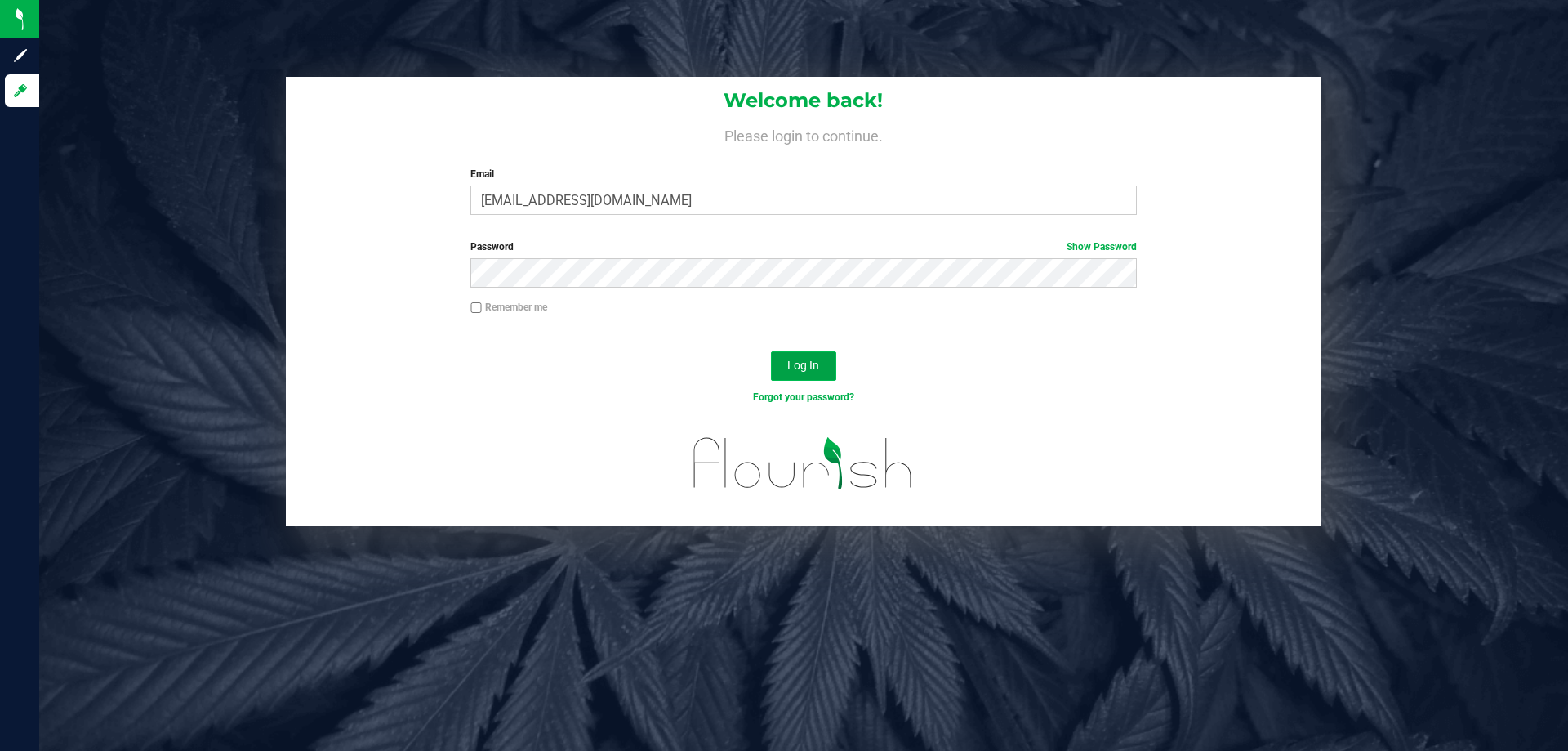
click at [817, 368] on span "Log In" at bounding box center [803, 365] width 32 height 13
